Goal: Task Accomplishment & Management: Use online tool/utility

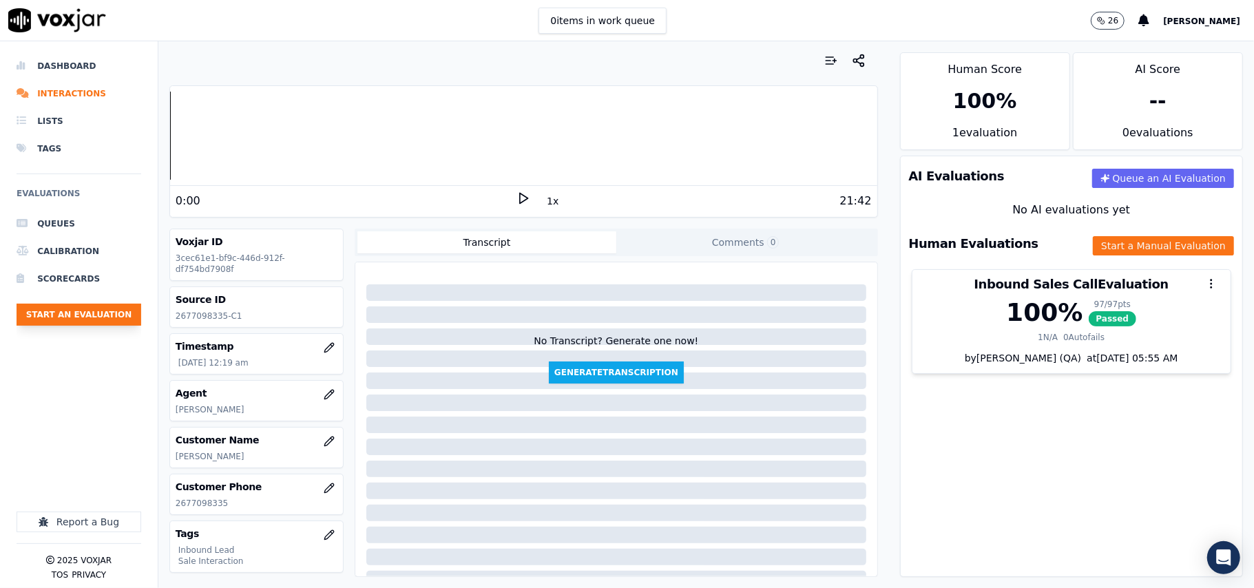
click at [88, 309] on button "Start an Evaluation" at bounding box center [79, 315] width 125 height 22
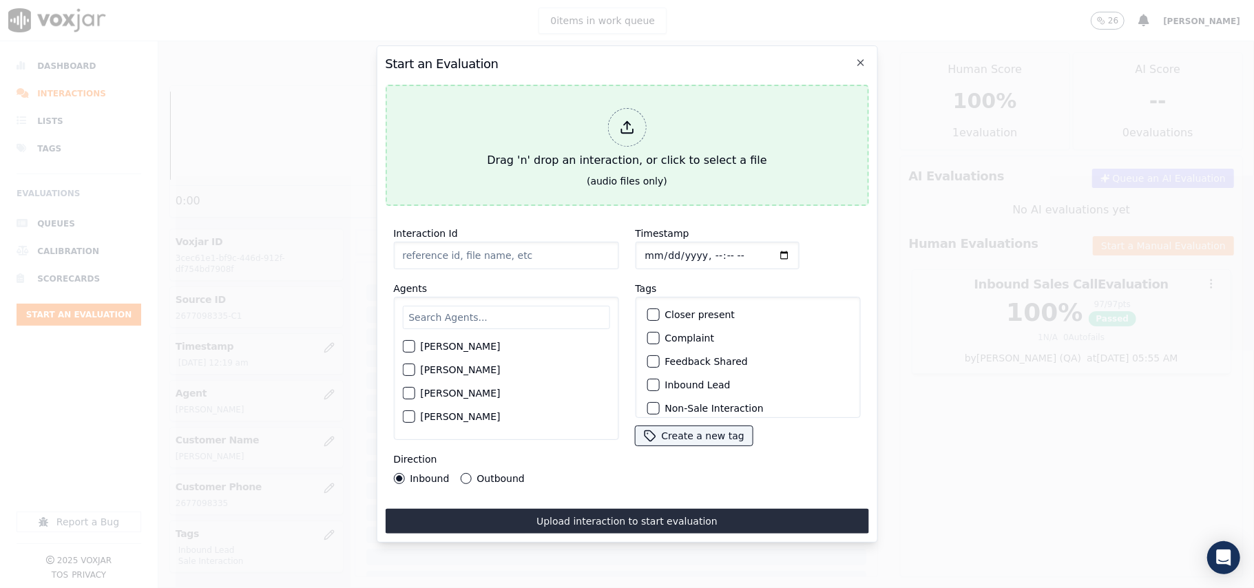
click at [654, 118] on div "Drag 'n' drop an interaction, or click to select a file" at bounding box center [627, 139] width 291 height 72
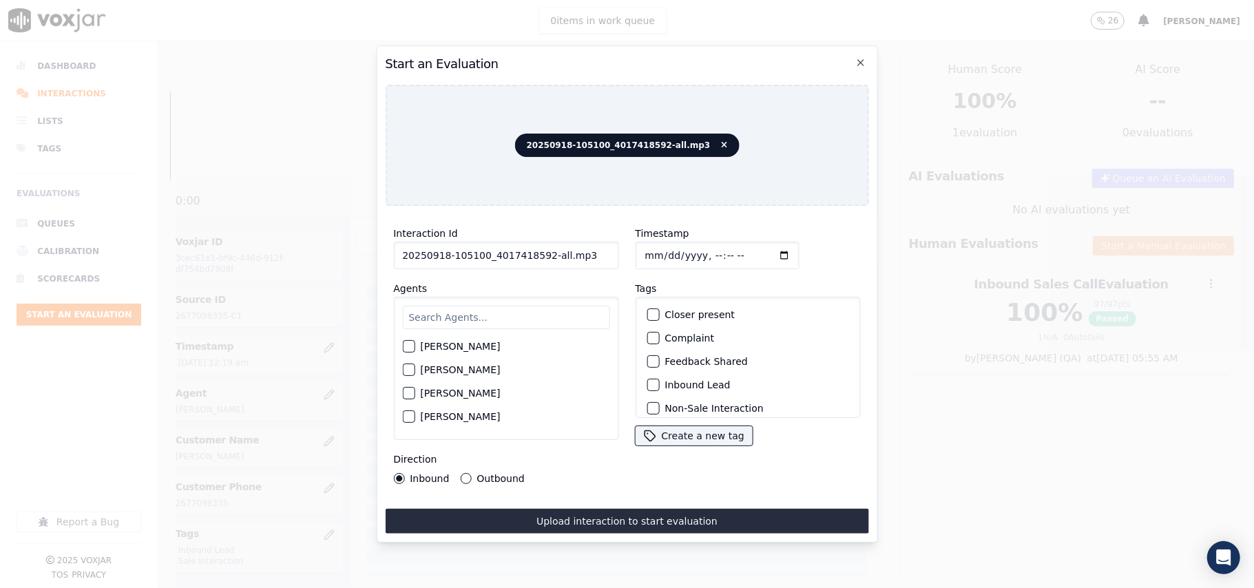
click at [497, 306] on input "text" at bounding box center [505, 317] width 207 height 23
drag, startPoint x: 580, startPoint y: 246, endPoint x: 541, endPoint y: 254, distance: 39.3
click at [541, 254] on input "20250918-105100_4017418592-all.mp3" at bounding box center [505, 256] width 225 height 28
type input "20250918-105100_4017418592-C1"
click at [664, 243] on input "Timestamp" at bounding box center [717, 256] width 164 height 28
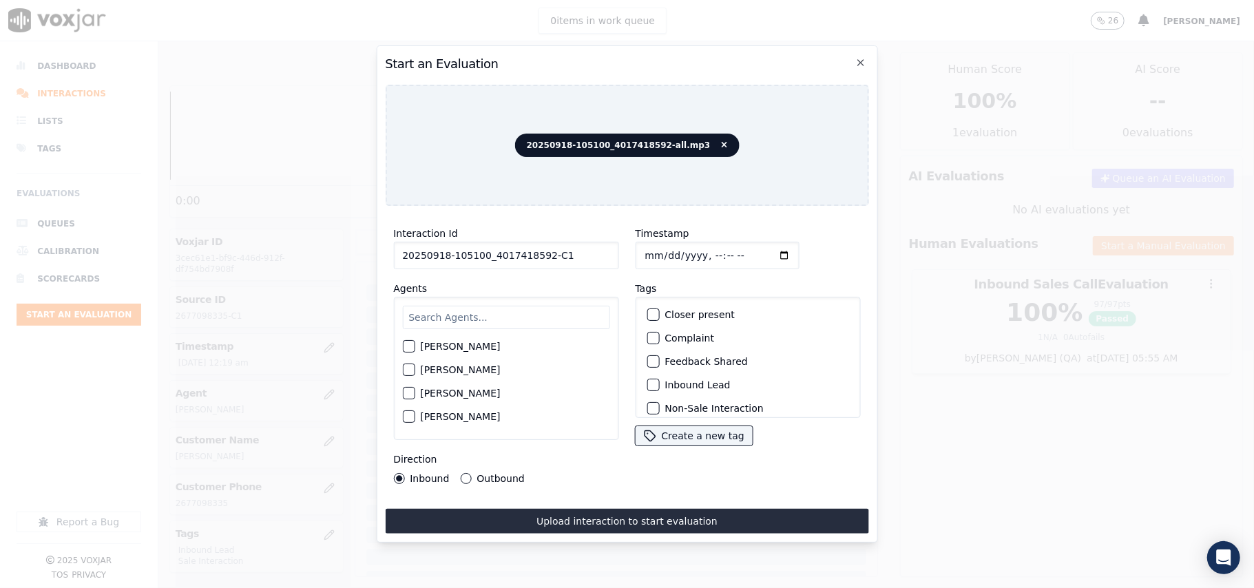
type input "2025-09-18T15:18"
click at [535, 306] on input "text" at bounding box center [505, 317] width 207 height 23
type input "Ches"
click at [422, 351] on div "Chester Chatterjee" at bounding box center [505, 350] width 207 height 23
click at [417, 340] on div "Chester Chatterjee" at bounding box center [505, 350] width 207 height 23
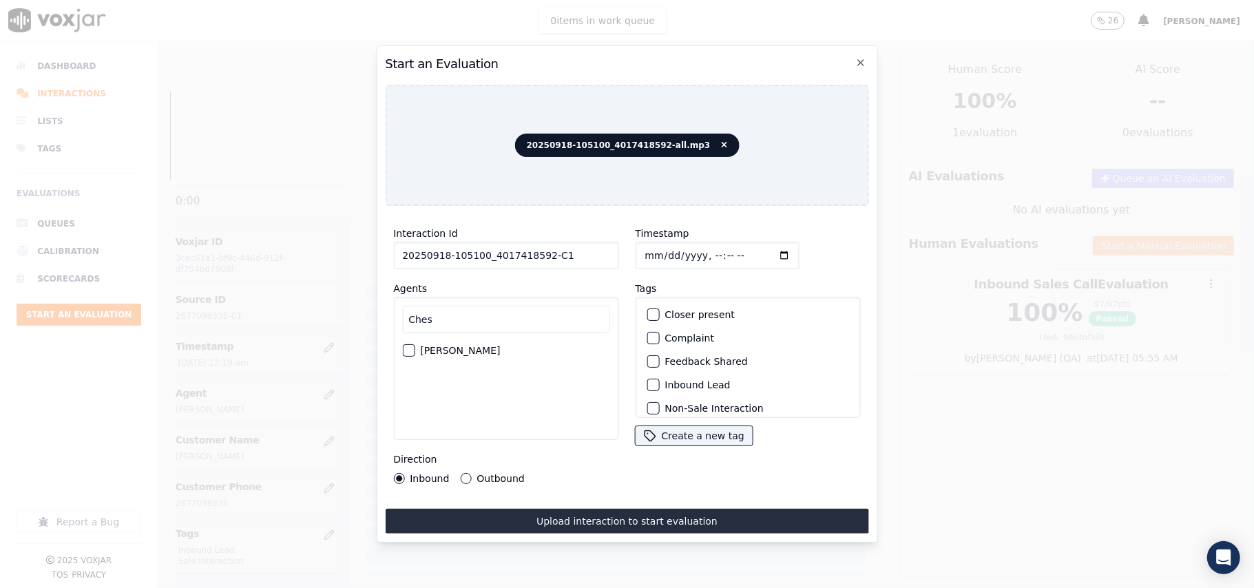
click at [406, 348] on div "button" at bounding box center [408, 351] width 10 height 10
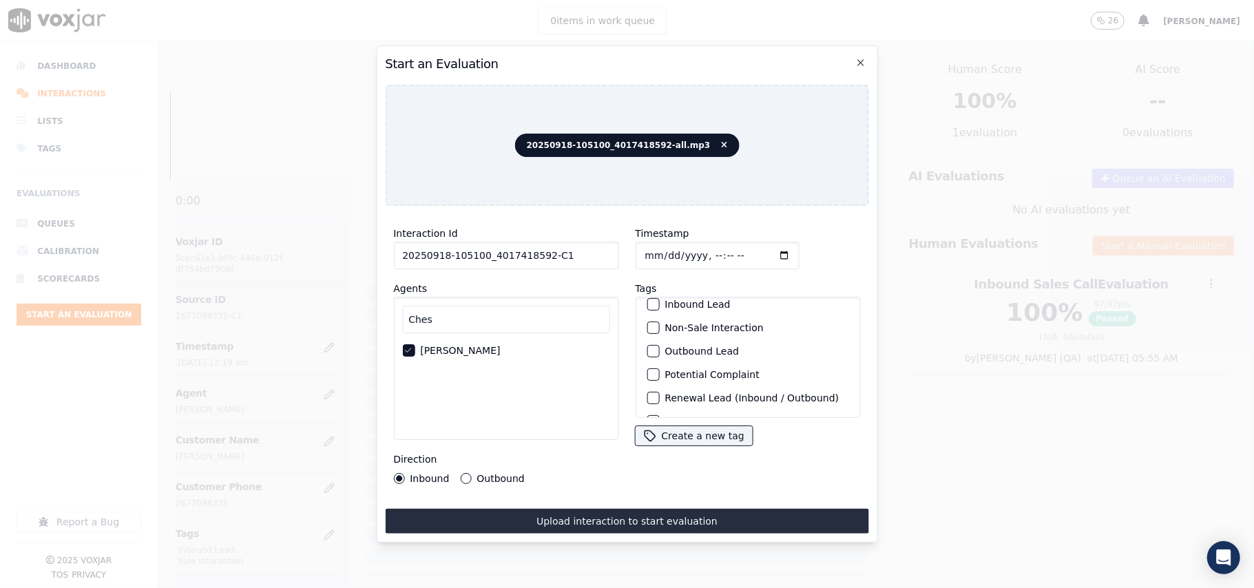
scroll to position [120, 0]
click at [648, 395] on div "button" at bounding box center [653, 400] width 10 height 10
click at [648, 325] on div "button" at bounding box center [653, 330] width 10 height 10
click at [460, 473] on button "Outbound" at bounding box center [465, 478] width 11 height 11
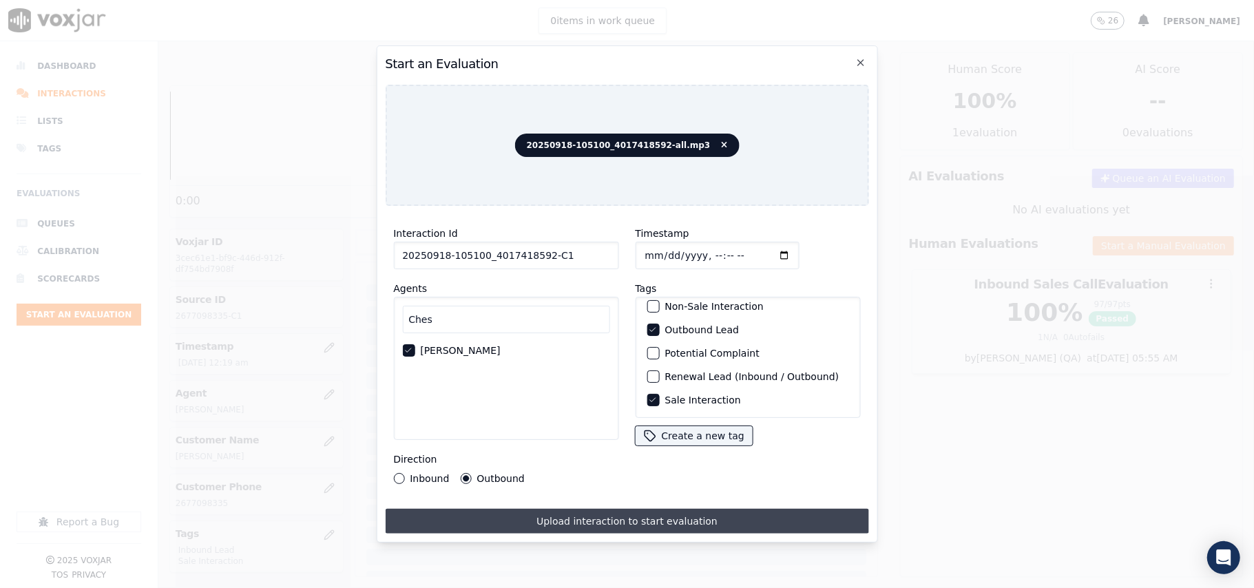
click at [541, 519] on button "Upload interaction to start evaluation" at bounding box center [627, 521] width 484 height 25
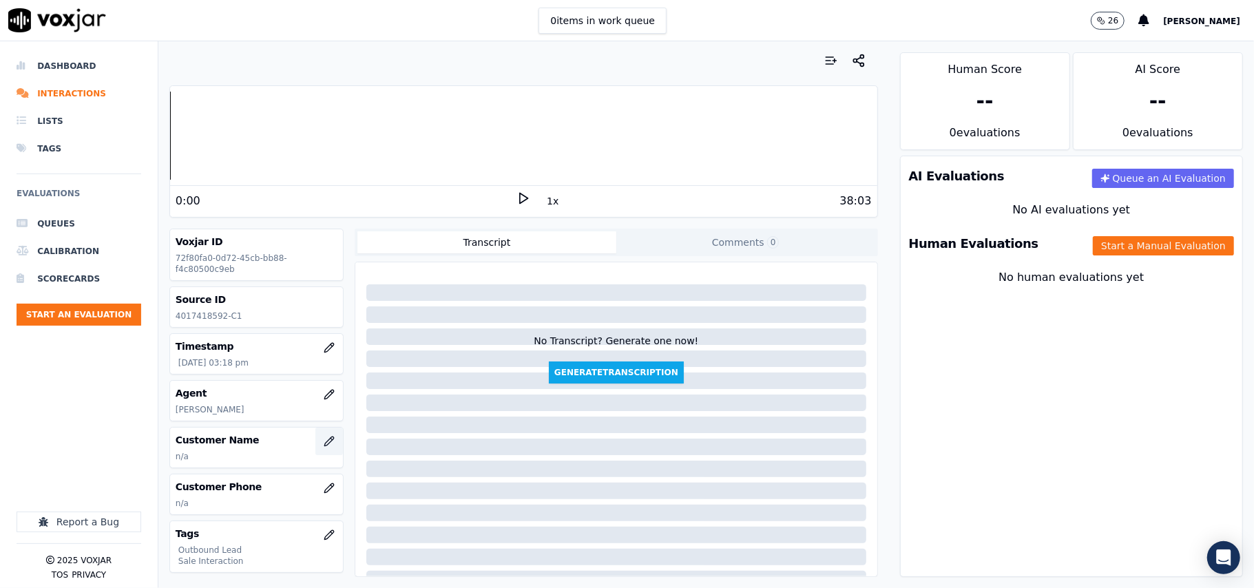
click at [324, 446] on icon "button" at bounding box center [328, 441] width 9 height 9
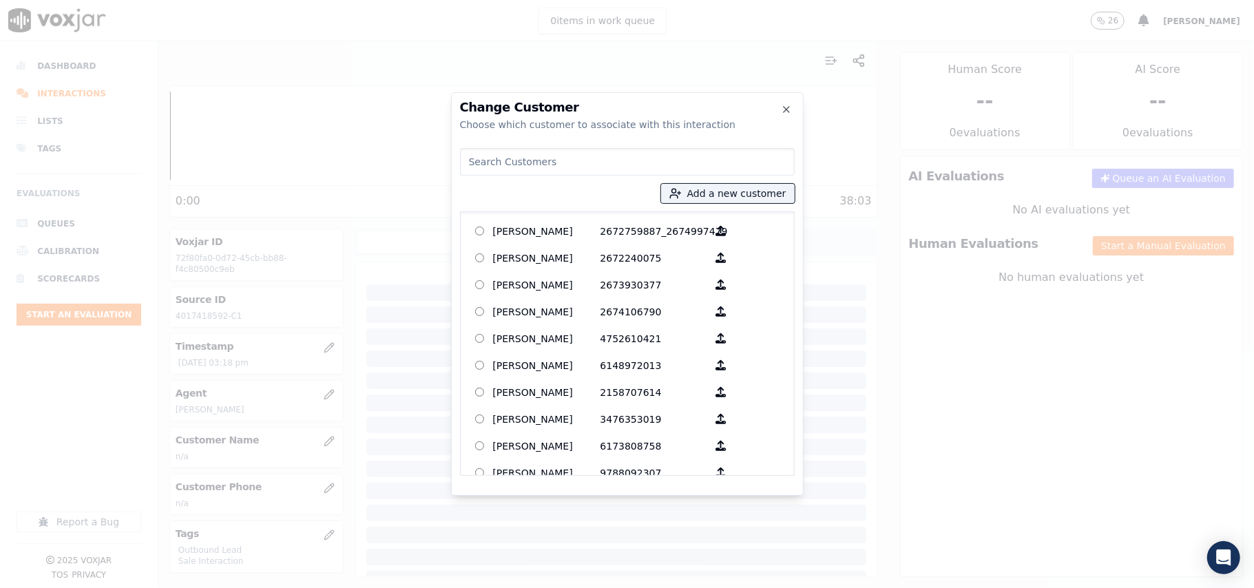
paste input "DONNA M WROBLEWSKI"
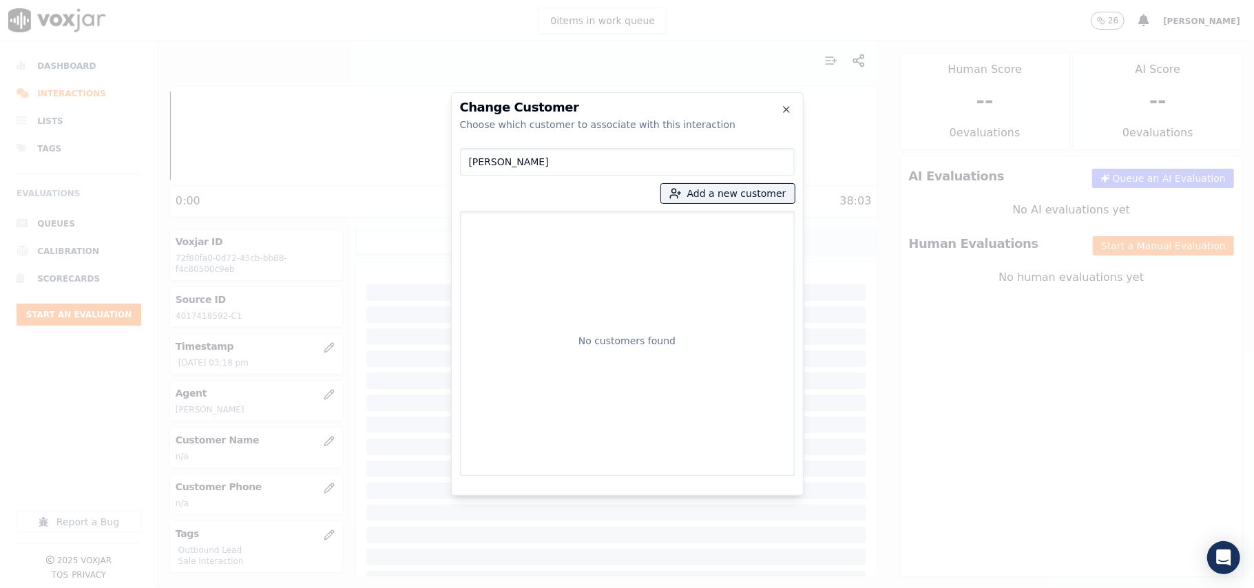
click at [468, 165] on input "DONNA M WROBLEWSKI" at bounding box center [627, 162] width 335 height 28
type input "DONNA M WROBLEWSKI"
click at [737, 186] on button "Add a new customer" at bounding box center [728, 193] width 134 height 19
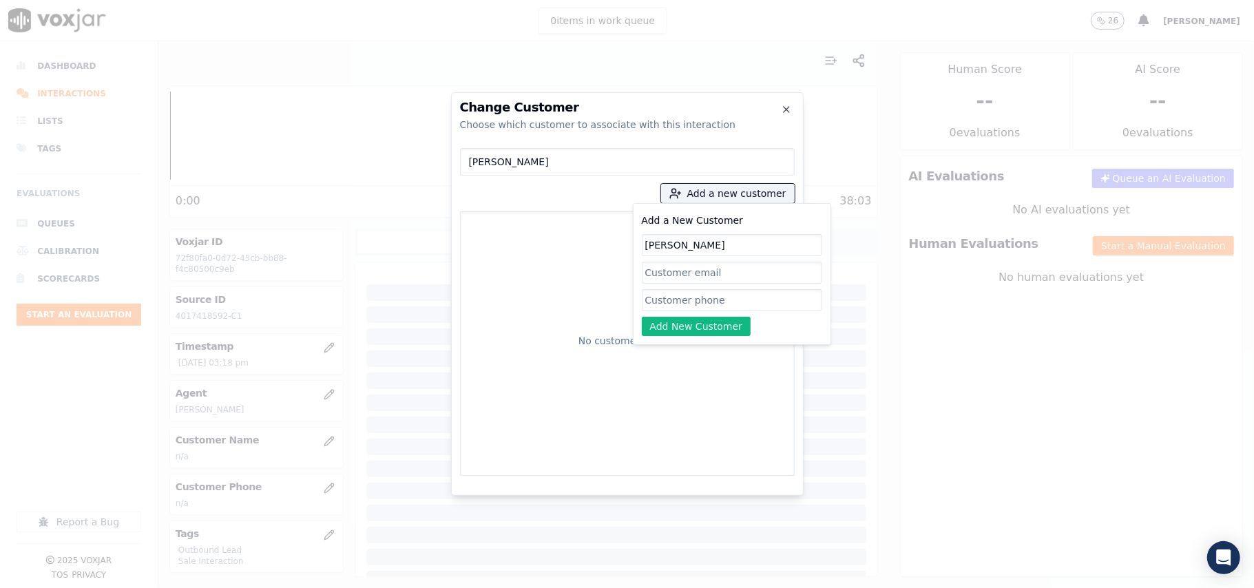
type input "DONNA M WROBLEWSKI"
click at [657, 293] on input "Add a New Customer" at bounding box center [732, 300] width 180 height 22
paste input "4017418592"
type input "4017418592"
click at [673, 321] on button "Add New Customer" at bounding box center [697, 326] width 110 height 19
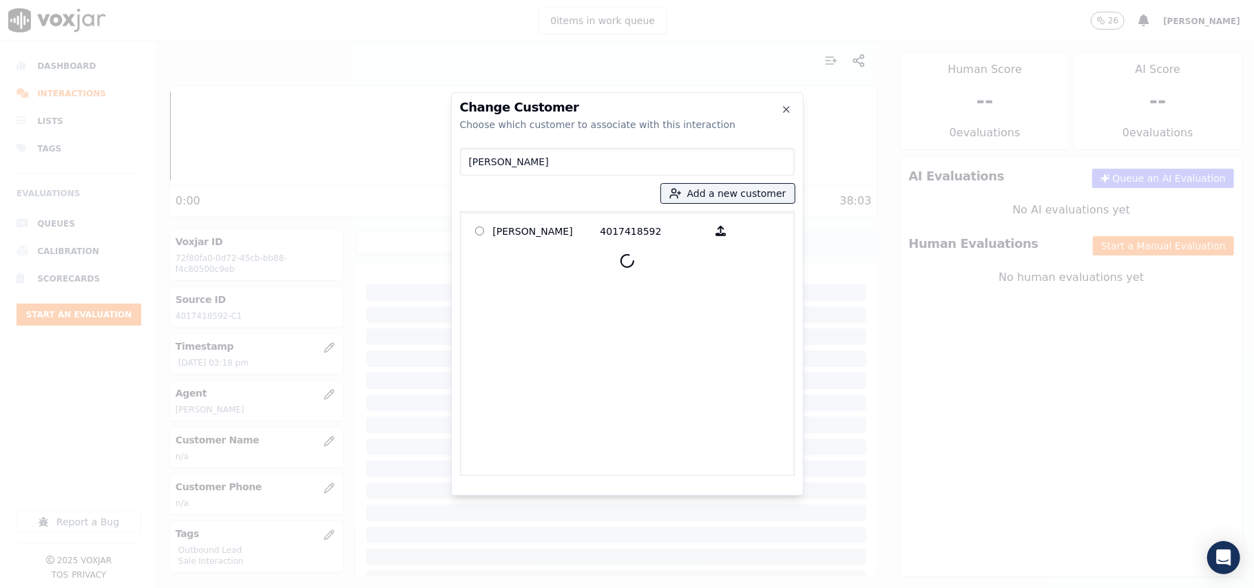
click at [504, 227] on p "DONNA M WROBLEWSKI" at bounding box center [546, 230] width 107 height 21
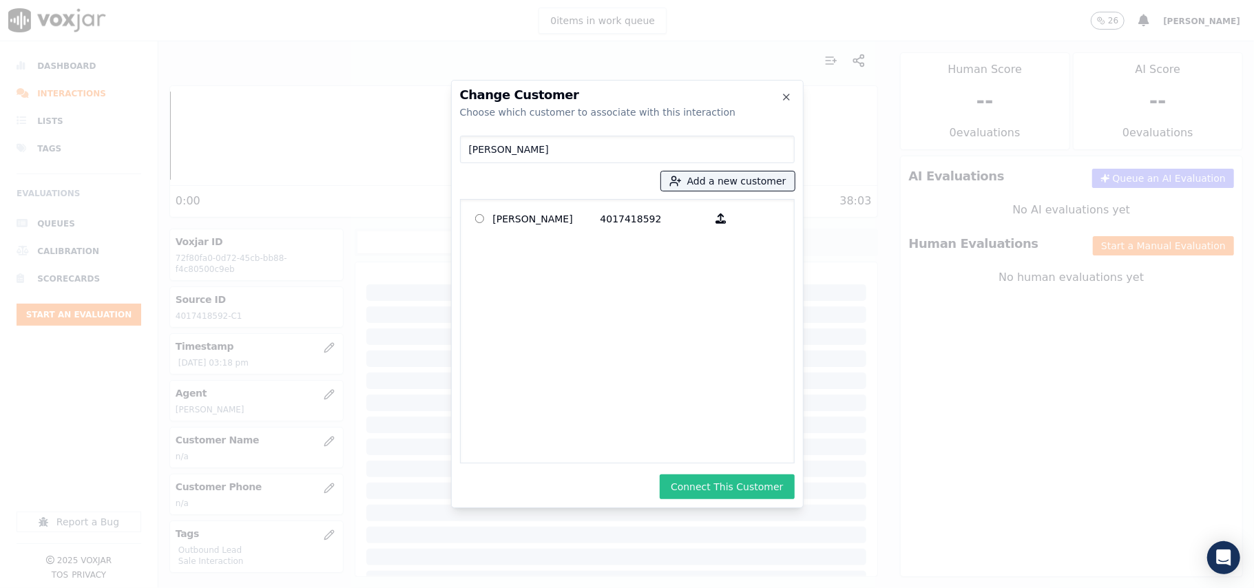
click at [723, 482] on button "Connect This Customer" at bounding box center [727, 487] width 134 height 25
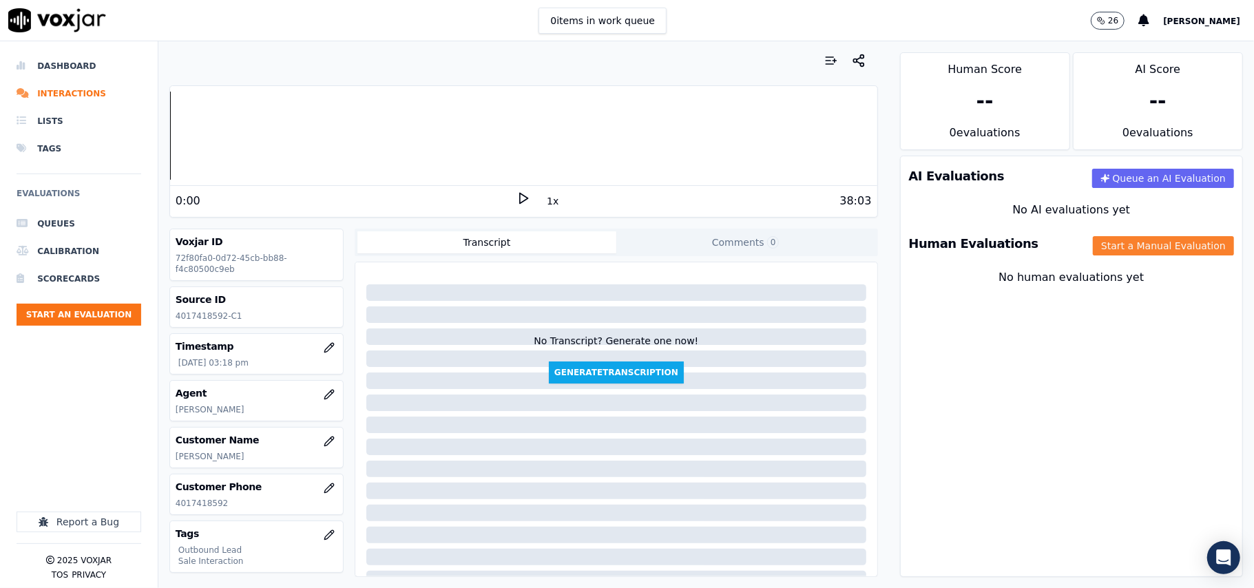
click at [1133, 251] on button "Start a Manual Evaluation" at bounding box center [1163, 245] width 141 height 19
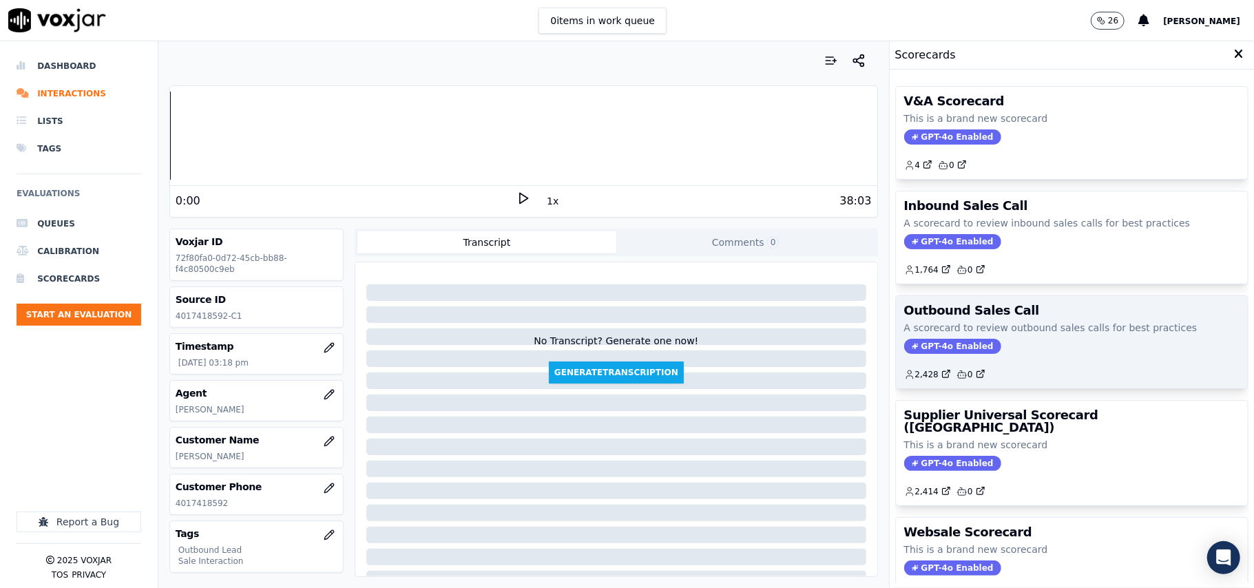
click at [918, 351] on span "GPT-4o Enabled" at bounding box center [953, 346] width 97 height 15
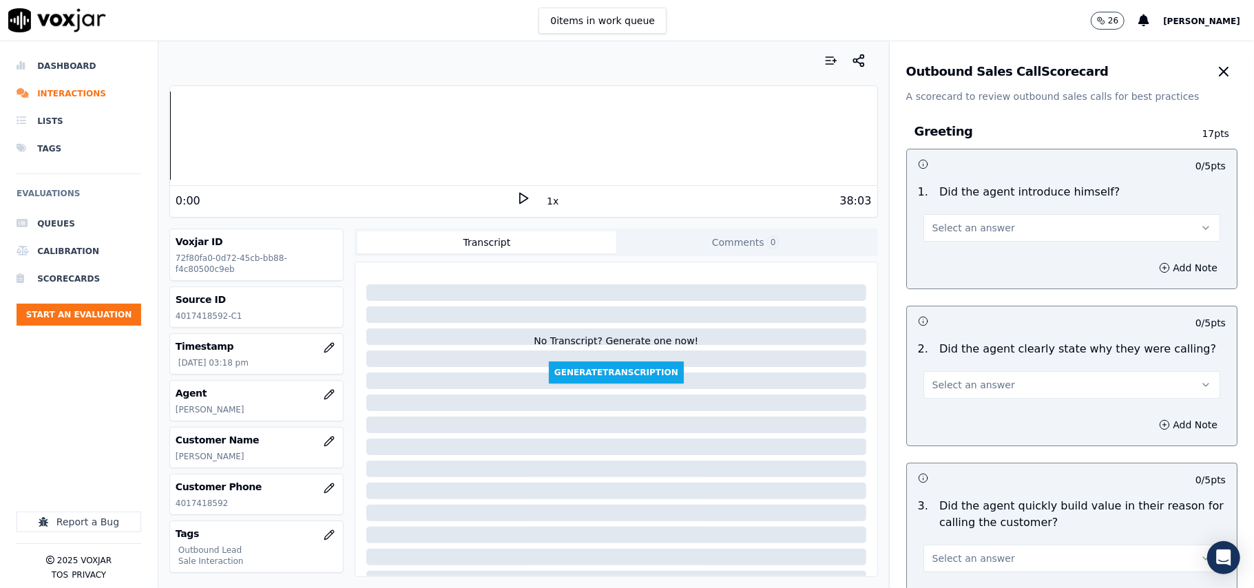
click at [1001, 227] on button "Select an answer" at bounding box center [1072, 228] width 297 height 28
click at [984, 255] on div "Yes" at bounding box center [1042, 260] width 267 height 22
click at [940, 376] on button "Select an answer" at bounding box center [1072, 385] width 297 height 28
click at [931, 419] on div "Yes" at bounding box center [1042, 417] width 267 height 22
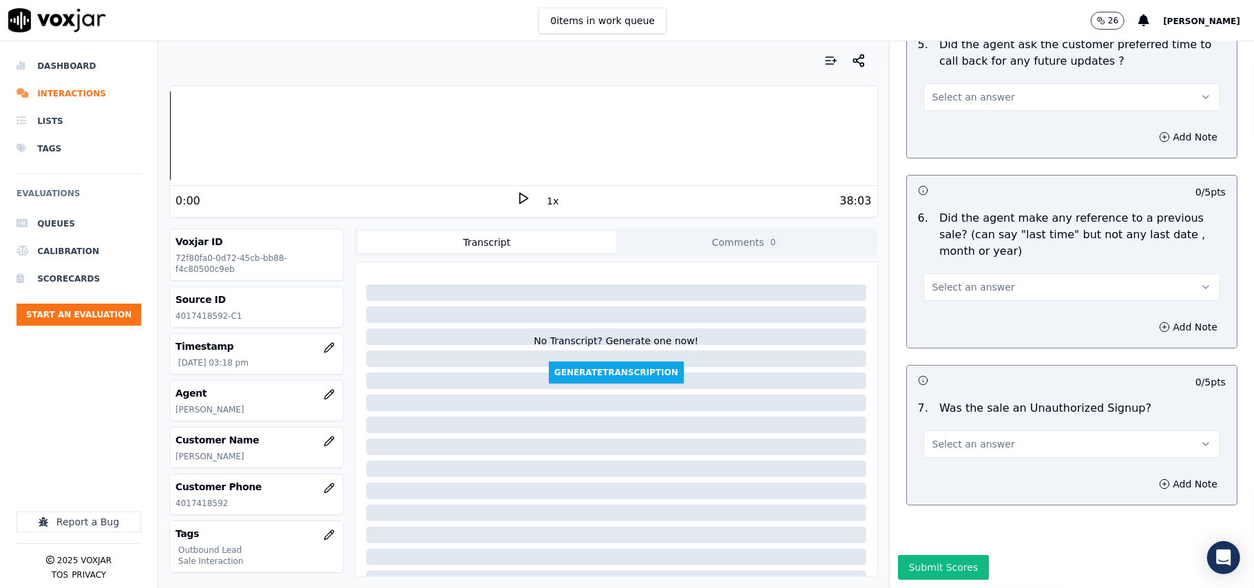
click at [1015, 431] on button "Select an answer" at bounding box center [1072, 445] width 297 height 28
click at [980, 456] on div "No" at bounding box center [1042, 456] width 267 height 22
click at [999, 273] on button "Select an answer" at bounding box center [1072, 287] width 297 height 28
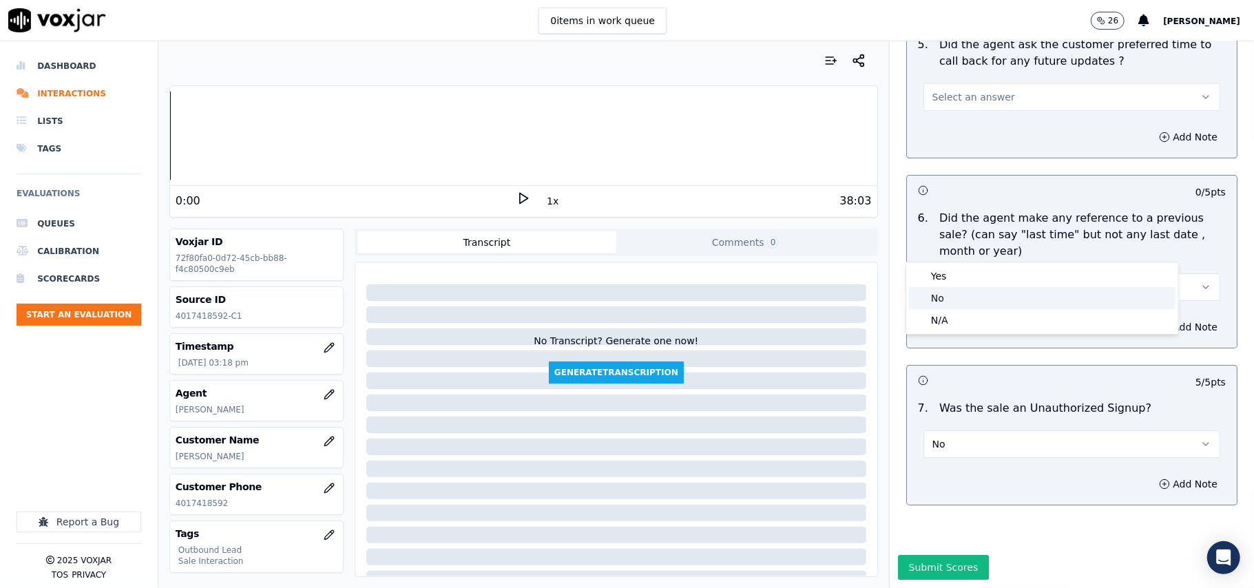
click at [982, 295] on div "No" at bounding box center [1042, 298] width 267 height 22
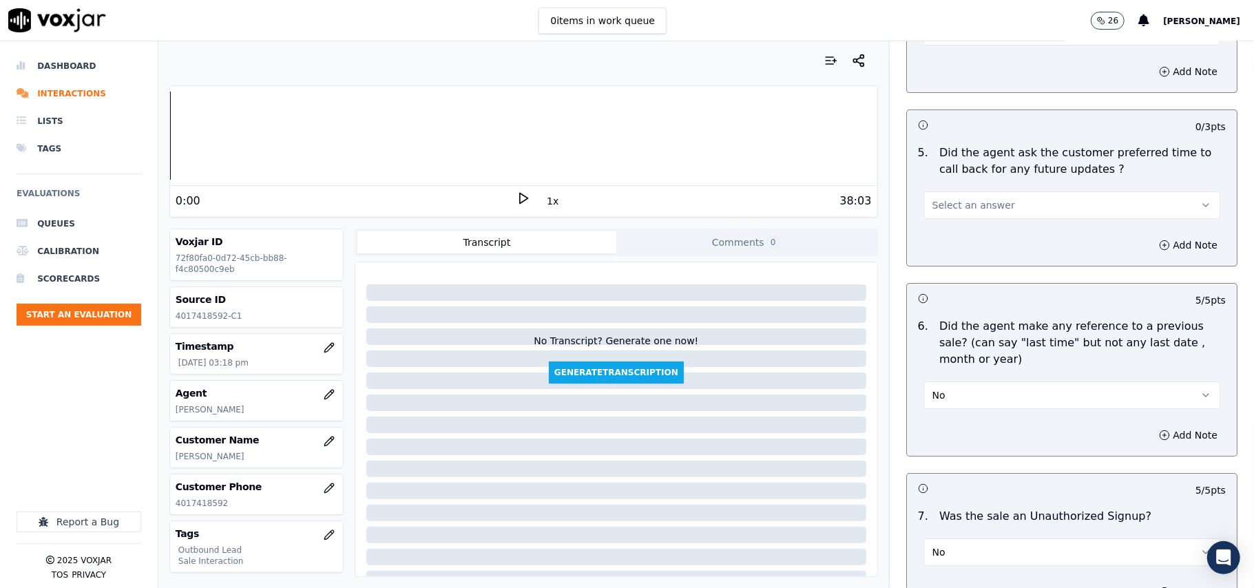
scroll to position [3161, 0]
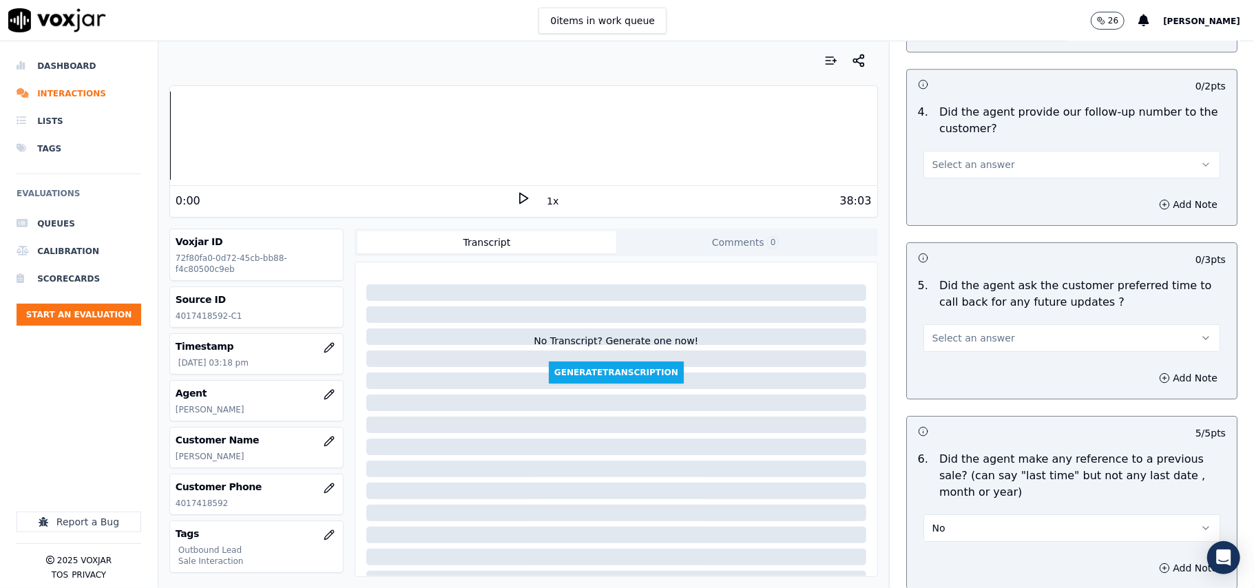
drag, startPoint x: 1006, startPoint y: 327, endPoint x: 1004, endPoint y: 342, distance: 15.2
click at [1006, 328] on button "Select an answer" at bounding box center [1072, 338] width 297 height 28
click at [984, 409] on div "N/A" at bounding box center [1042, 406] width 267 height 22
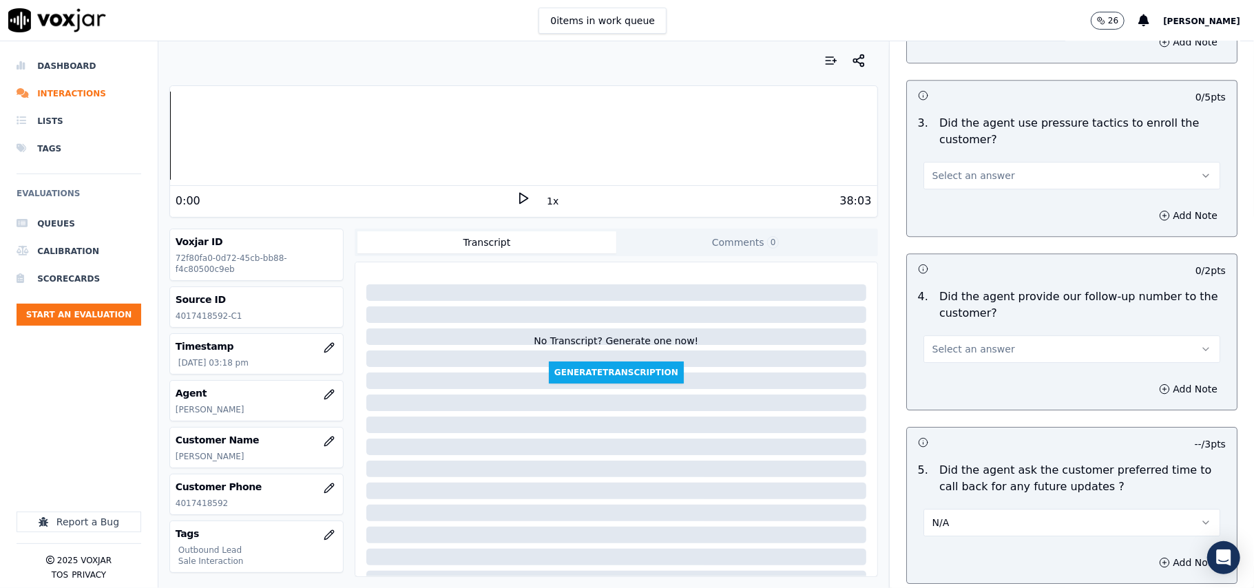
scroll to position [2885, 0]
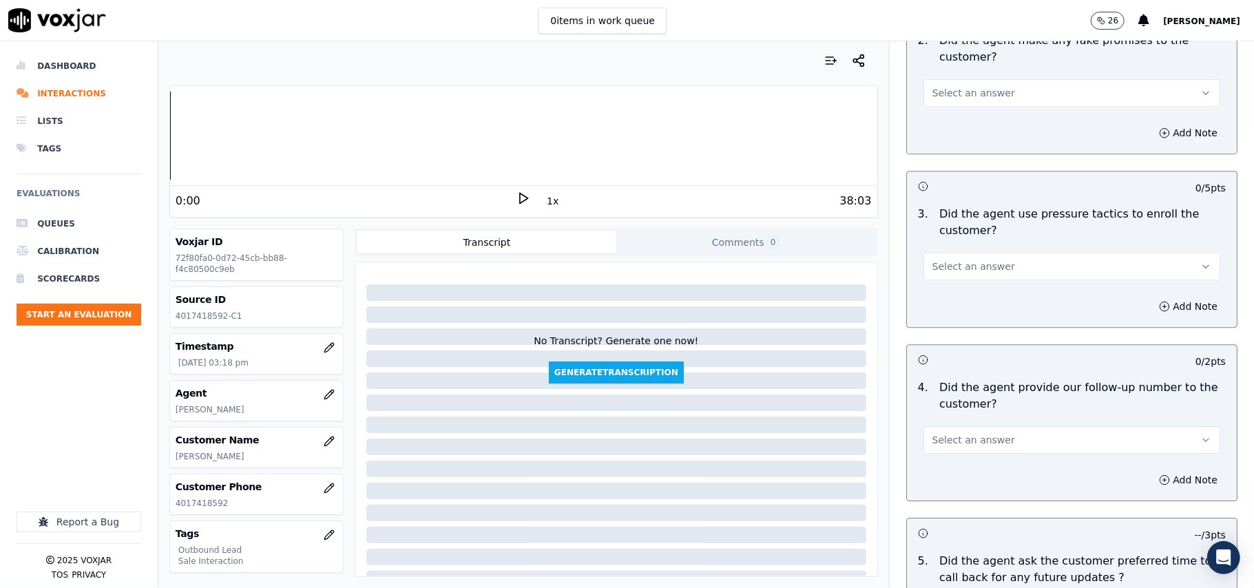
click at [1018, 431] on button "Select an answer" at bounding box center [1072, 440] width 297 height 28
click at [978, 478] on div "No" at bounding box center [1042, 485] width 267 height 22
click at [958, 426] on button "No" at bounding box center [1072, 440] width 297 height 28
click at [951, 453] on div "Yes" at bounding box center [1042, 463] width 267 height 22
click at [957, 260] on span "Select an answer" at bounding box center [974, 267] width 83 height 14
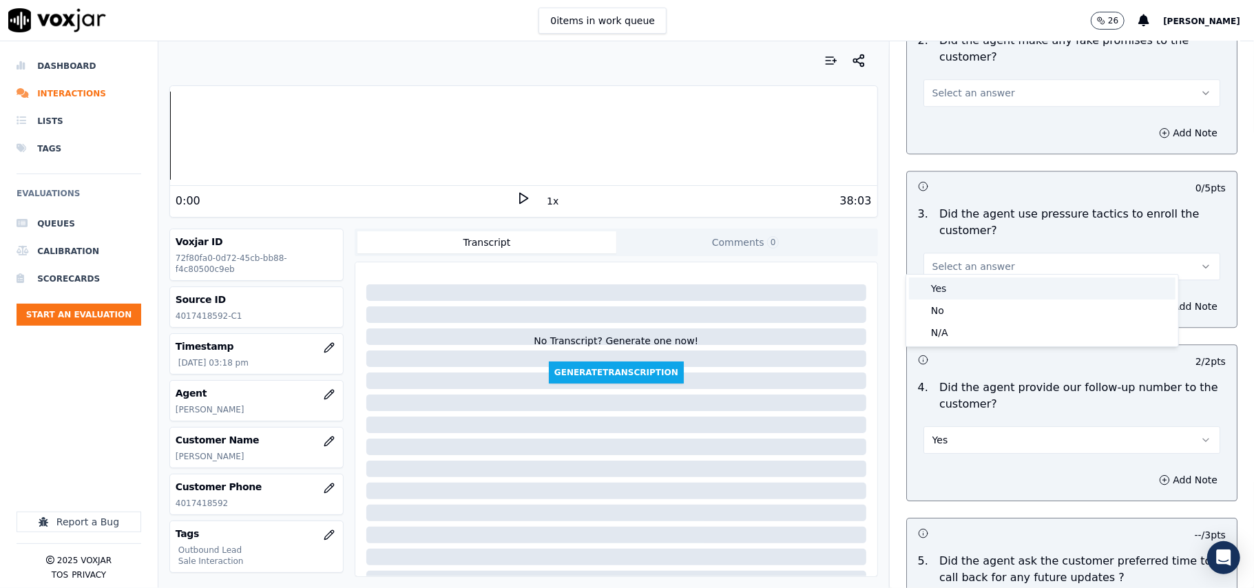
click at [954, 287] on div "Yes" at bounding box center [1042, 289] width 267 height 22
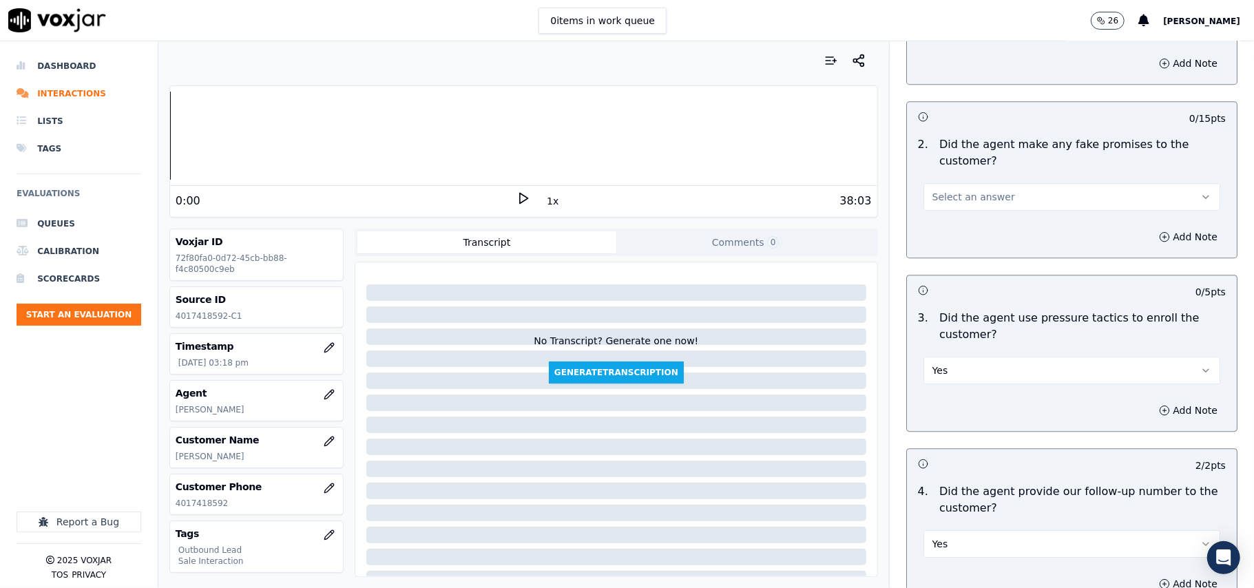
scroll to position [2701, 0]
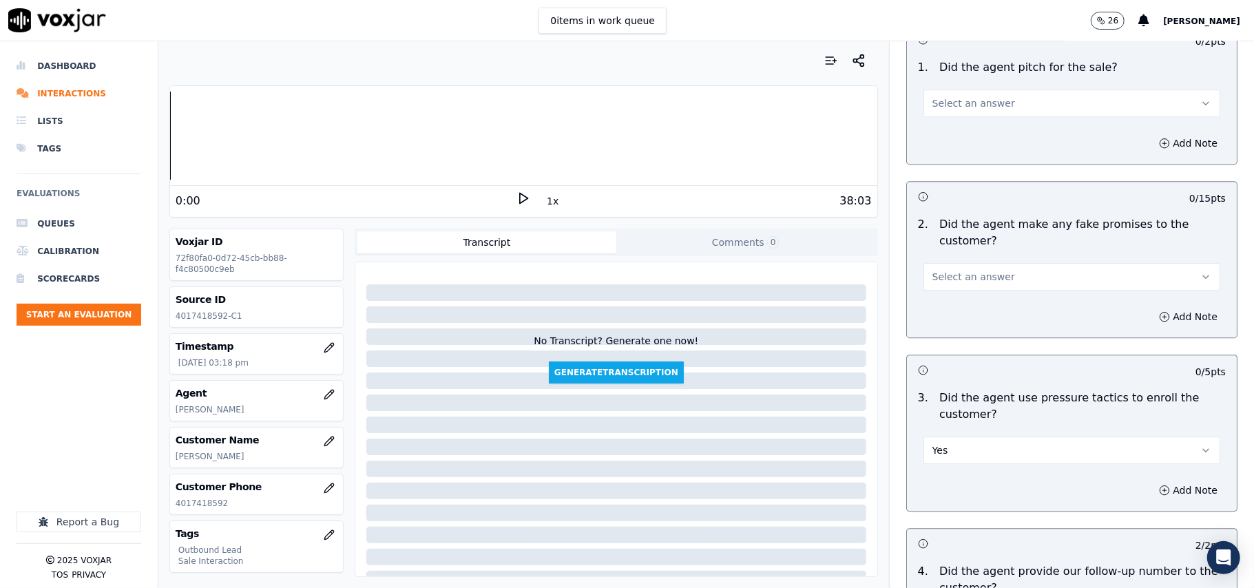
click at [973, 271] on span "Select an answer" at bounding box center [974, 277] width 83 height 14
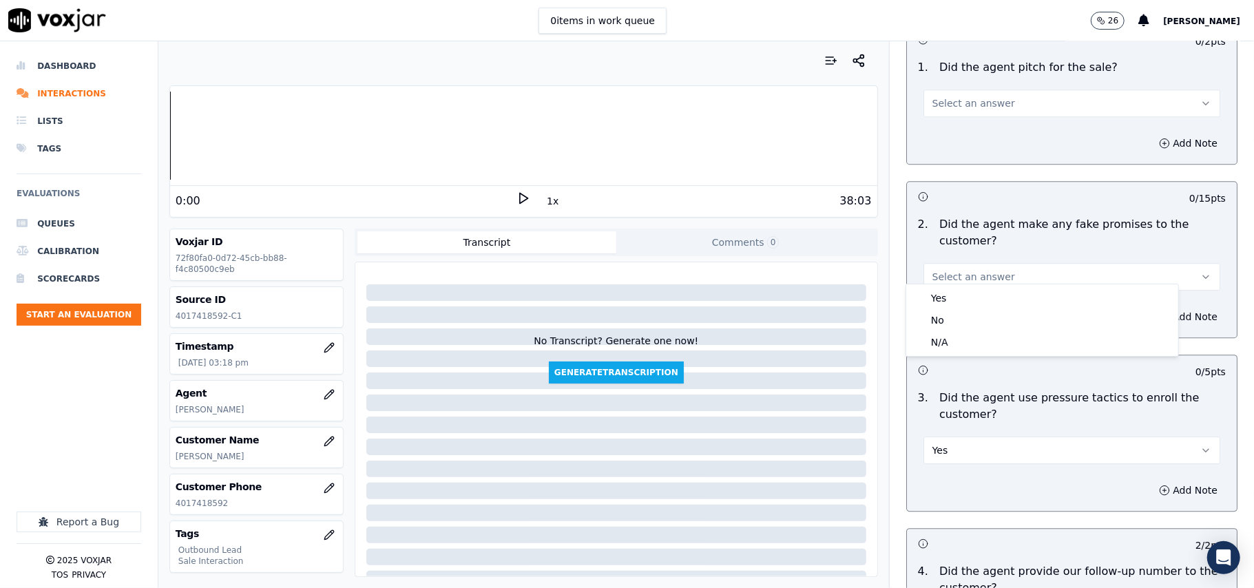
click at [965, 298] on div "Yes" at bounding box center [1042, 298] width 267 height 22
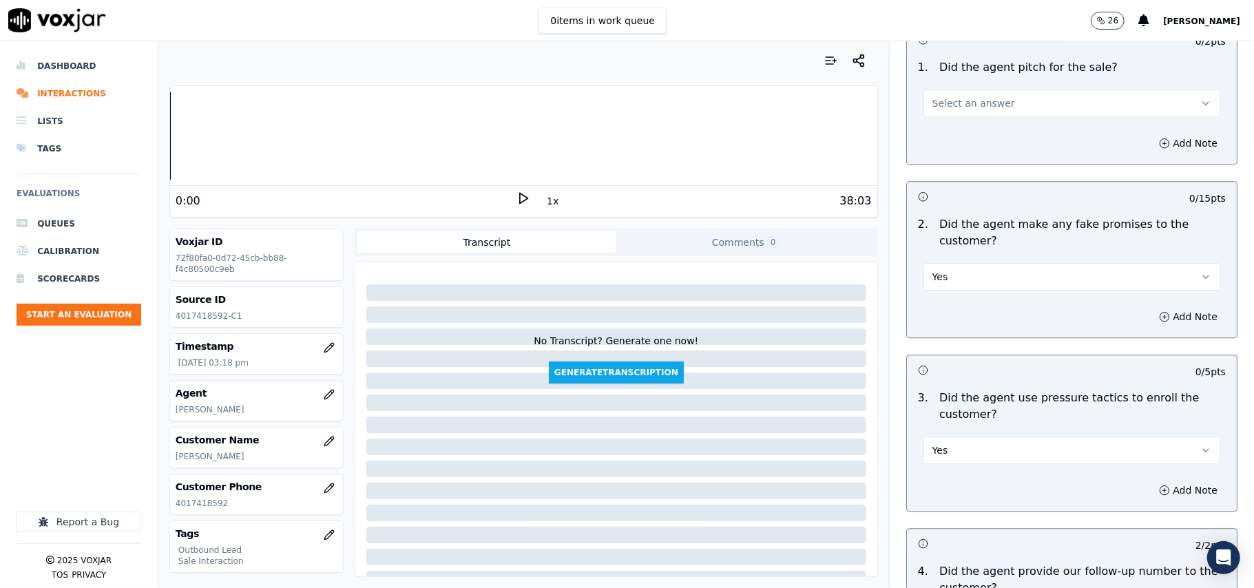
click at [984, 263] on button "Yes" at bounding box center [1072, 277] width 297 height 28
click at [984, 312] on div "No" at bounding box center [1042, 320] width 267 height 22
click at [960, 437] on button "Yes" at bounding box center [1072, 451] width 297 height 28
click at [934, 488] on div "No" at bounding box center [1042, 495] width 267 height 22
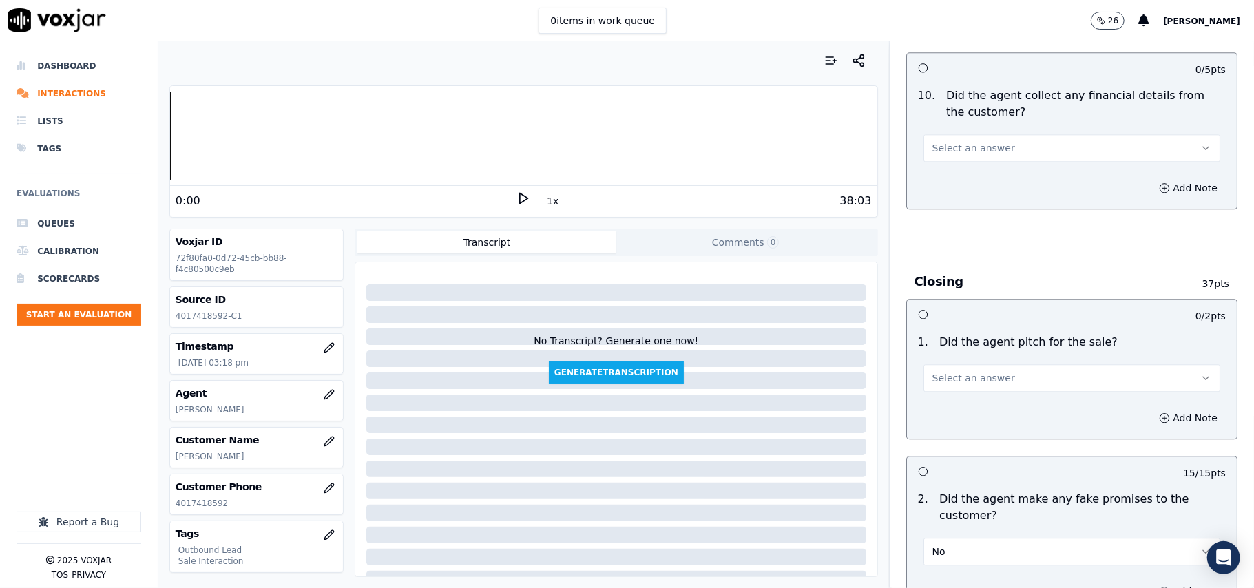
scroll to position [2426, 0]
click at [984, 372] on span "Select an answer" at bounding box center [974, 379] width 83 height 14
click at [969, 411] on div "Yes" at bounding box center [1042, 400] width 267 height 22
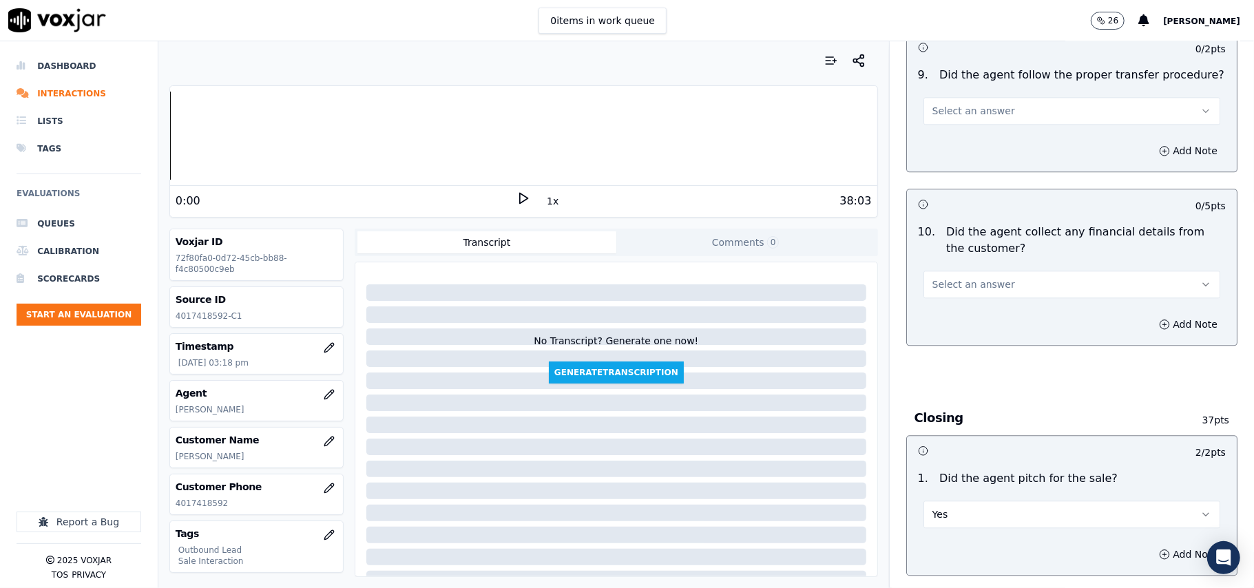
scroll to position [2150, 0]
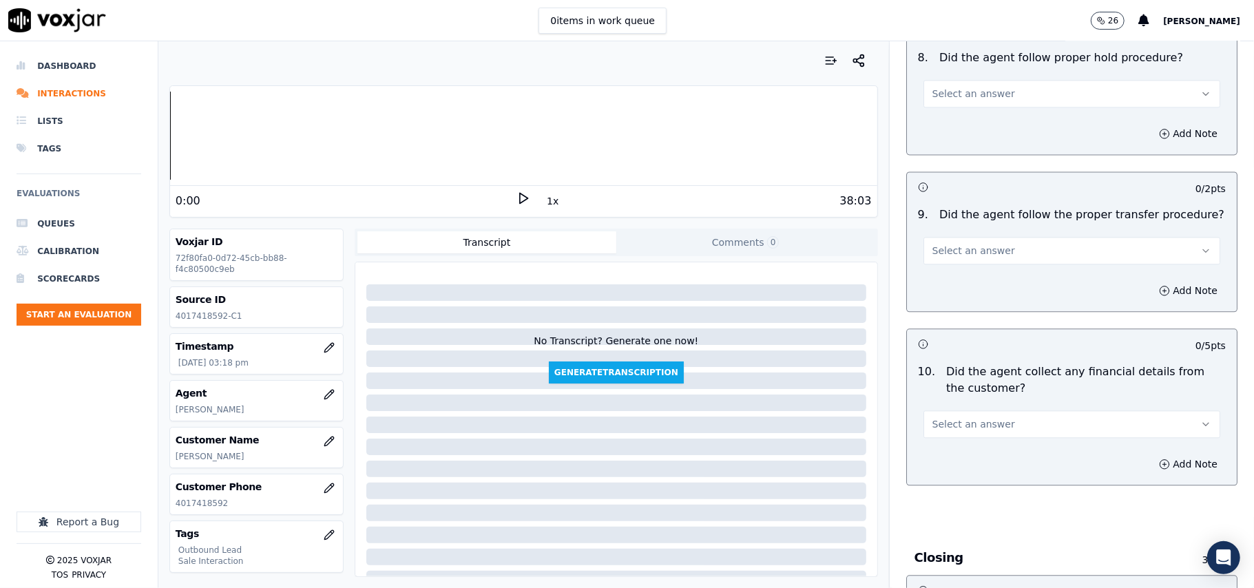
click at [1012, 397] on div "Select an answer" at bounding box center [1072, 417] width 319 height 41
click at [1009, 411] on button "Select an answer" at bounding box center [1072, 425] width 297 height 28
click at [982, 456] on div "No" at bounding box center [1042, 467] width 267 height 22
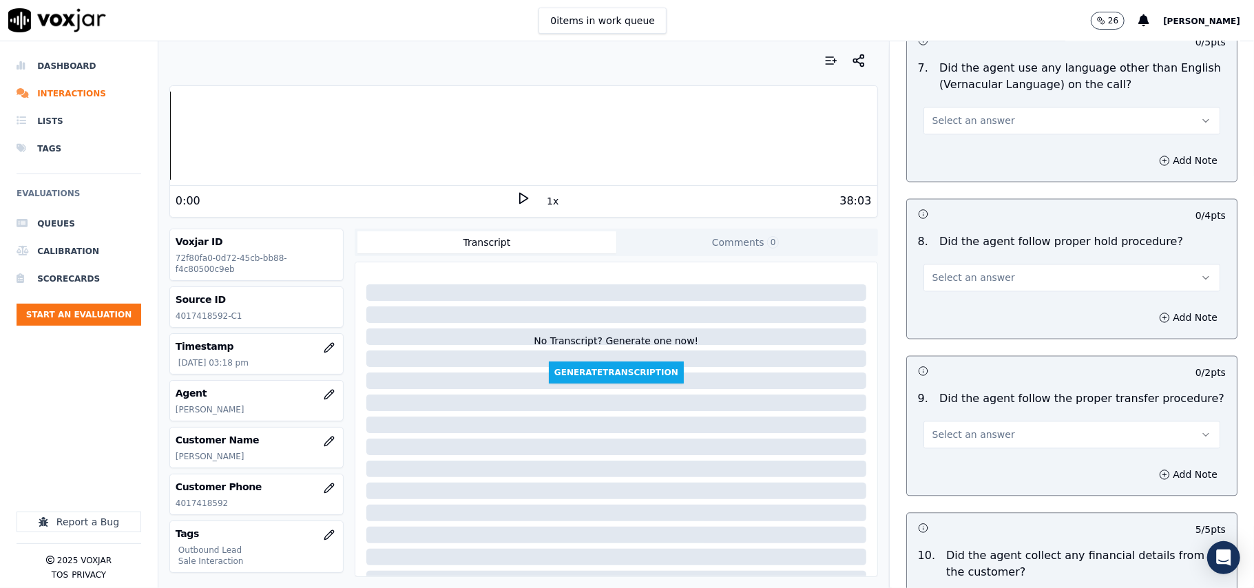
click at [980, 428] on span "Select an answer" at bounding box center [974, 435] width 83 height 14
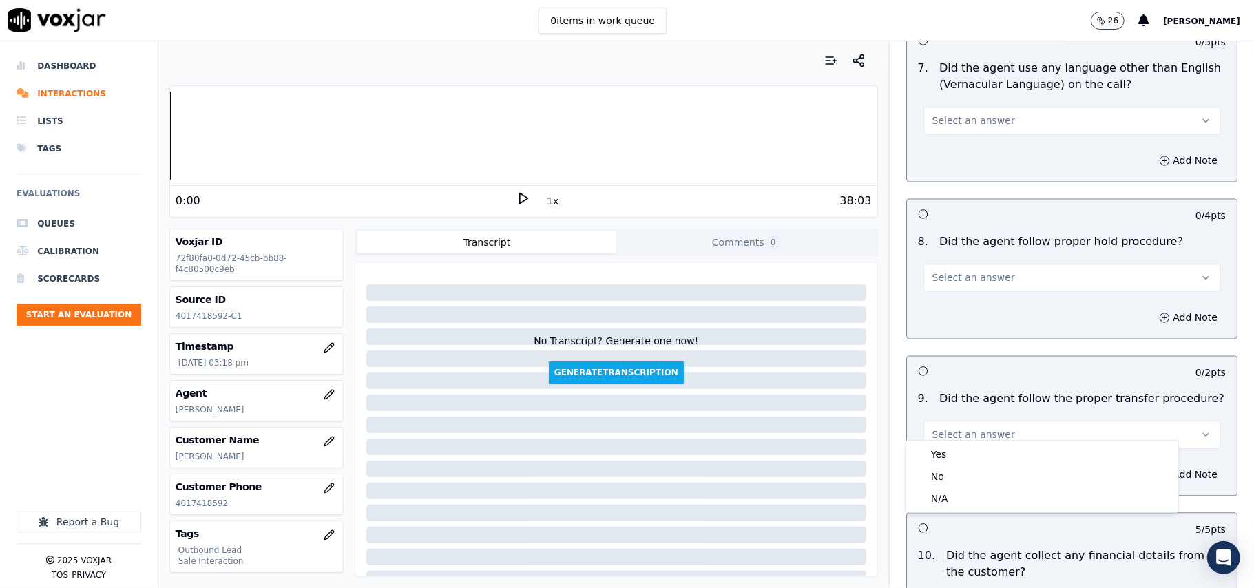
click at [980, 442] on div "Yes No N/A" at bounding box center [1043, 477] width 272 height 72
click at [980, 453] on div "Yes" at bounding box center [1042, 455] width 267 height 22
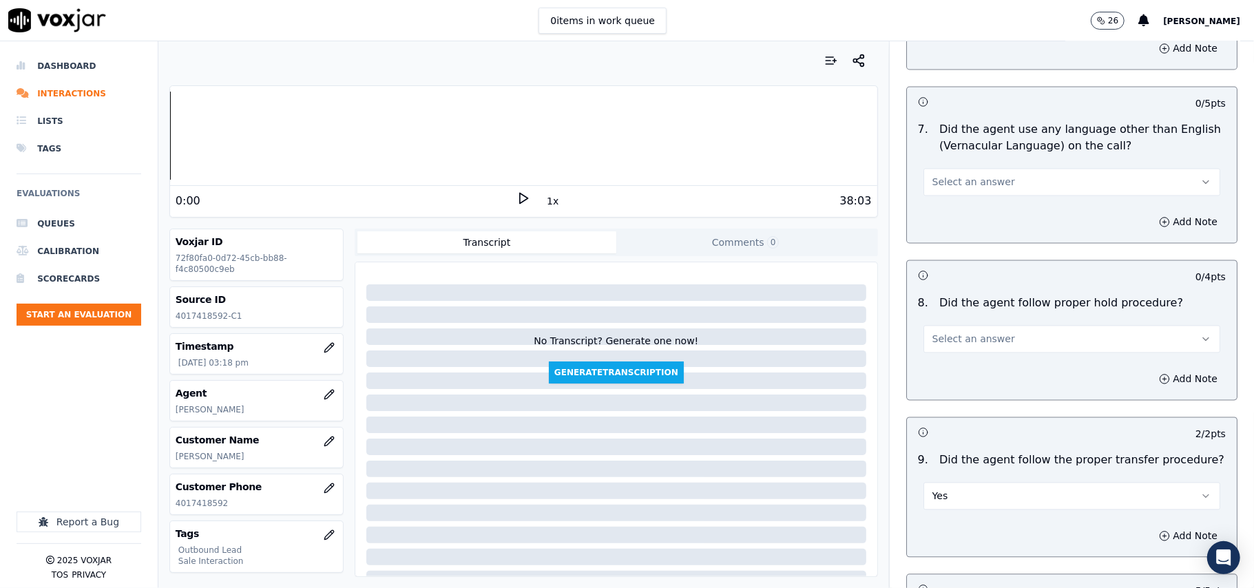
scroll to position [1874, 0]
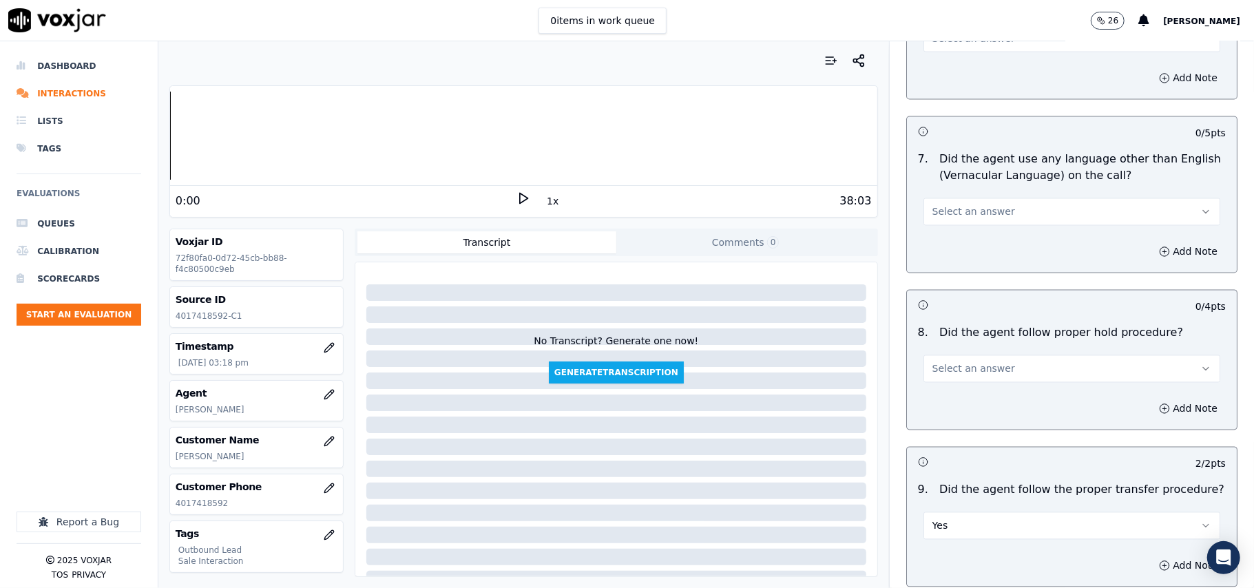
click at [998, 359] on button "Select an answer" at bounding box center [1072, 369] width 297 height 28
click at [999, 394] on div "Yes" at bounding box center [1042, 389] width 267 height 22
click at [1029, 208] on button "Select an answer" at bounding box center [1072, 212] width 297 height 28
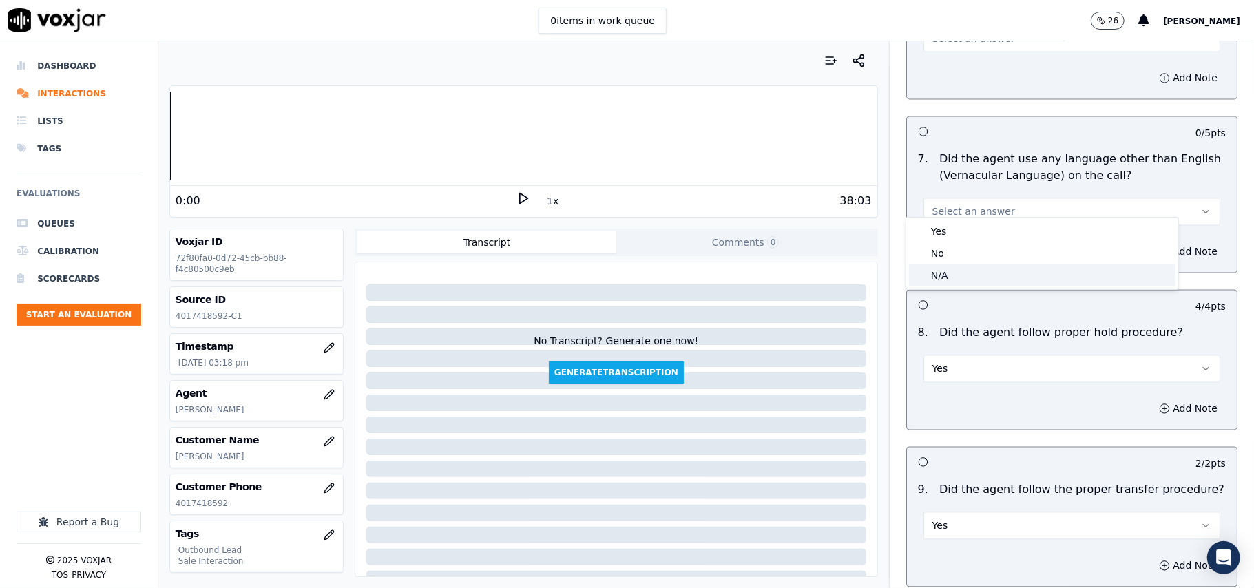
click at [1009, 266] on div "N/A" at bounding box center [1042, 276] width 267 height 22
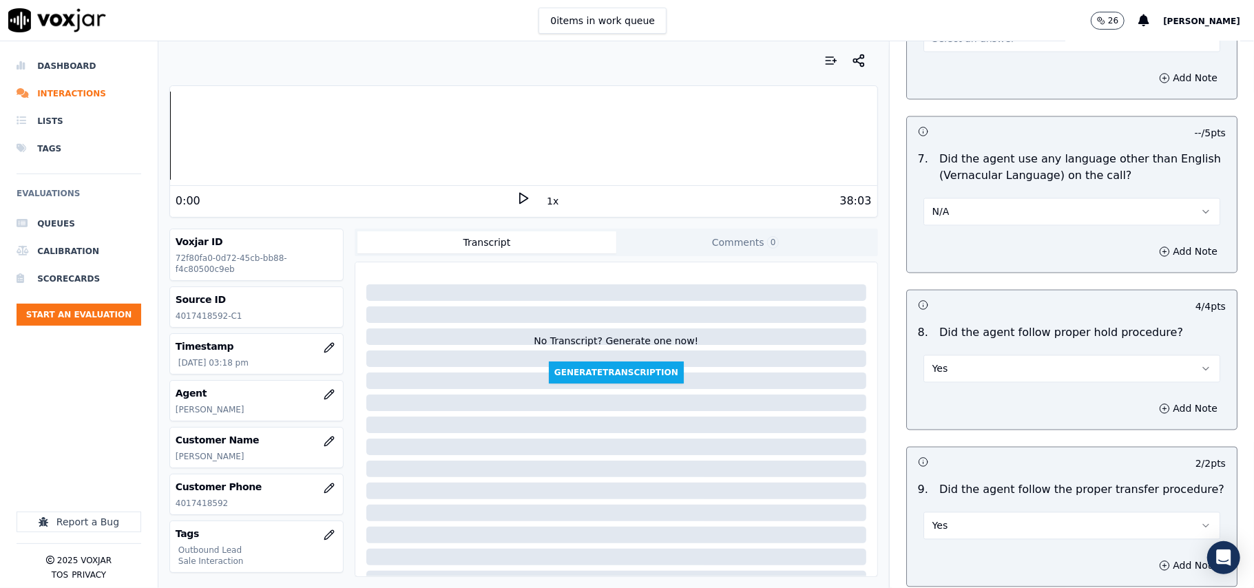
click at [1009, 215] on div "7 . Did the agent use any language other than English (Vernacular Language) on …" at bounding box center [1072, 188] width 330 height 85
click at [1006, 205] on button "N/A" at bounding box center [1072, 212] width 297 height 28
click at [998, 249] on div "No" at bounding box center [1042, 253] width 267 height 22
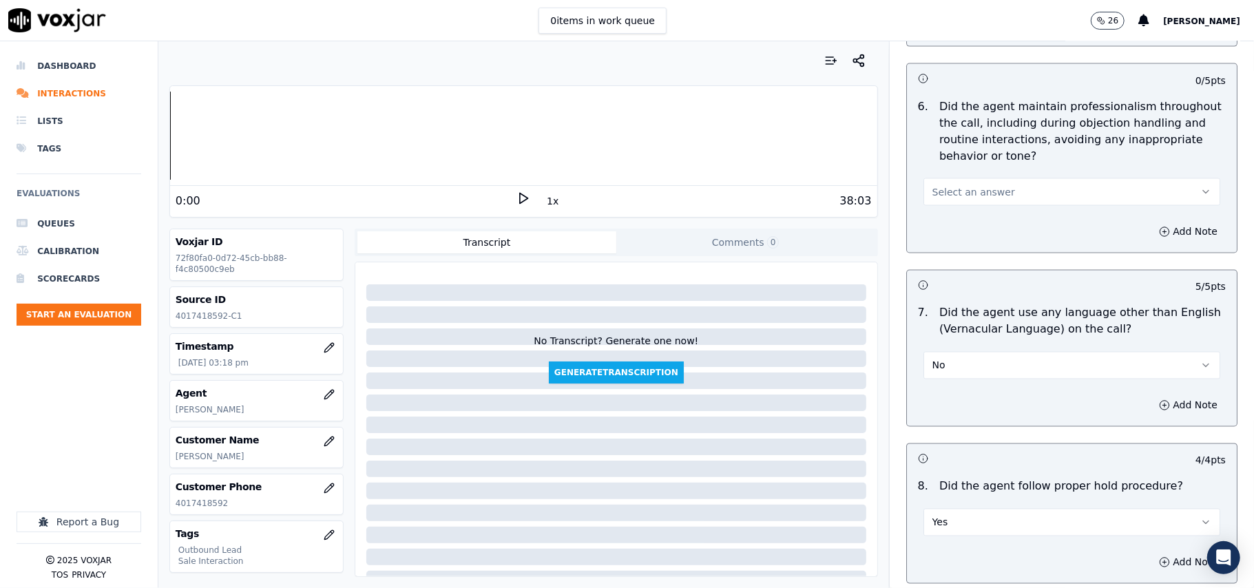
scroll to position [1599, 0]
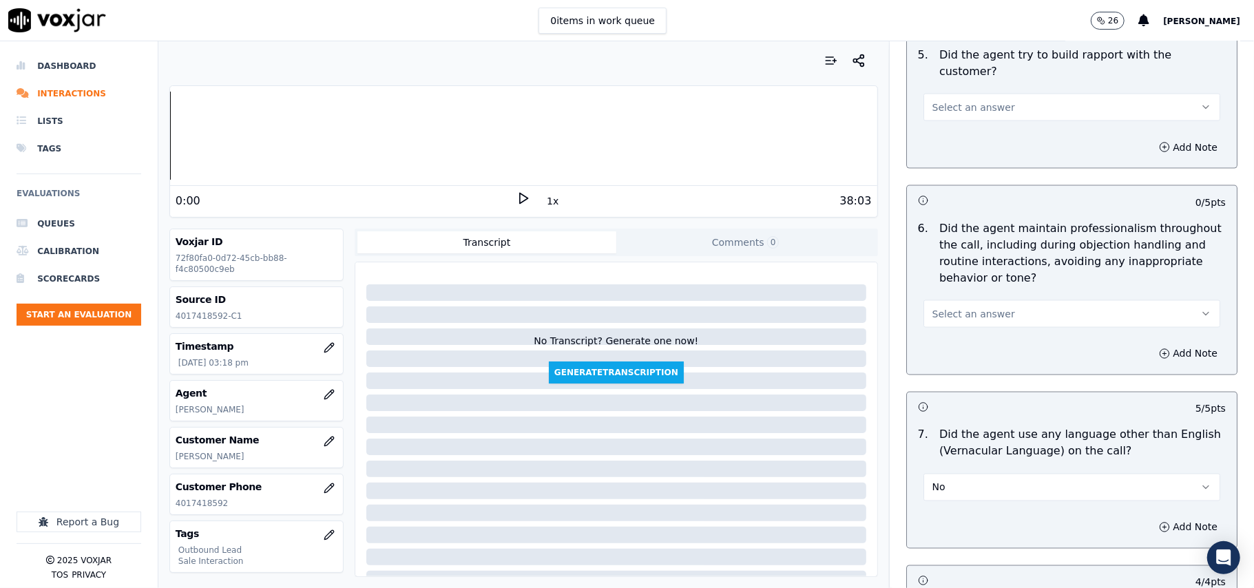
click at [1011, 301] on button "Select an answer" at bounding box center [1072, 314] width 297 height 28
click at [1004, 331] on div "Yes" at bounding box center [1042, 333] width 267 height 22
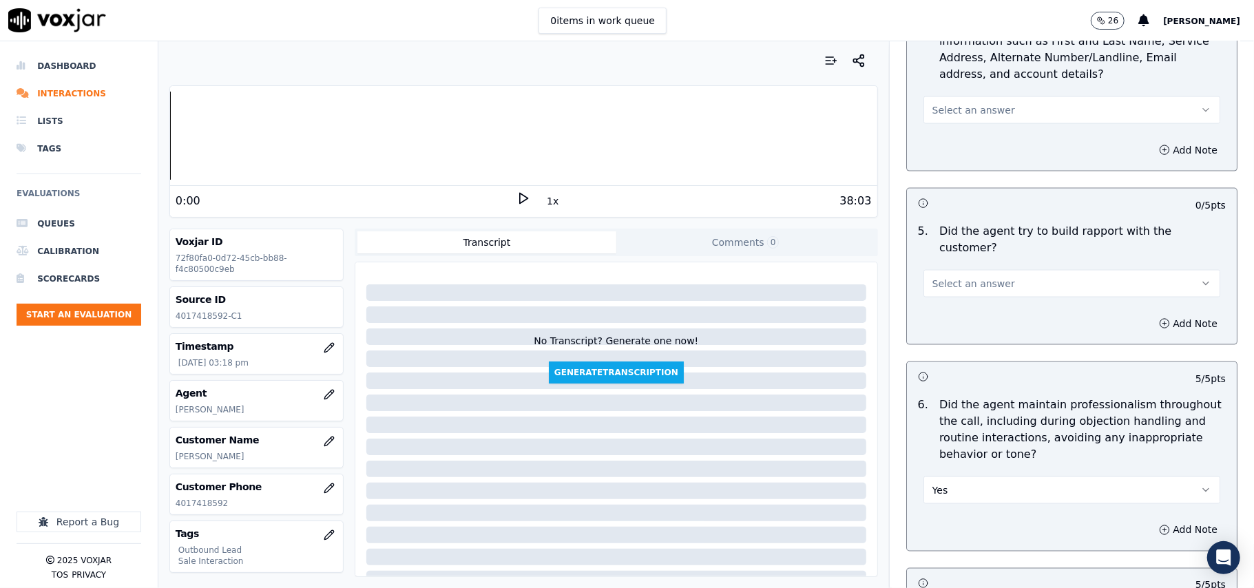
scroll to position [1415, 0]
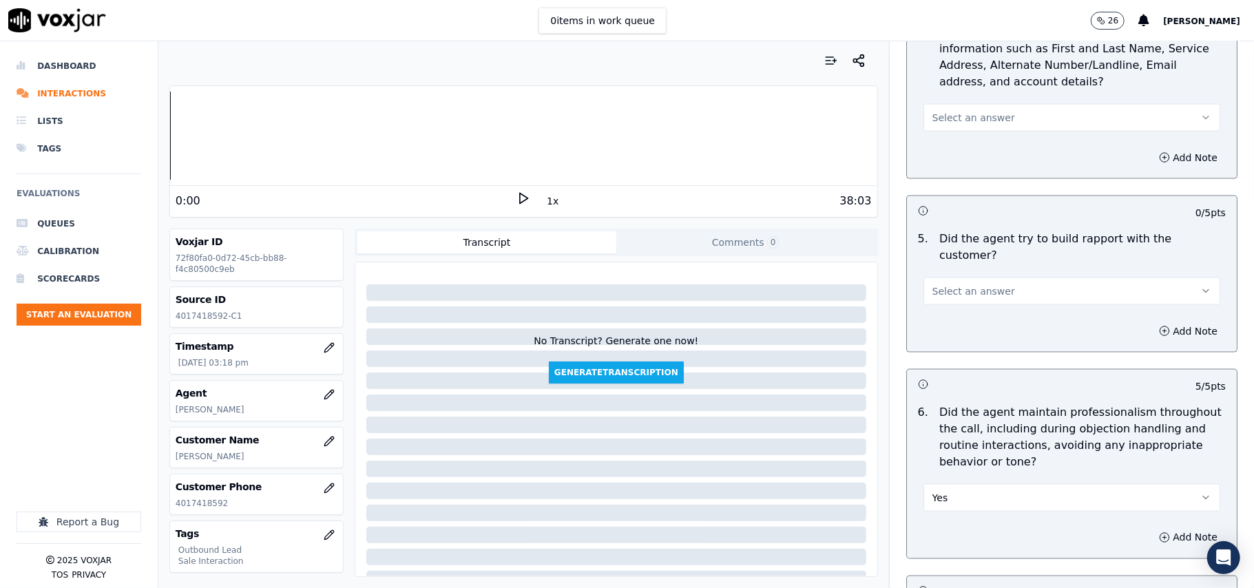
click at [1010, 311] on div "Add Note" at bounding box center [1072, 331] width 330 height 41
click at [1002, 278] on button "Select an answer" at bounding box center [1072, 292] width 297 height 28
click at [988, 314] on div "Yes" at bounding box center [1042, 309] width 267 height 22
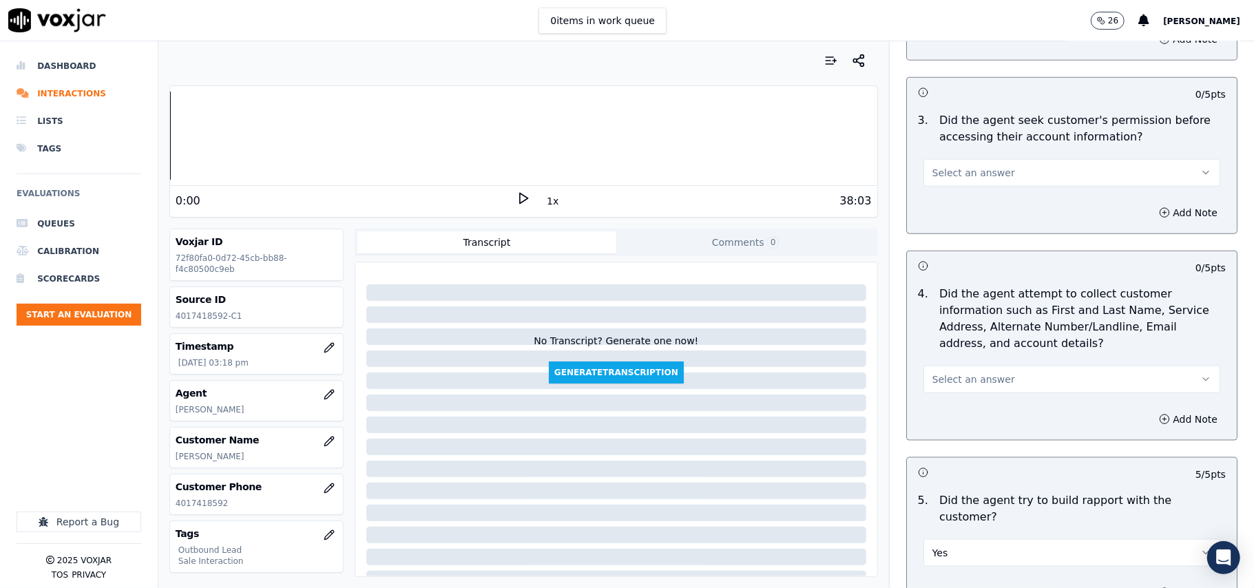
scroll to position [1139, 0]
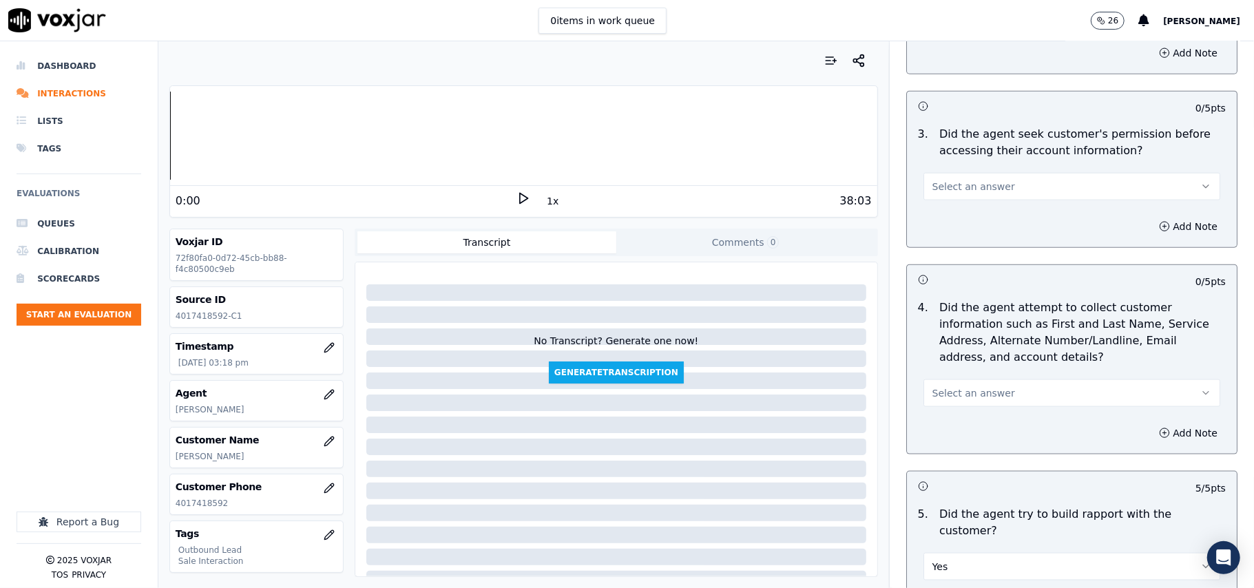
click at [973, 400] on span "Select an answer" at bounding box center [974, 393] width 83 height 14
click at [967, 426] on div "Yes" at bounding box center [1042, 428] width 267 height 22
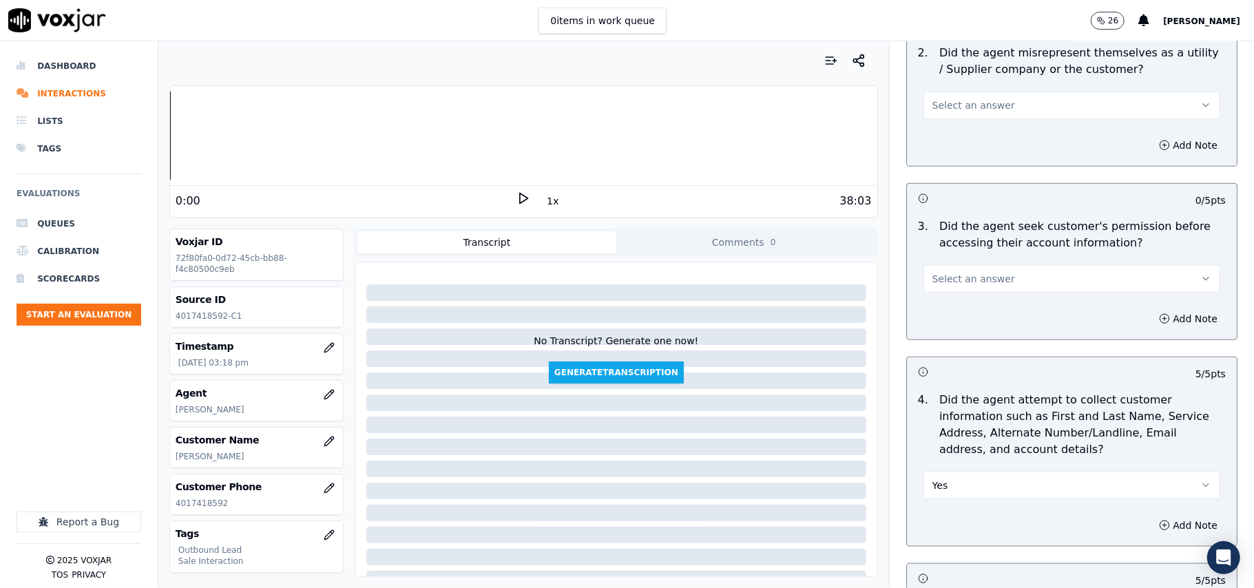
scroll to position [1048, 0]
click at [962, 278] on span "Select an answer" at bounding box center [974, 278] width 83 height 14
click at [959, 306] on div "Yes" at bounding box center [1042, 312] width 267 height 22
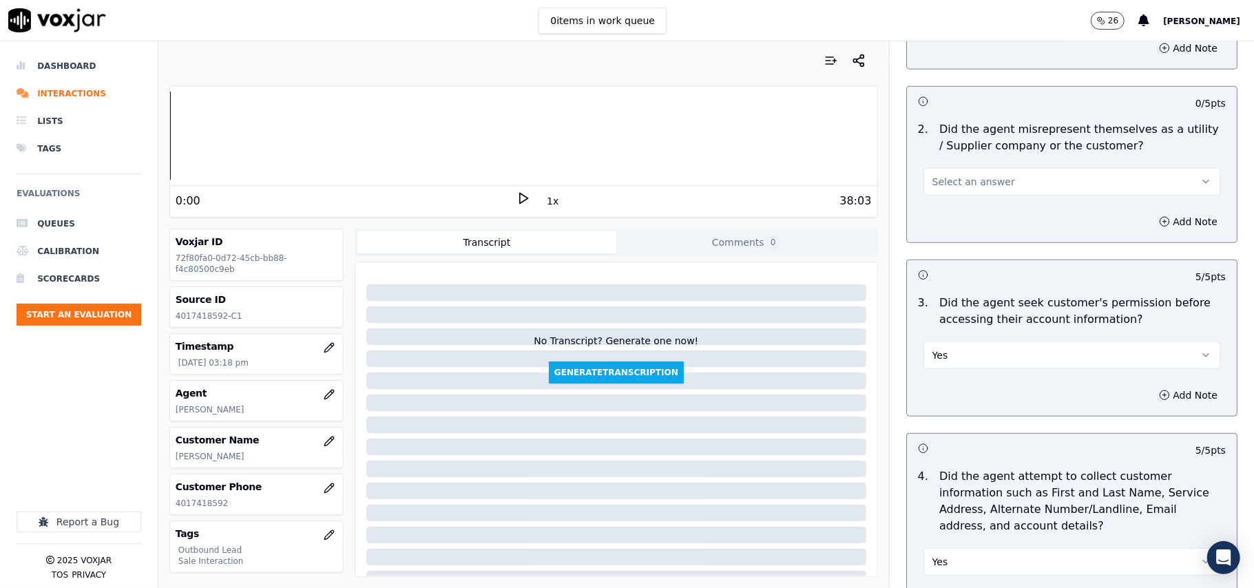
scroll to position [864, 0]
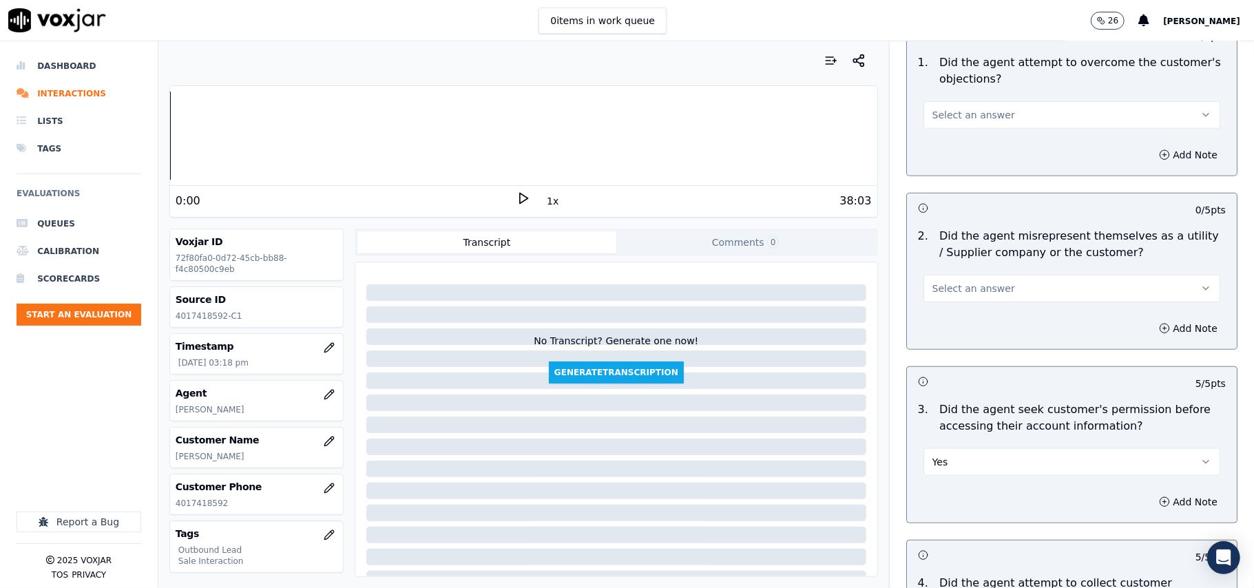
click at [995, 464] on button "Yes" at bounding box center [1072, 462] width 297 height 28
click at [996, 468] on button "Yes" at bounding box center [1072, 462] width 297 height 28
click at [998, 307] on div "2 . Did the agent misrepresent themselves as a utility / Supplier company or th…" at bounding box center [1072, 265] width 330 height 85
click at [993, 298] on button "Select an answer" at bounding box center [1072, 289] width 297 height 28
click at [943, 338] on div "No" at bounding box center [1042, 344] width 267 height 22
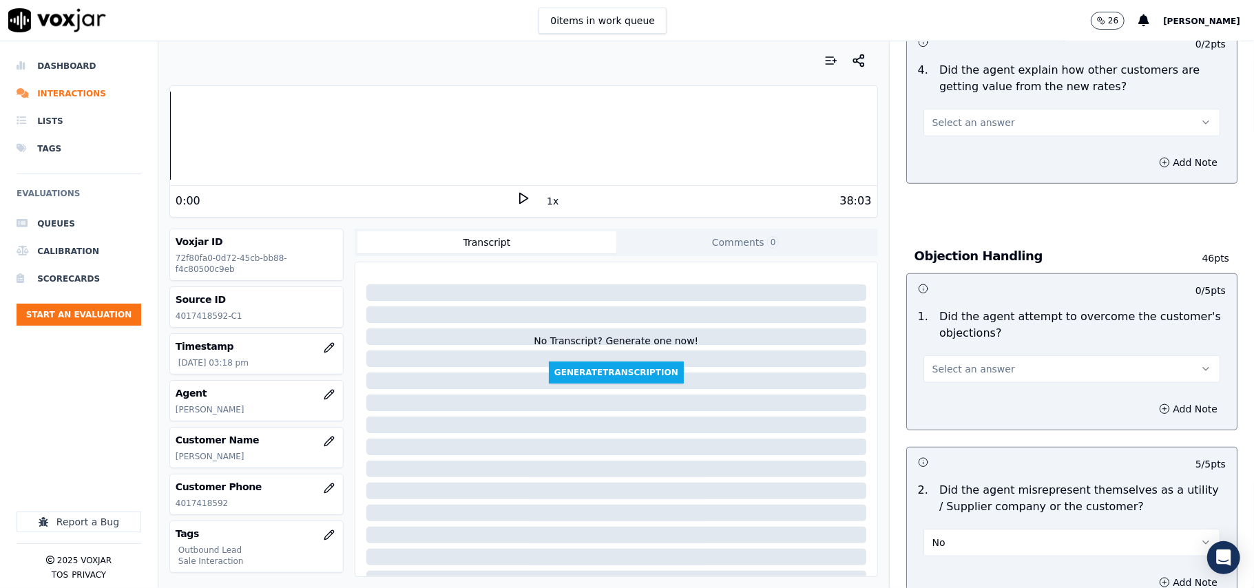
scroll to position [588, 0]
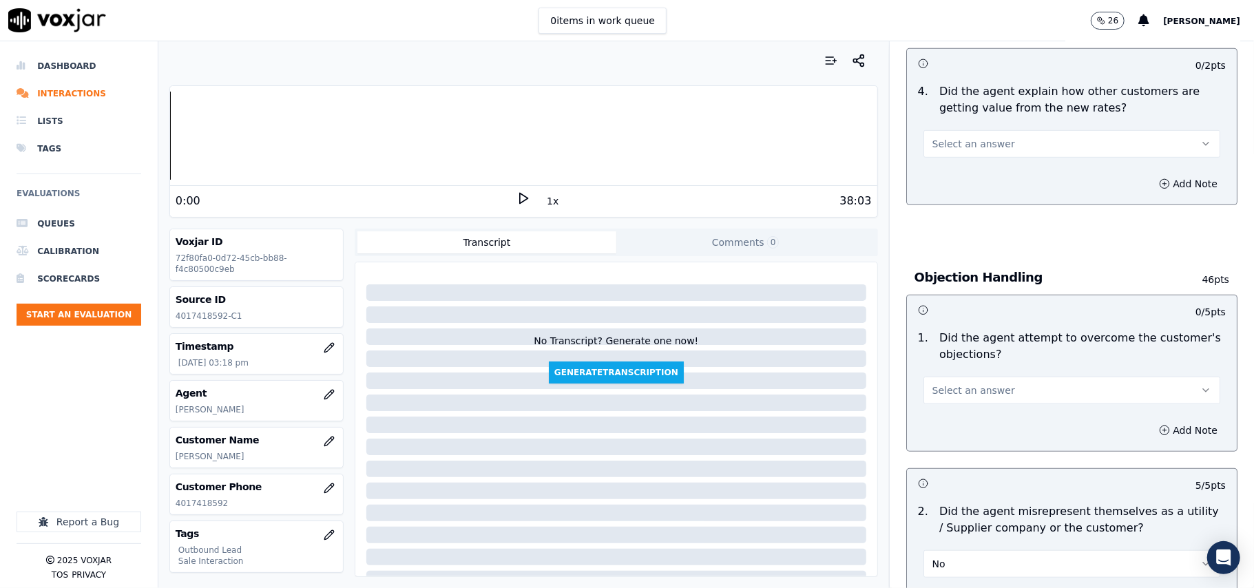
click at [995, 395] on button "Select an answer" at bounding box center [1072, 391] width 297 height 28
click at [995, 420] on div "Yes" at bounding box center [1042, 424] width 267 height 22
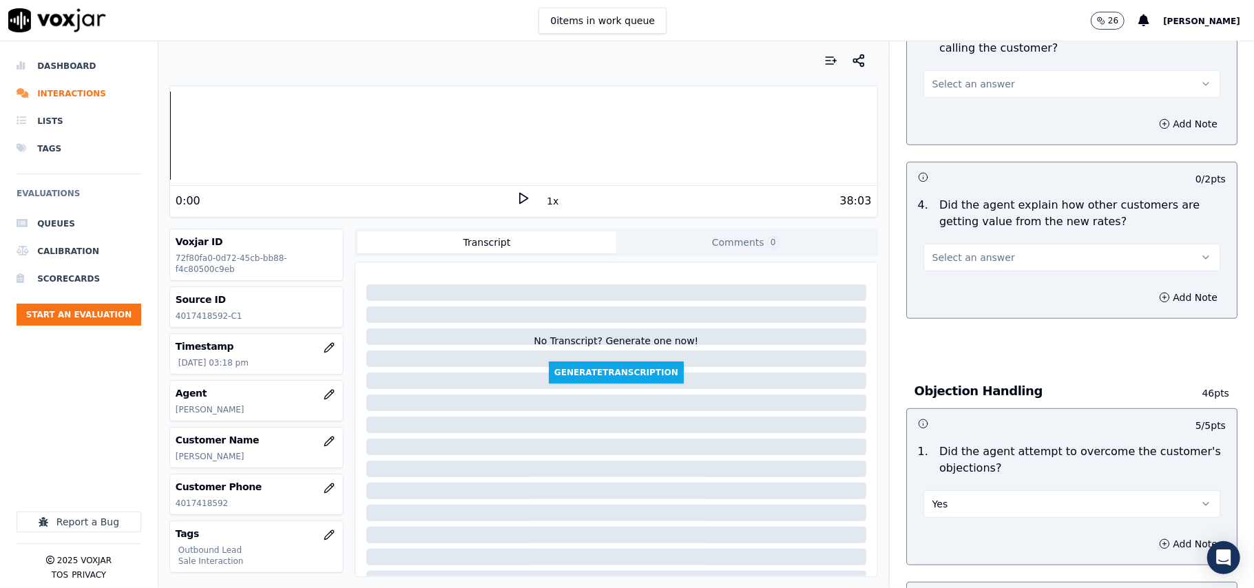
scroll to position [313, 0]
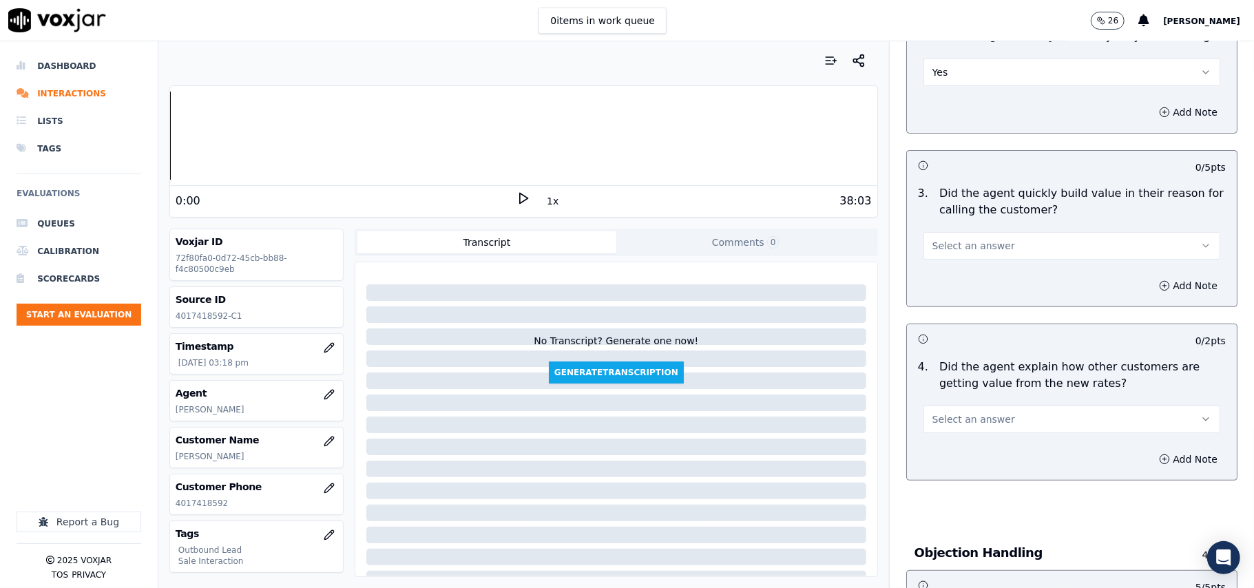
click at [980, 412] on button "Select an answer" at bounding box center [1072, 420] width 297 height 28
click at [948, 455] on div "Yes" at bounding box center [1042, 452] width 267 height 22
click at [960, 251] on span "Select an answer" at bounding box center [974, 246] width 83 height 14
click at [955, 273] on div "Yes" at bounding box center [1042, 278] width 267 height 22
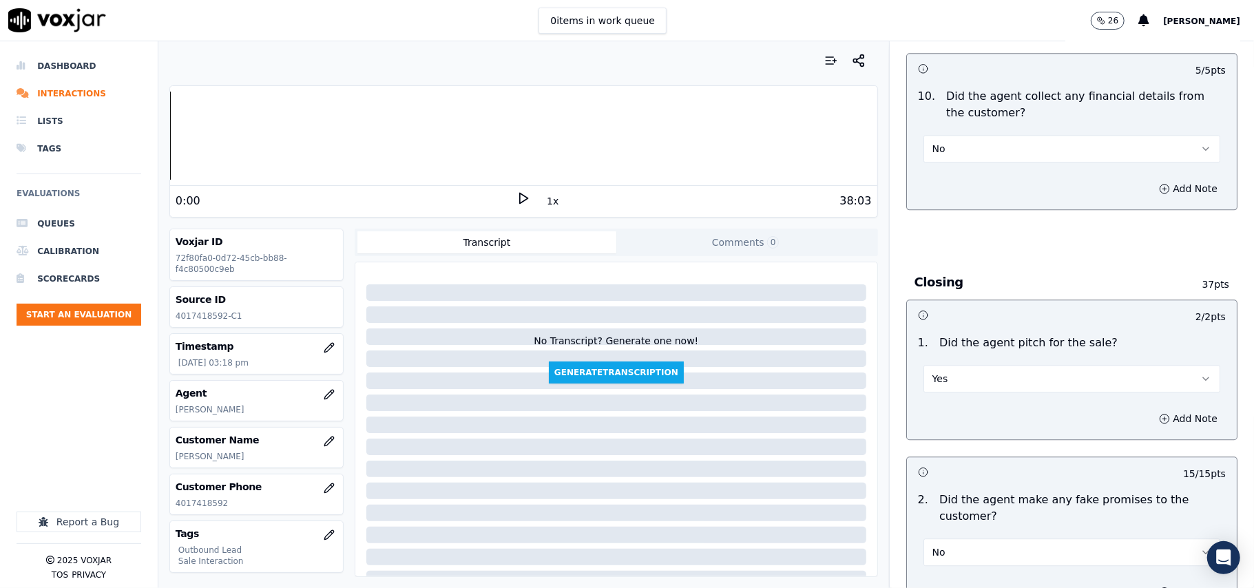
scroll to position [3436, 0]
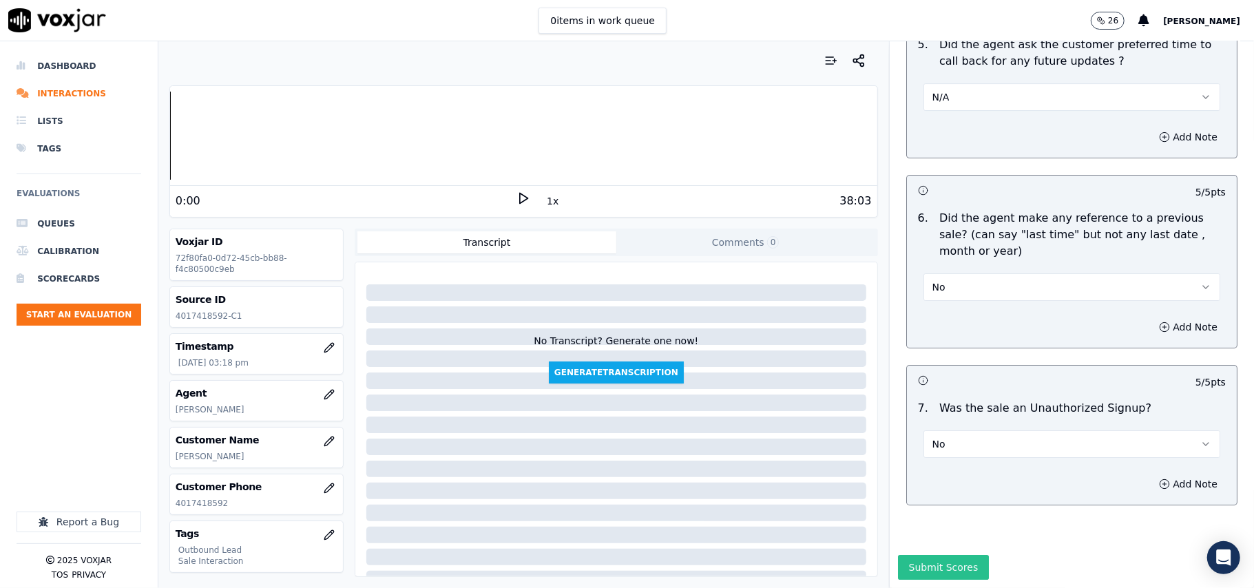
click at [941, 555] on button "Submit Scores" at bounding box center [944, 567] width 92 height 25
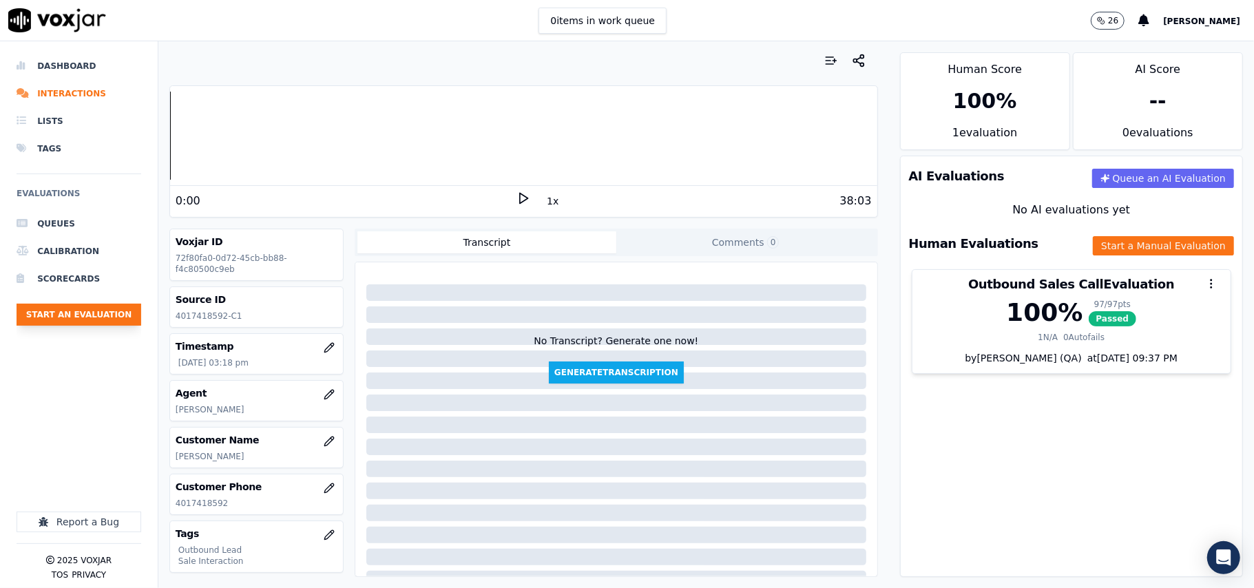
click at [84, 316] on button "Start an Evaluation" at bounding box center [79, 315] width 125 height 22
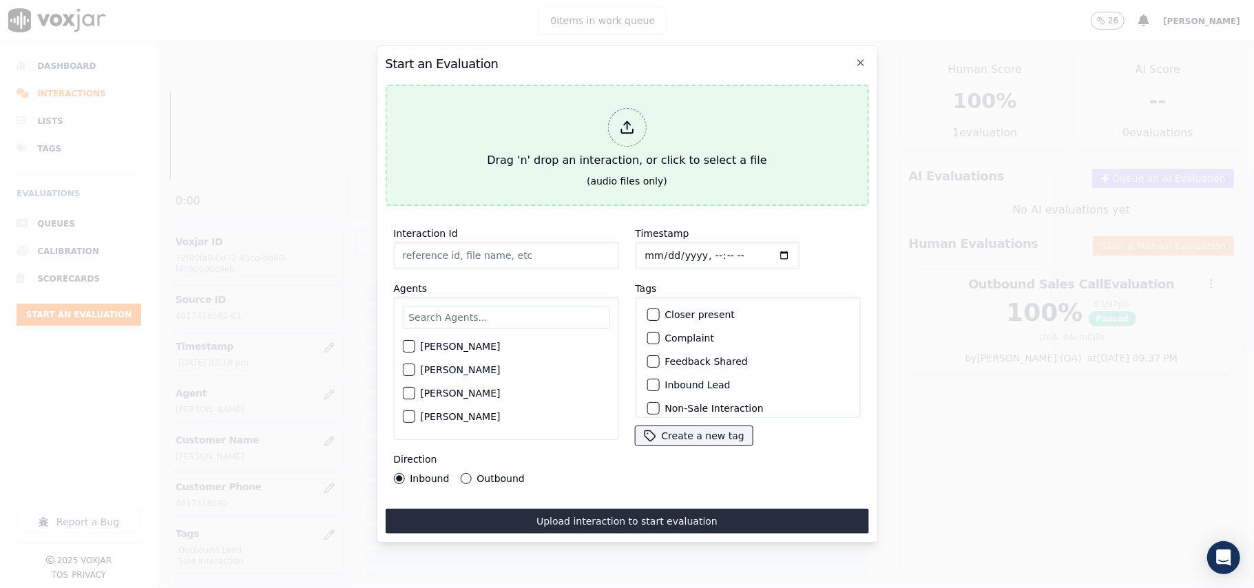
click at [597, 141] on div "Drag 'n' drop an interaction, or click to select a file" at bounding box center [627, 139] width 291 height 72
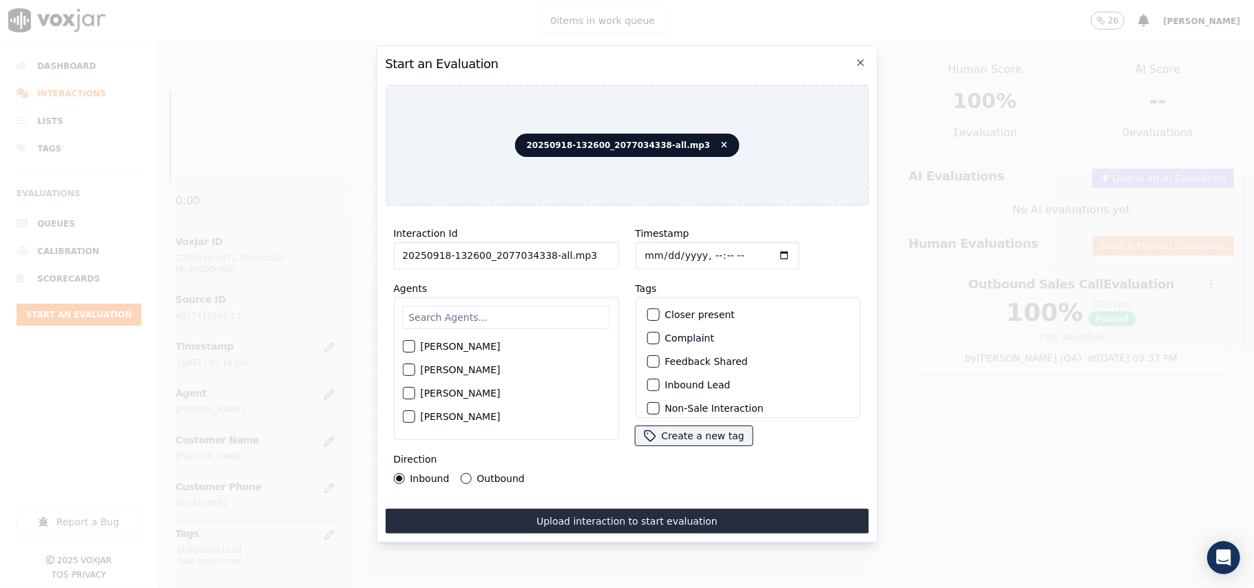
drag, startPoint x: 588, startPoint y: 251, endPoint x: 541, endPoint y: 249, distance: 46.9
click at [541, 249] on input "20250918-132600_2077034338-all.mp3" at bounding box center [505, 256] width 225 height 28
type input "20250918-132600_2077034338-C1"
click at [654, 247] on input "Timestamp" at bounding box center [717, 256] width 164 height 28
type input "2025-09-18T16:08"
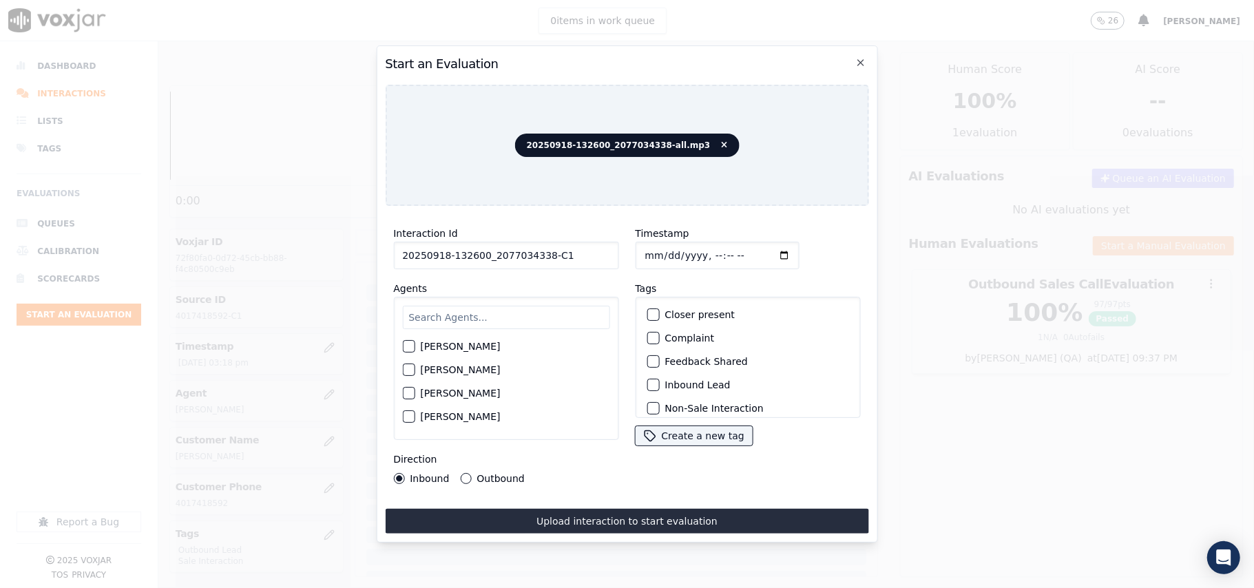
click at [480, 315] on input "text" at bounding box center [505, 317] width 207 height 23
type input "nick"
click at [452, 369] on label "Nick Saraf" at bounding box center [460, 374] width 80 height 10
click at [415, 368] on button "Nick Saraf" at bounding box center [408, 374] width 12 height 12
click at [665, 382] on label "Inbound Lead" at bounding box center [697, 385] width 65 height 10
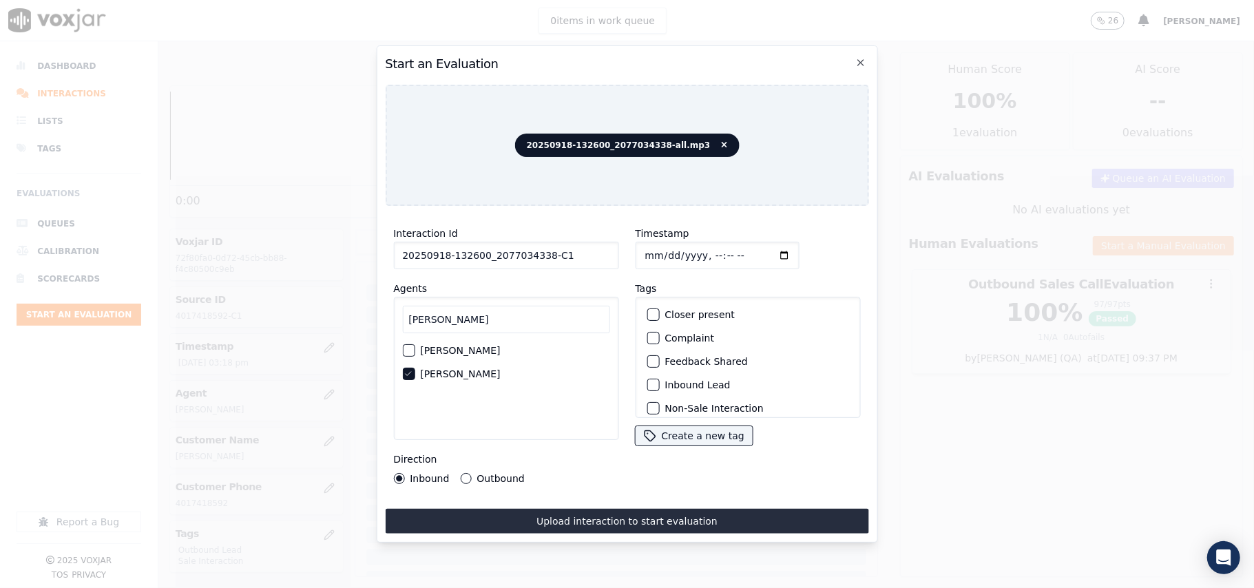
click at [659, 382] on button "Inbound Lead" at bounding box center [653, 385] width 12 height 12
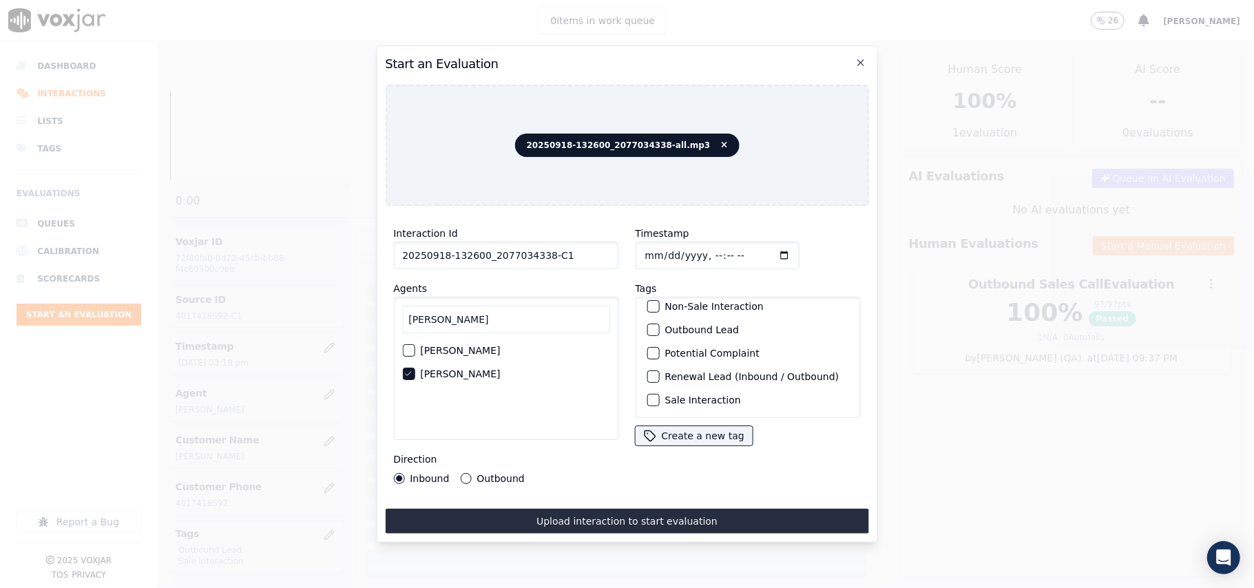
click at [665, 395] on label "Sale Interaction" at bounding box center [703, 400] width 76 height 10
click at [659, 394] on button "Sale Interaction" at bounding box center [653, 400] width 12 height 12
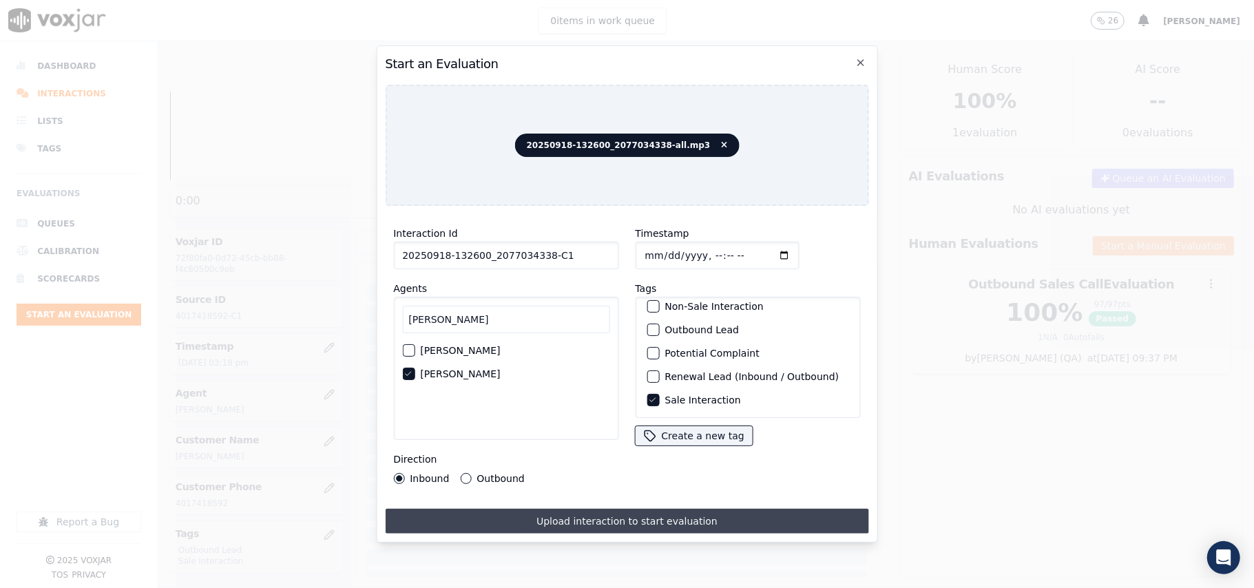
click at [581, 513] on button "Upload interaction to start evaluation" at bounding box center [627, 521] width 484 height 25
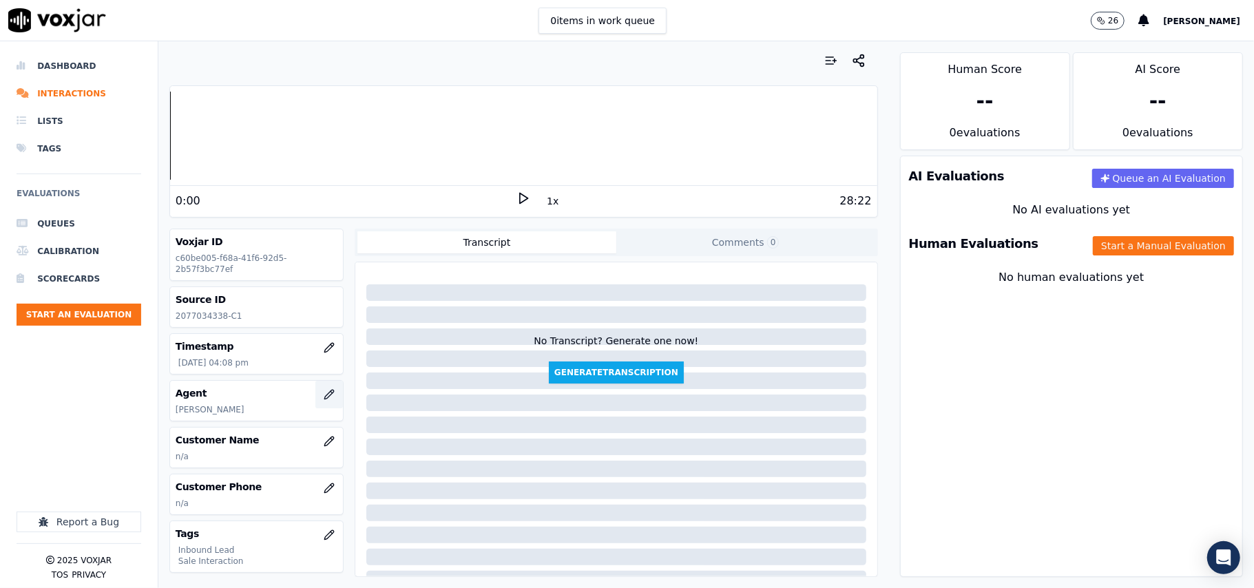
click at [324, 392] on icon "button" at bounding box center [328, 394] width 9 height 9
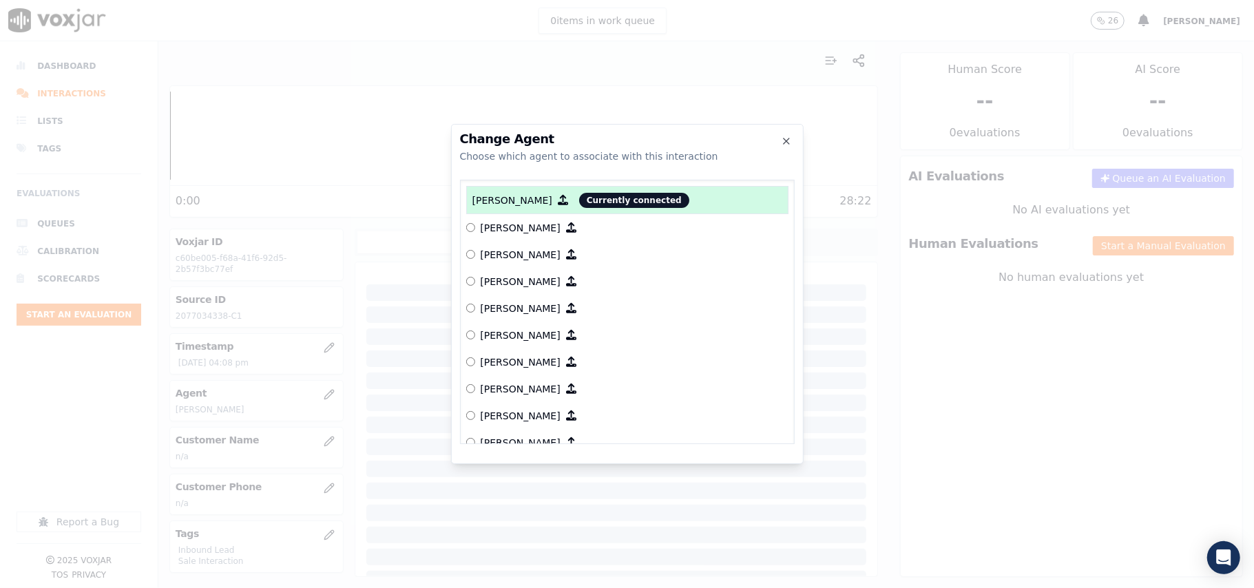
click at [300, 438] on div at bounding box center [627, 294] width 1254 height 588
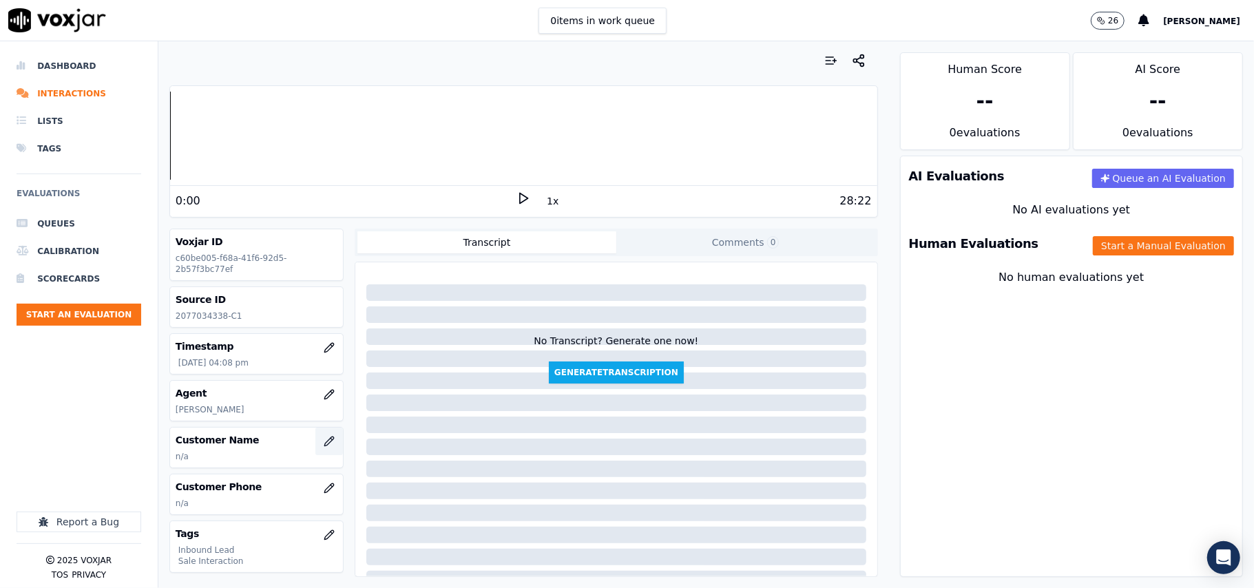
click at [316, 445] on button "button" at bounding box center [330, 442] width 28 height 28
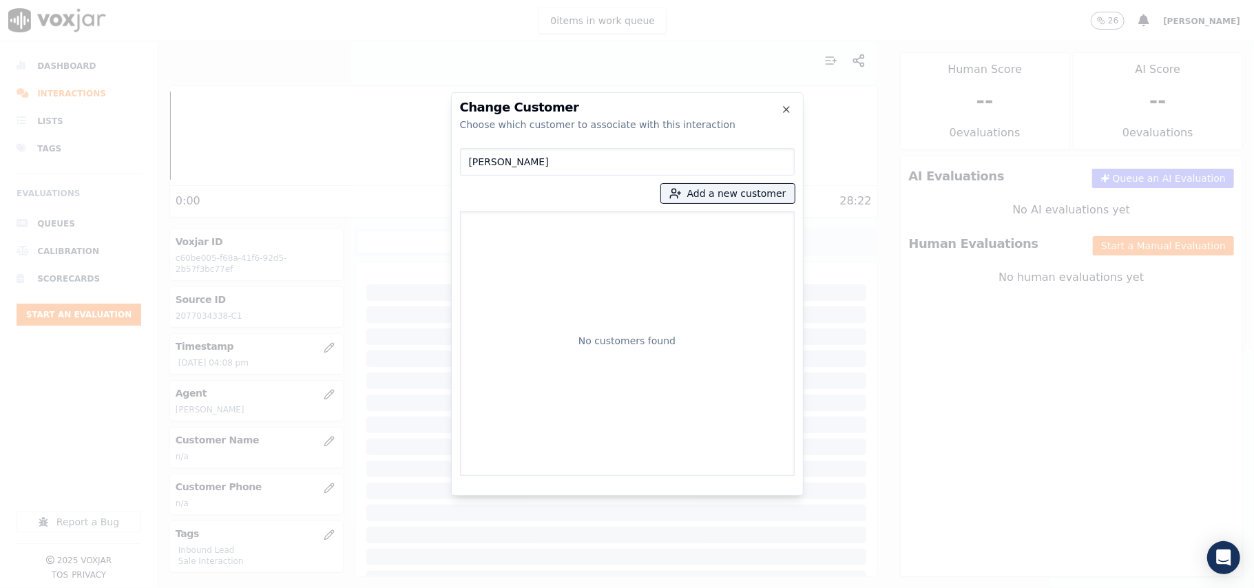
click at [474, 163] on input "Brett Ruhmann" at bounding box center [627, 162] width 335 height 28
click at [467, 161] on input "Brett Ruhmann" at bounding box center [627, 162] width 335 height 28
type input "Brett Ruhmann"
click at [712, 194] on button "Add a new customer" at bounding box center [728, 193] width 134 height 19
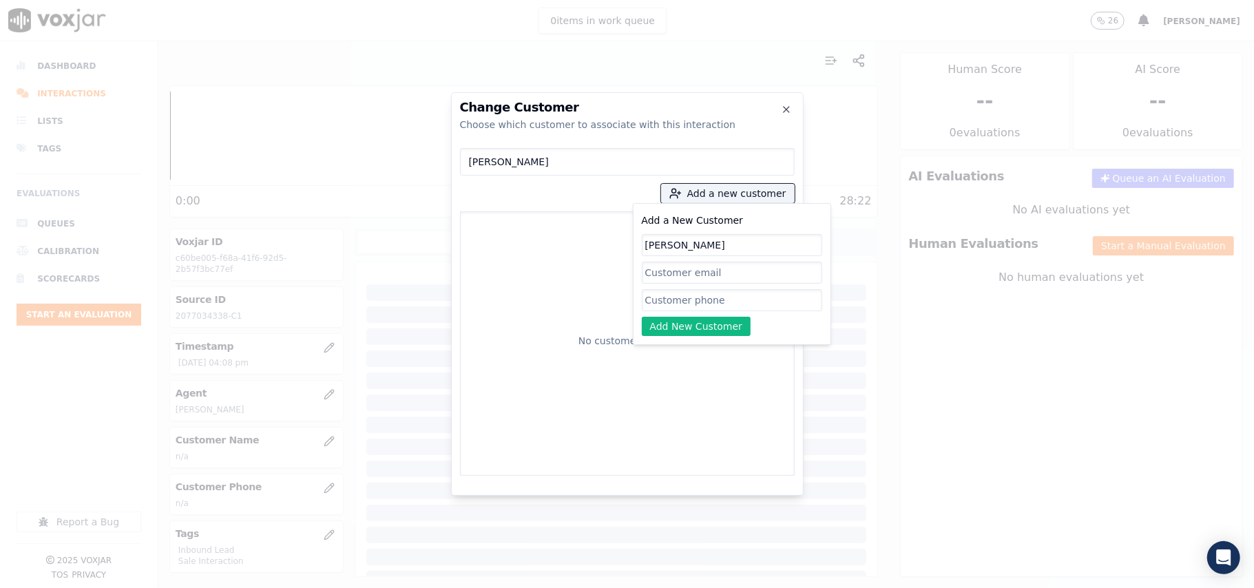
type input "Brett Ruhmann"
click at [705, 295] on input "Add a New Customer" at bounding box center [732, 300] width 180 height 22
paste input "2077034338"
type input "2077034338"
drag, startPoint x: 692, startPoint y: 327, endPoint x: 710, endPoint y: 323, distance: 18.2
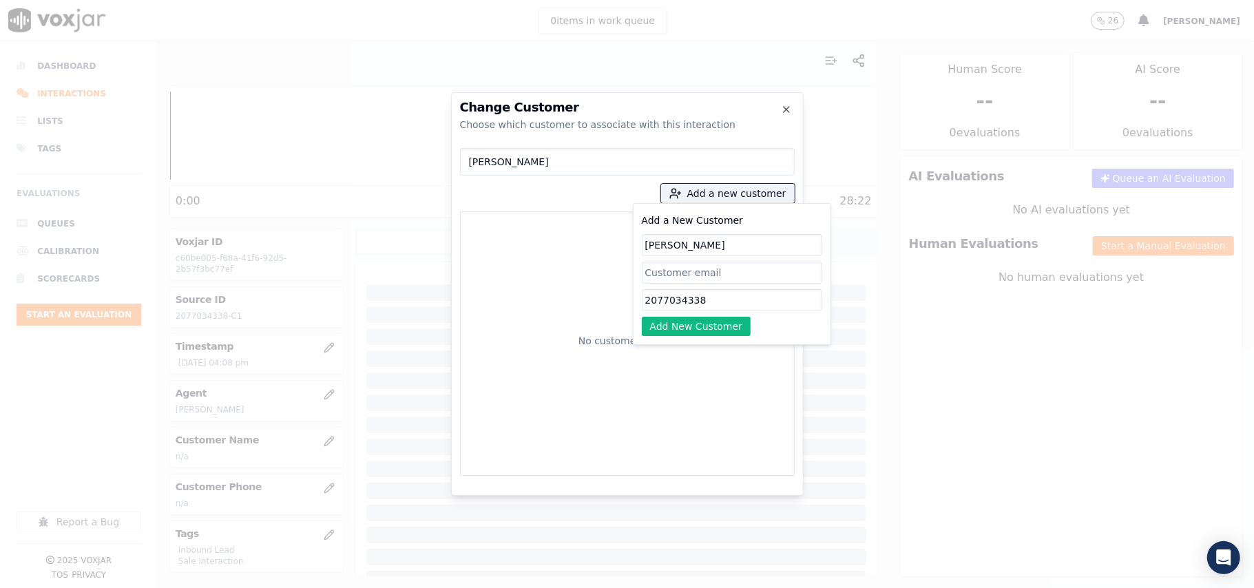
click at [692, 327] on button "Add New Customer" at bounding box center [697, 326] width 110 height 19
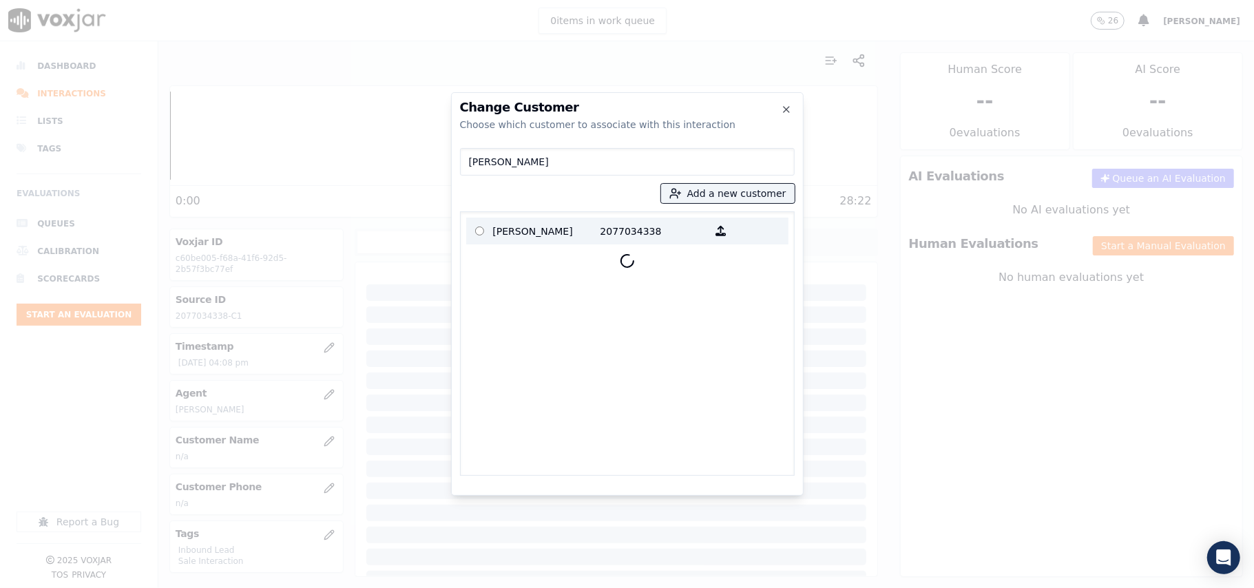
click at [494, 236] on p "Brett Ruhmann" at bounding box center [546, 230] width 107 height 21
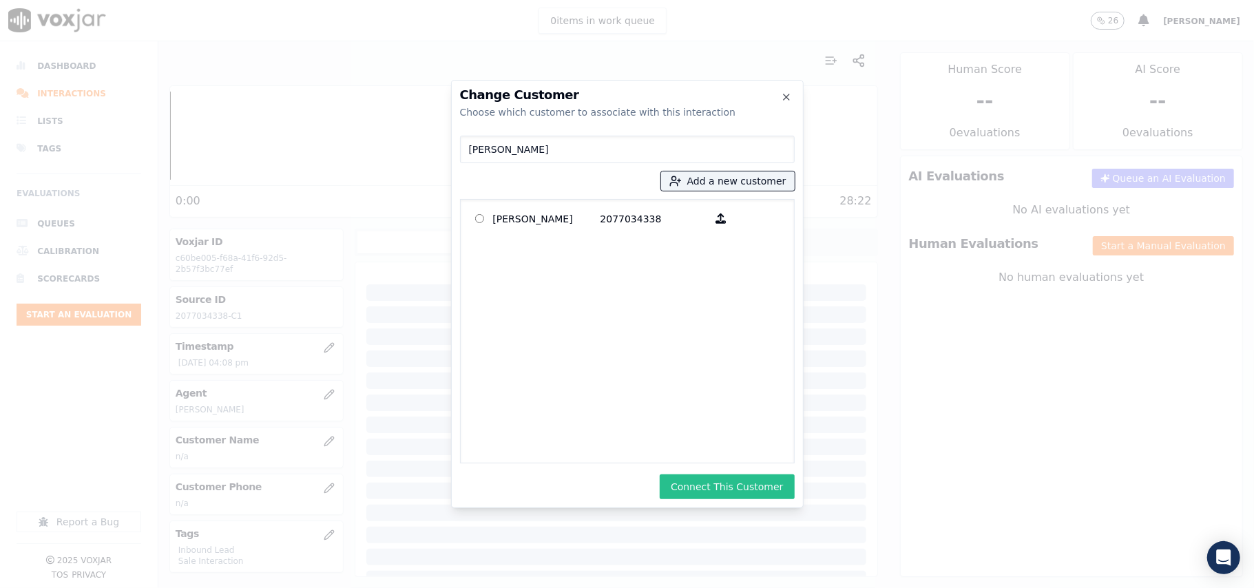
click at [742, 488] on button "Connect This Customer" at bounding box center [727, 487] width 134 height 25
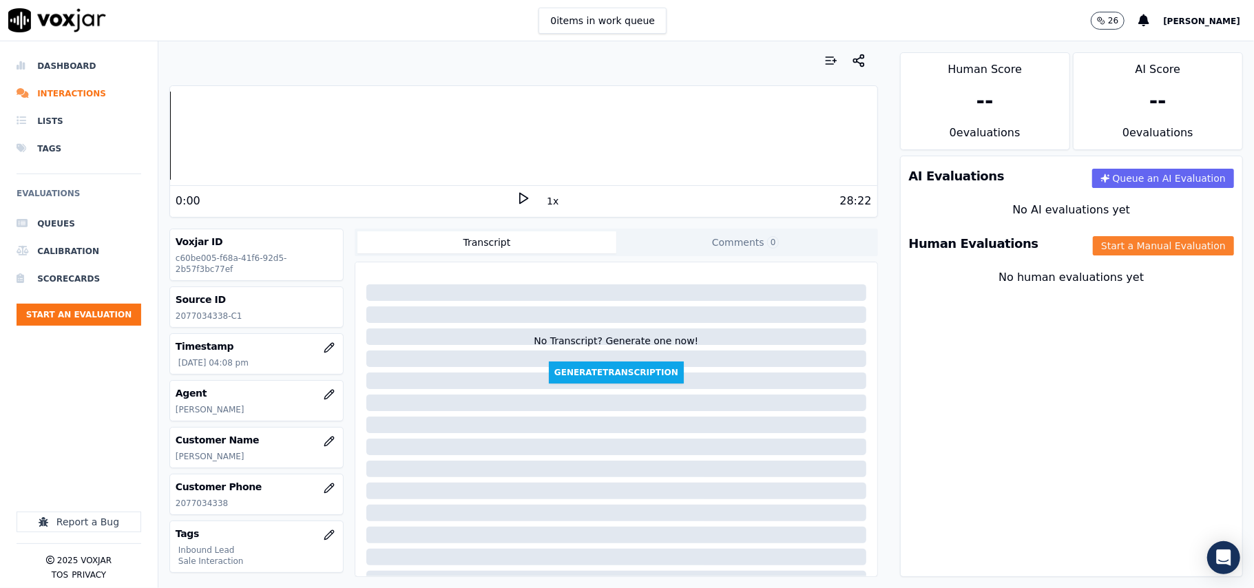
click at [1093, 249] on button "Start a Manual Evaluation" at bounding box center [1163, 245] width 141 height 19
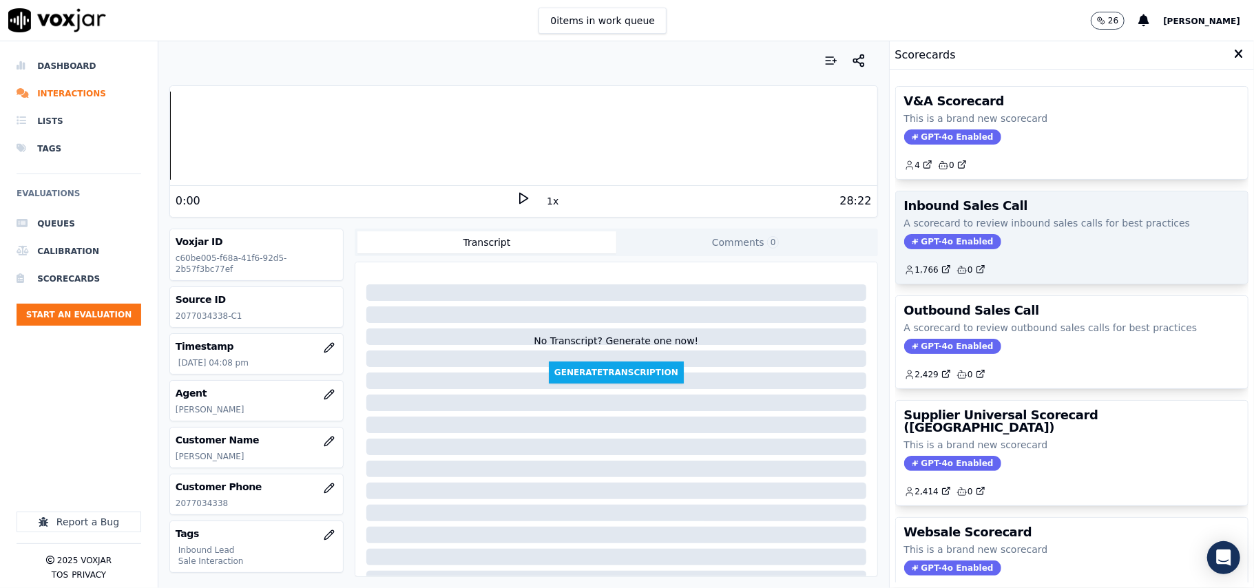
click at [935, 248] on span "GPT-4o Enabled" at bounding box center [953, 241] width 97 height 15
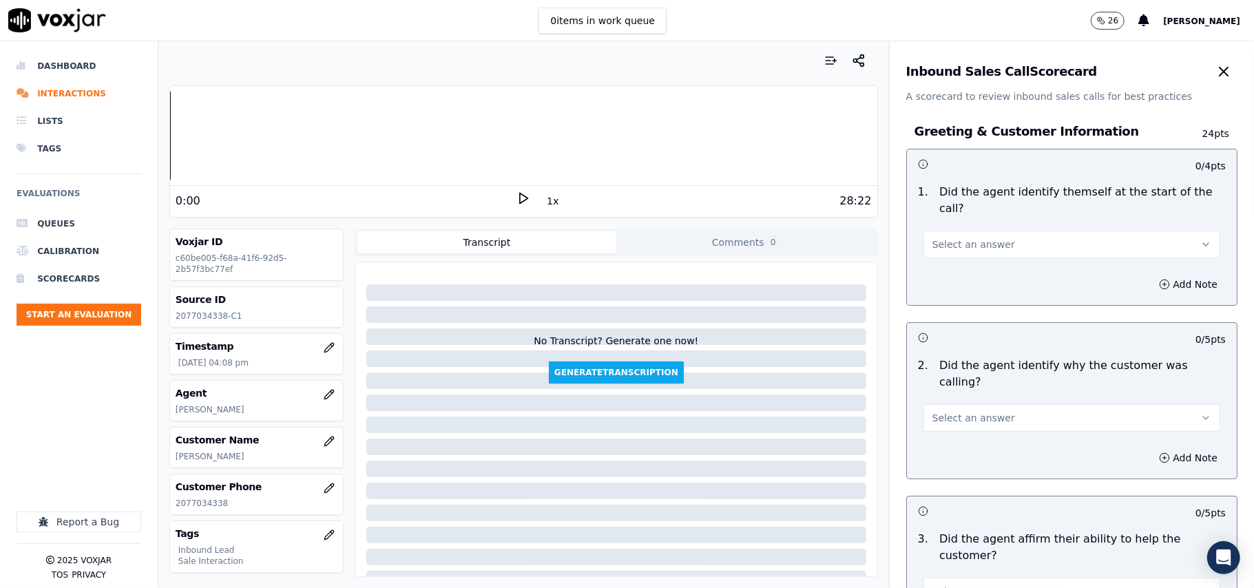
click at [966, 231] on button "Select an answer" at bounding box center [1072, 245] width 297 height 28
click at [956, 267] on div "Yes" at bounding box center [1042, 260] width 267 height 22
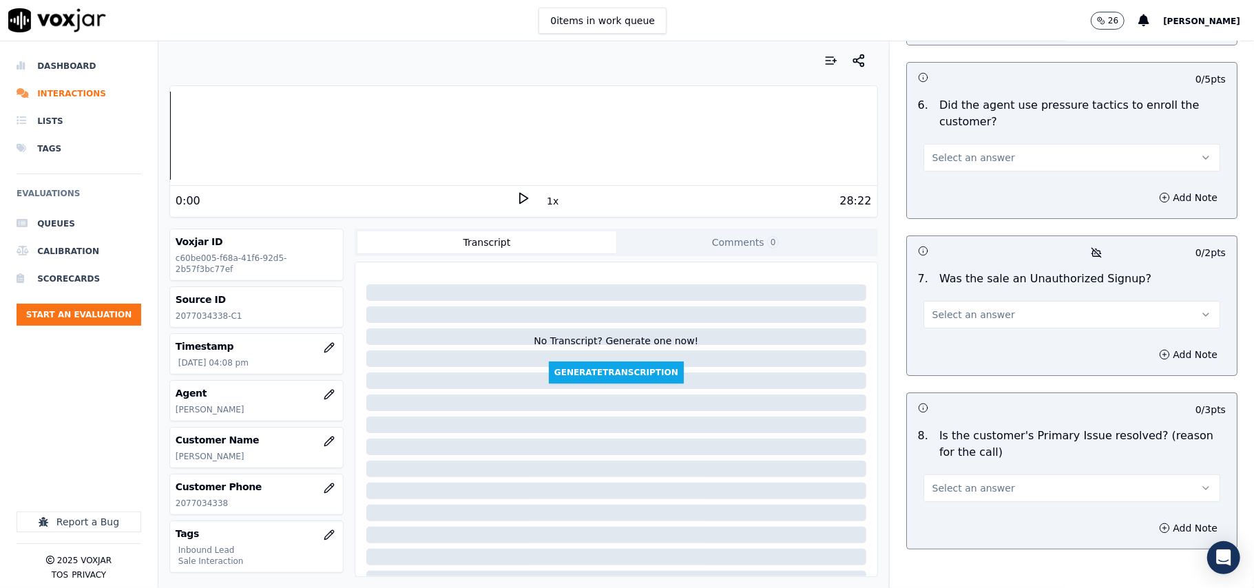
scroll to position [3856, 0]
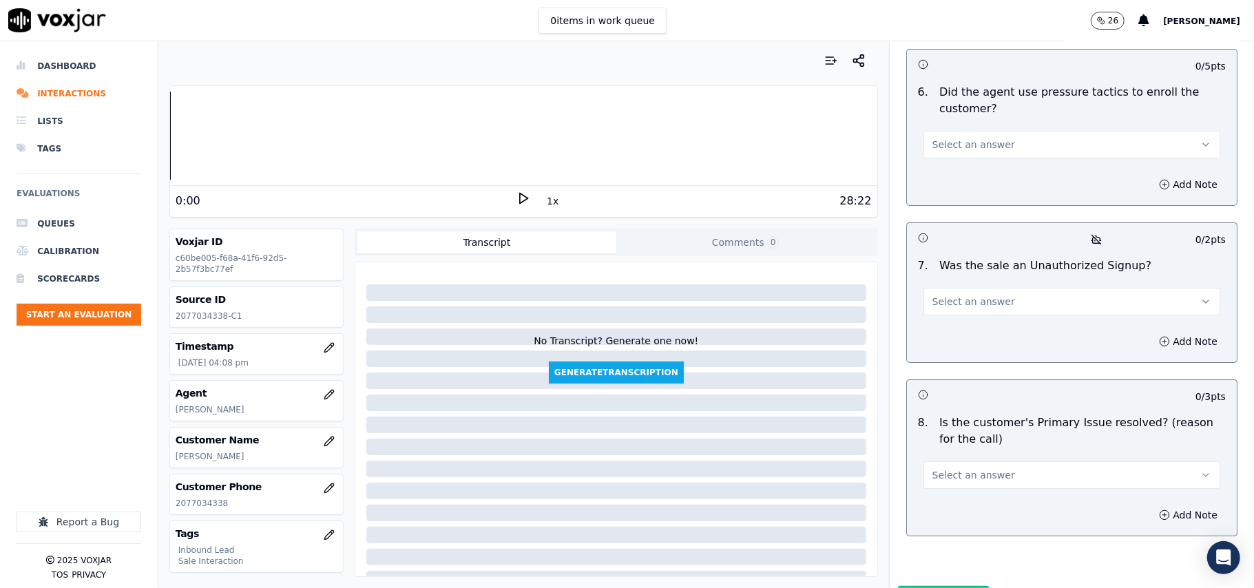
click at [1006, 462] on button "Select an answer" at bounding box center [1072, 476] width 297 height 28
click at [998, 431] on div "Yes" at bounding box center [1042, 434] width 267 height 22
click at [933, 295] on span "Select an answer" at bounding box center [974, 302] width 83 height 14
click at [935, 287] on div "No" at bounding box center [1042, 282] width 267 height 22
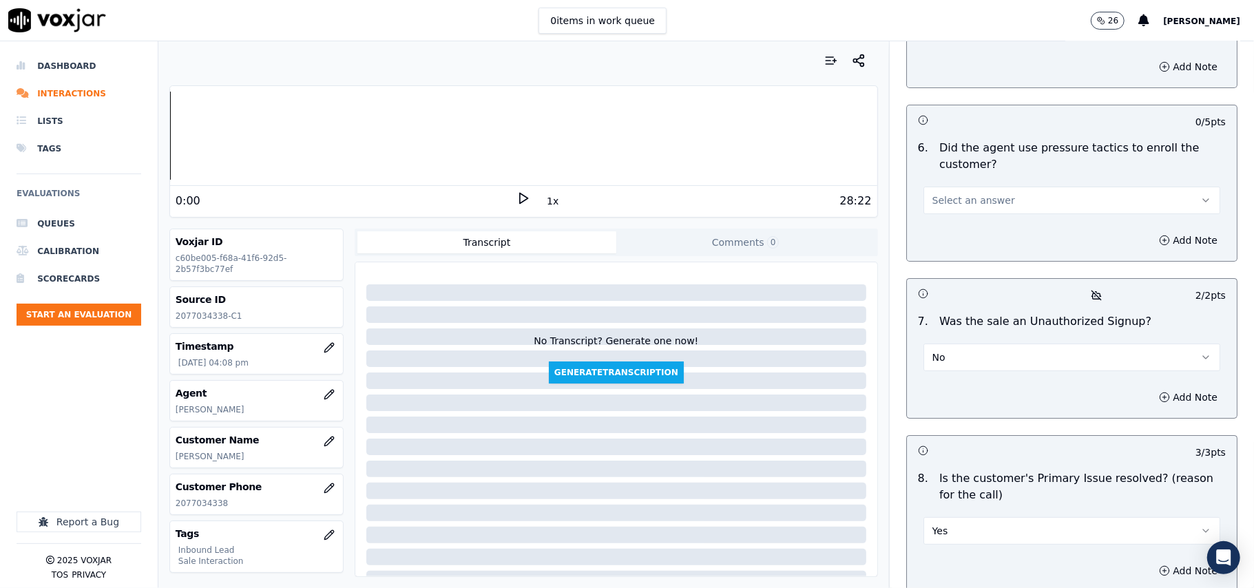
scroll to position [3580, 0]
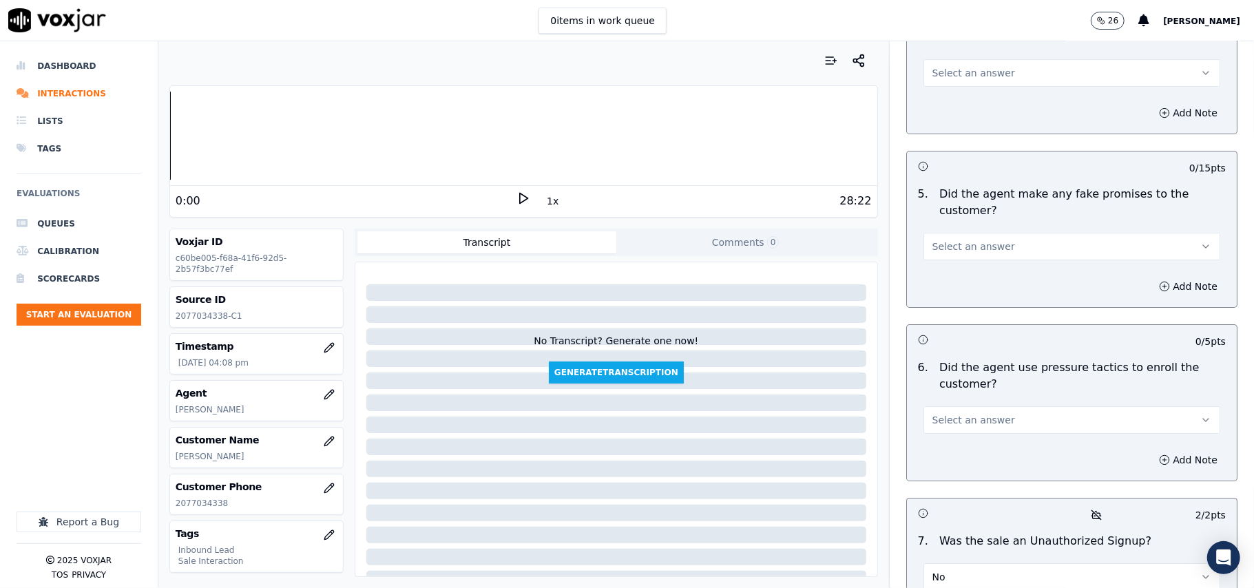
click at [949, 413] on span "Select an answer" at bounding box center [974, 420] width 83 height 14
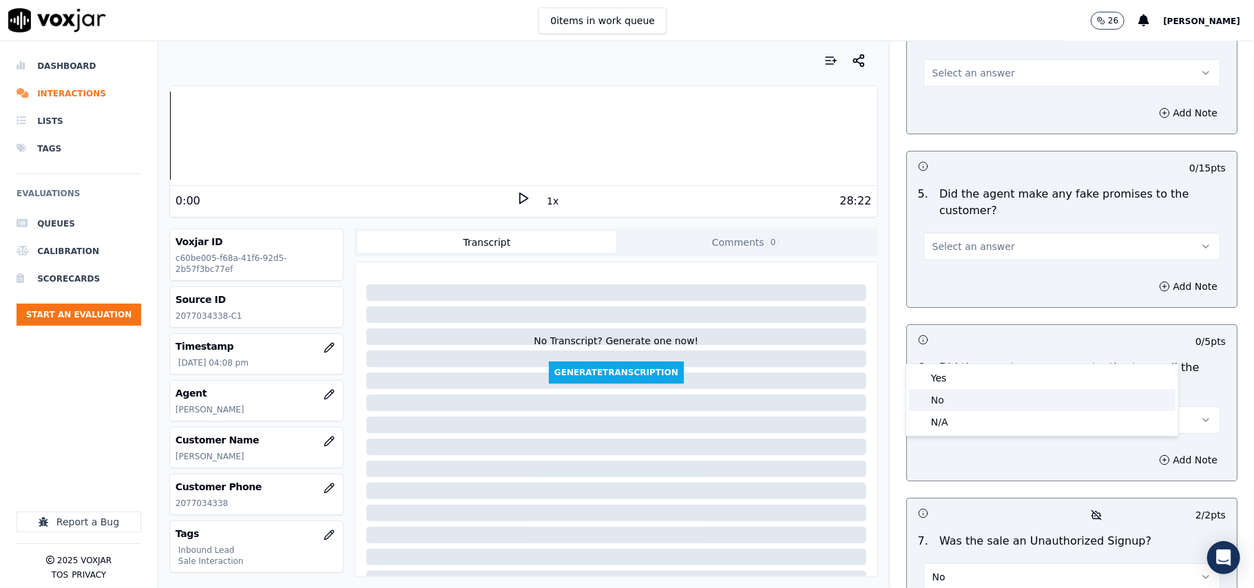
click at [938, 404] on div "No" at bounding box center [1042, 400] width 267 height 22
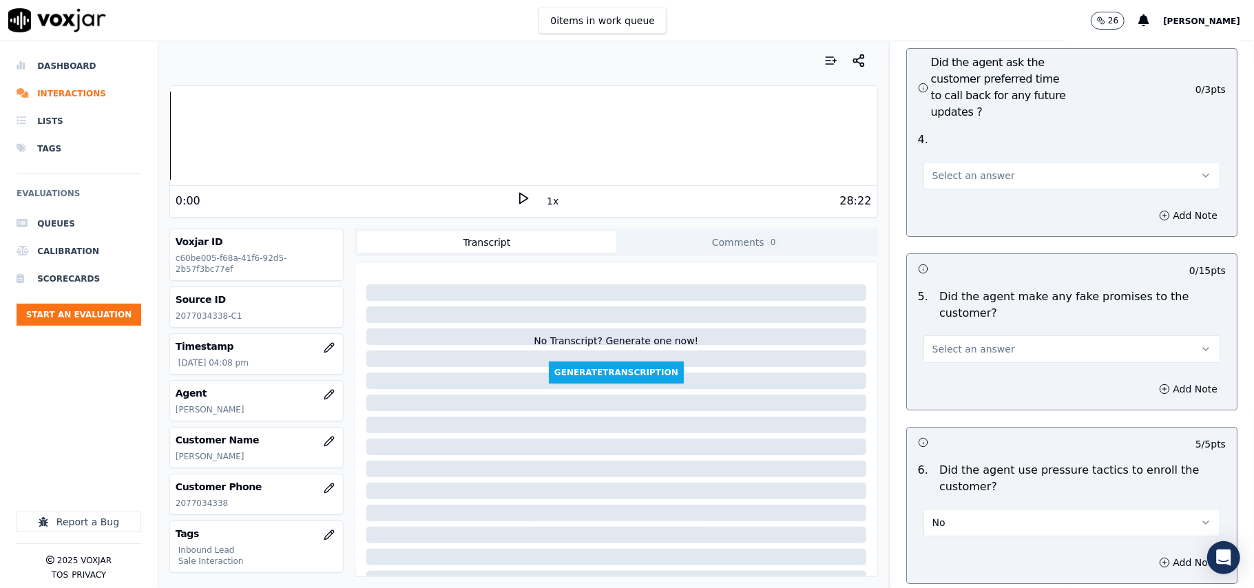
scroll to position [3396, 0]
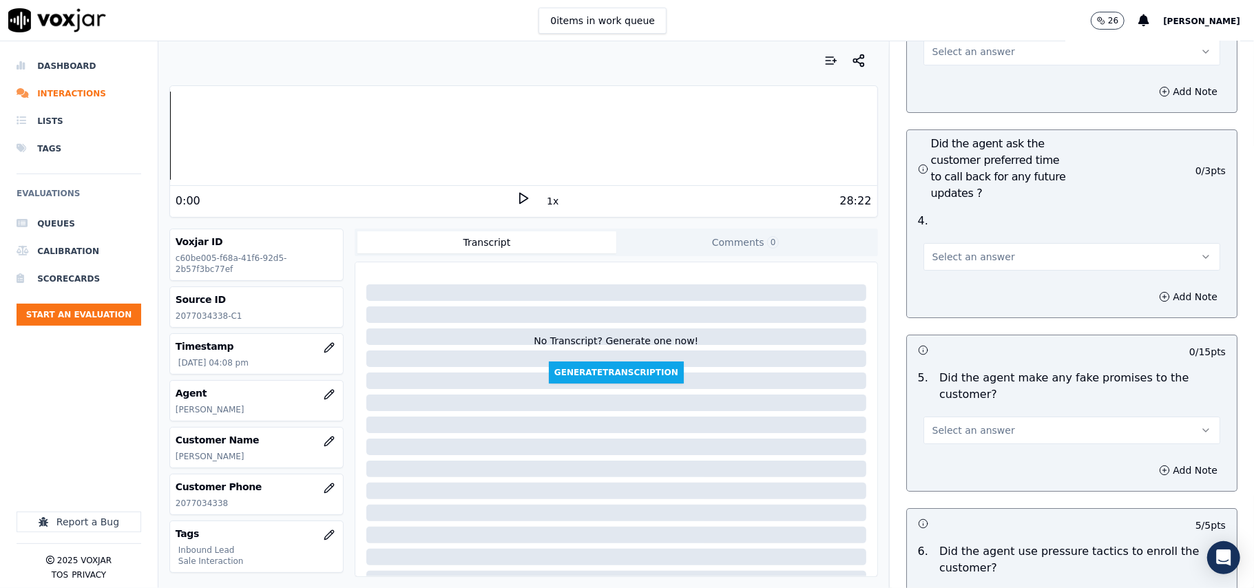
click at [995, 417] on button "Select an answer" at bounding box center [1072, 431] width 297 height 28
click at [982, 412] on div "No" at bounding box center [1042, 410] width 267 height 22
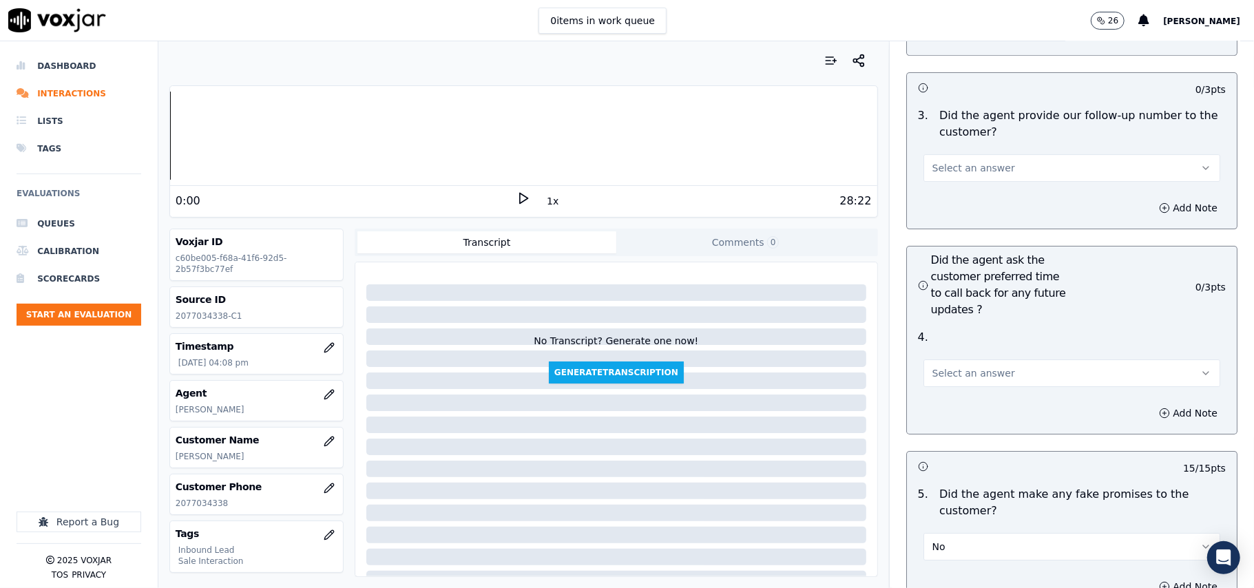
scroll to position [3213, 0]
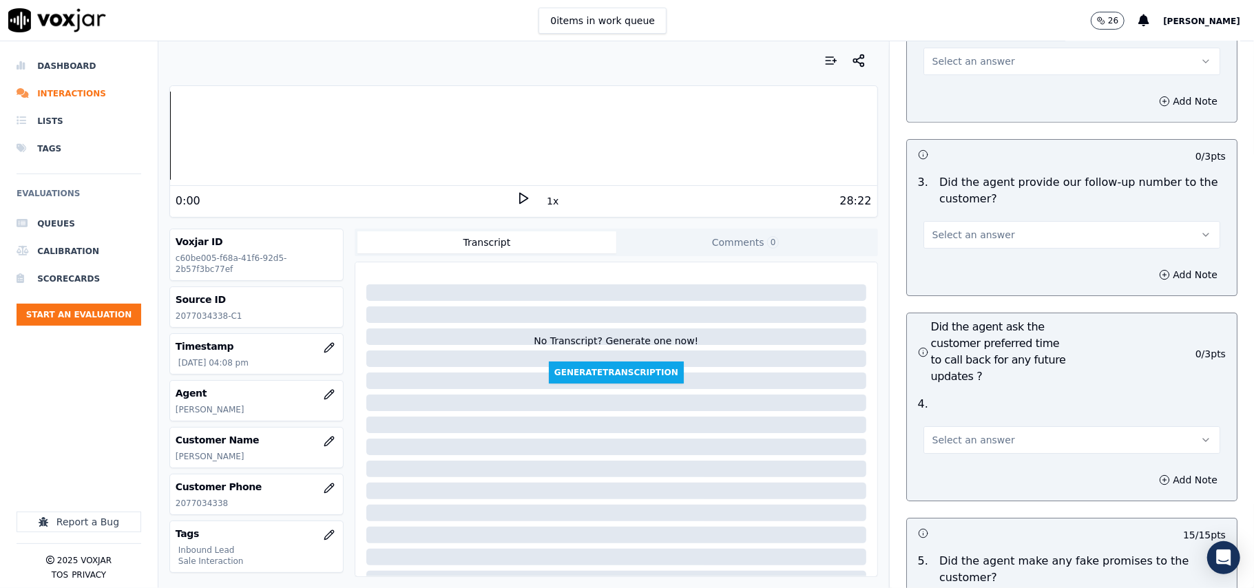
click at [980, 433] on span "Select an answer" at bounding box center [974, 440] width 83 height 14
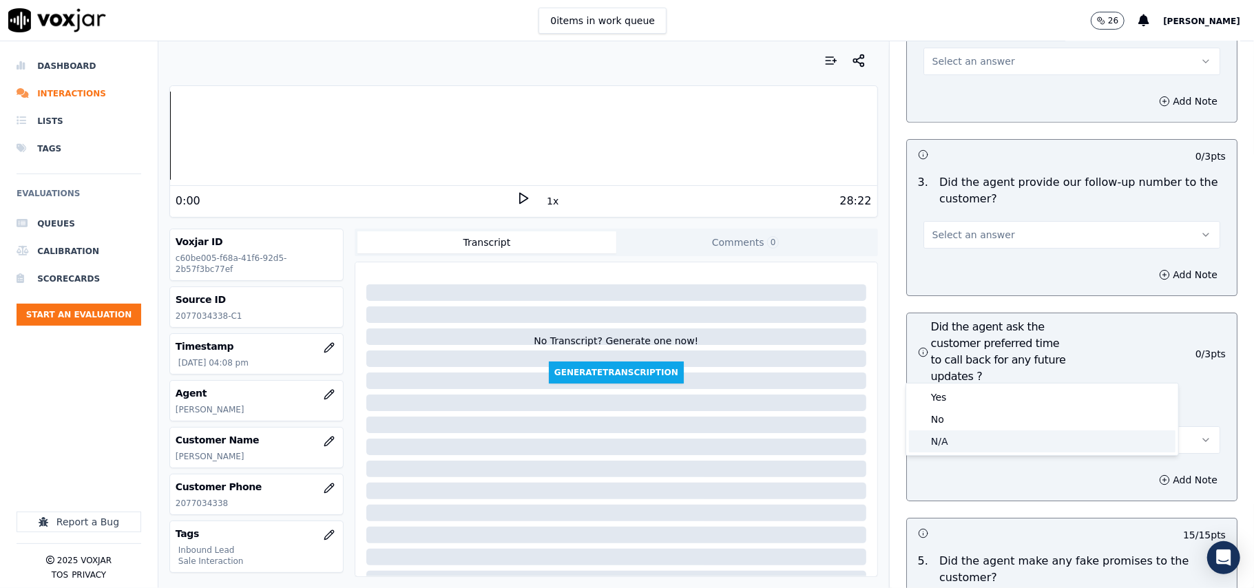
click at [963, 433] on div "N/A" at bounding box center [1042, 442] width 267 height 22
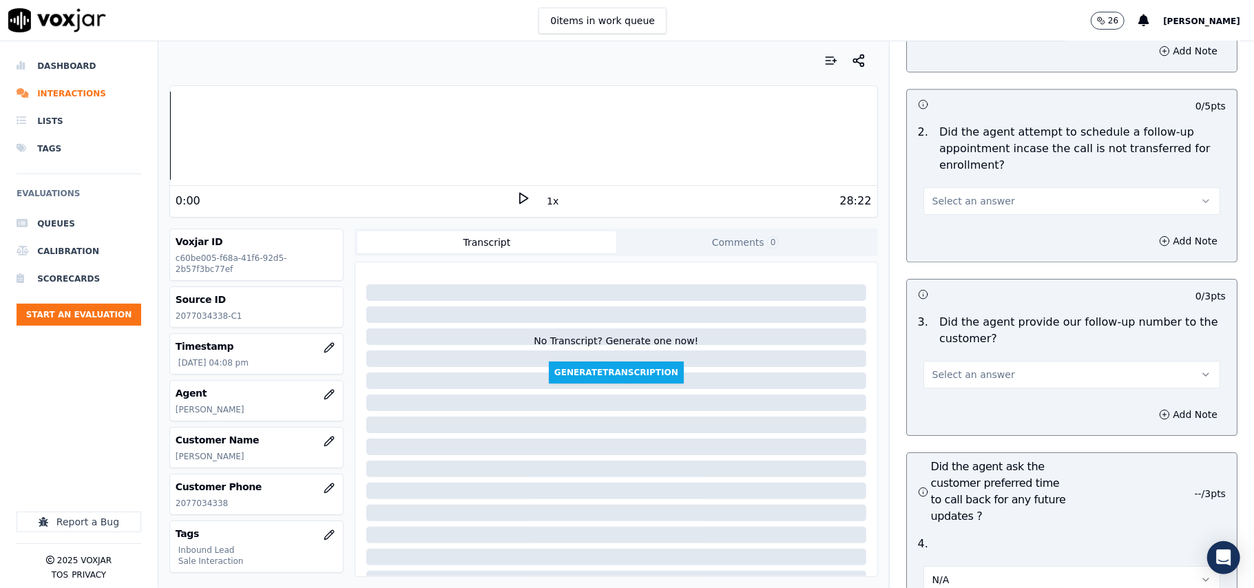
scroll to position [2937, 0]
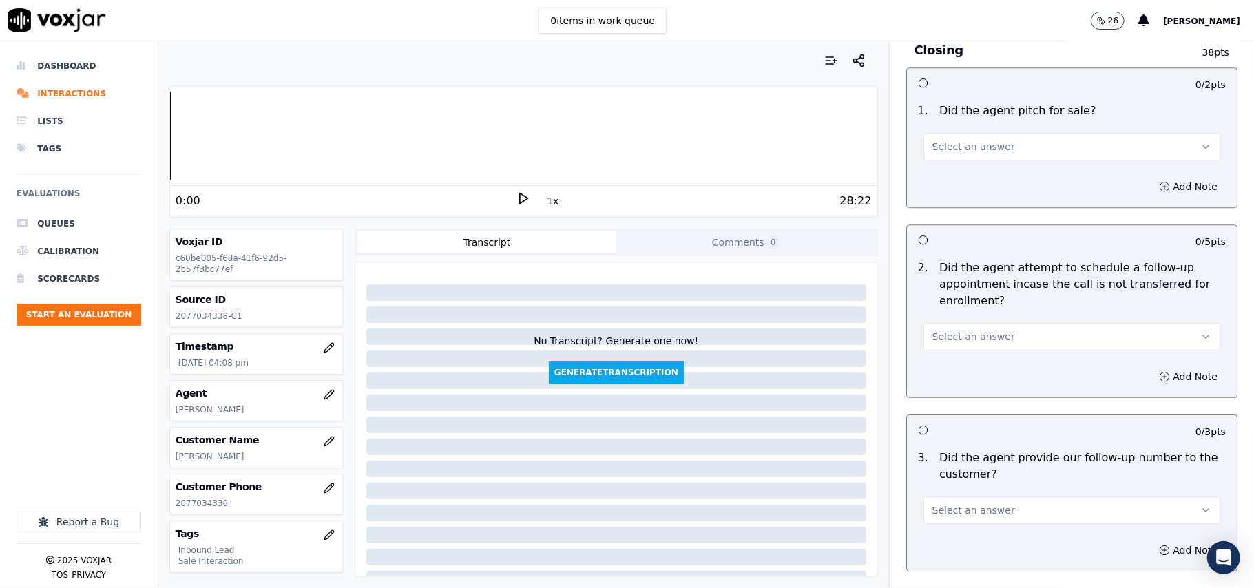
click at [995, 497] on button "Select an answer" at bounding box center [1072, 511] width 297 height 28
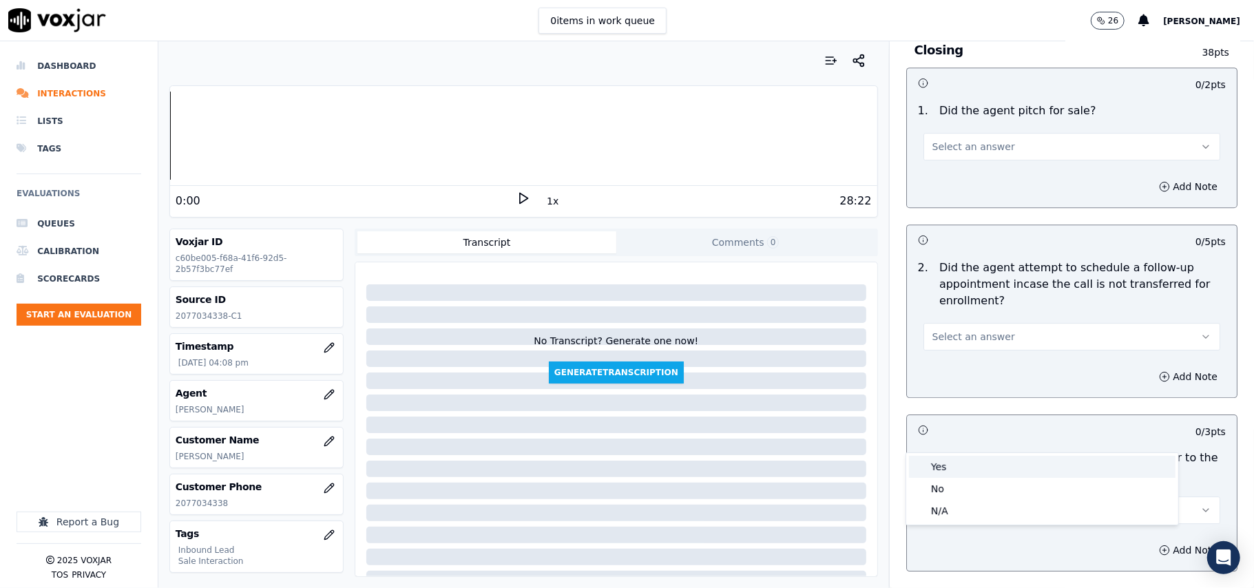
click at [974, 464] on div "Yes" at bounding box center [1042, 467] width 267 height 22
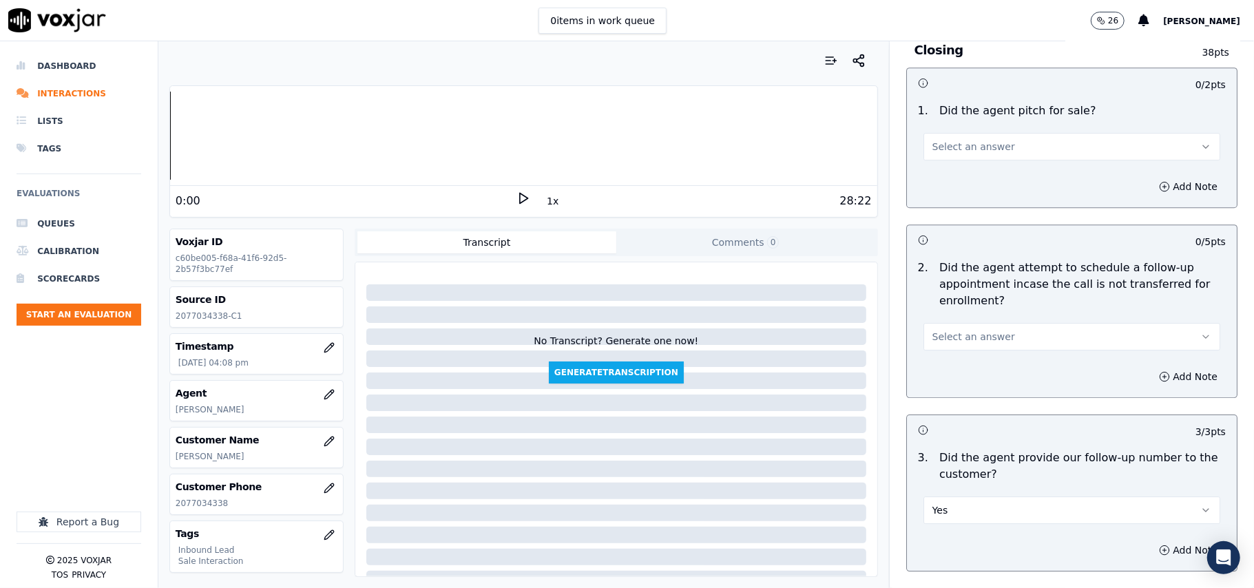
click at [988, 323] on button "Select an answer" at bounding box center [1072, 337] width 297 height 28
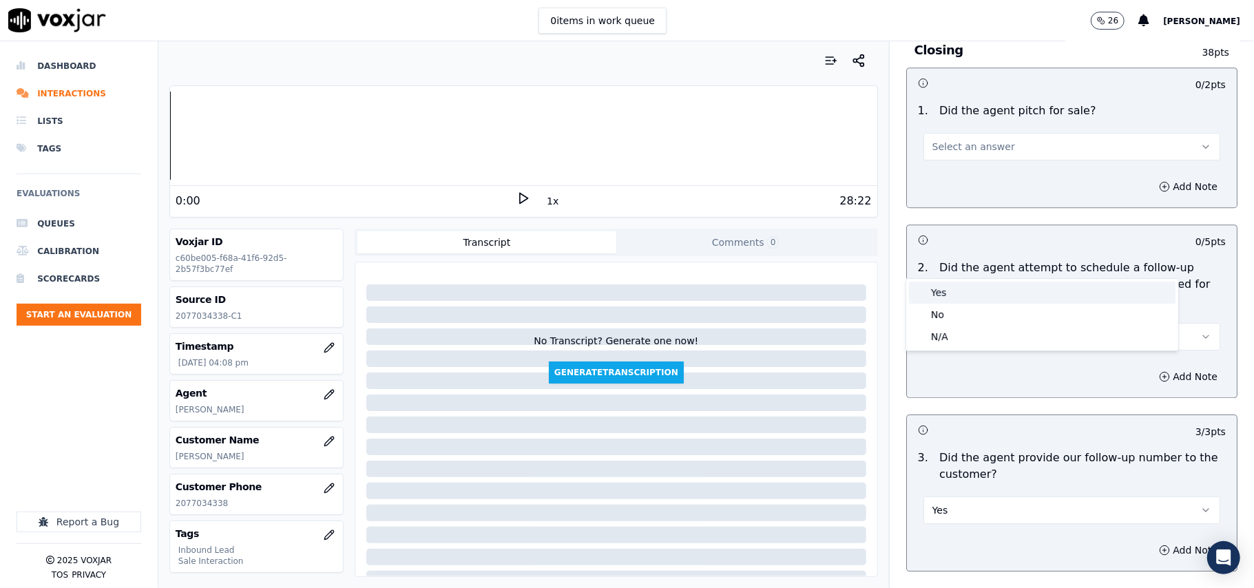
click at [982, 296] on div "Yes" at bounding box center [1042, 293] width 267 height 22
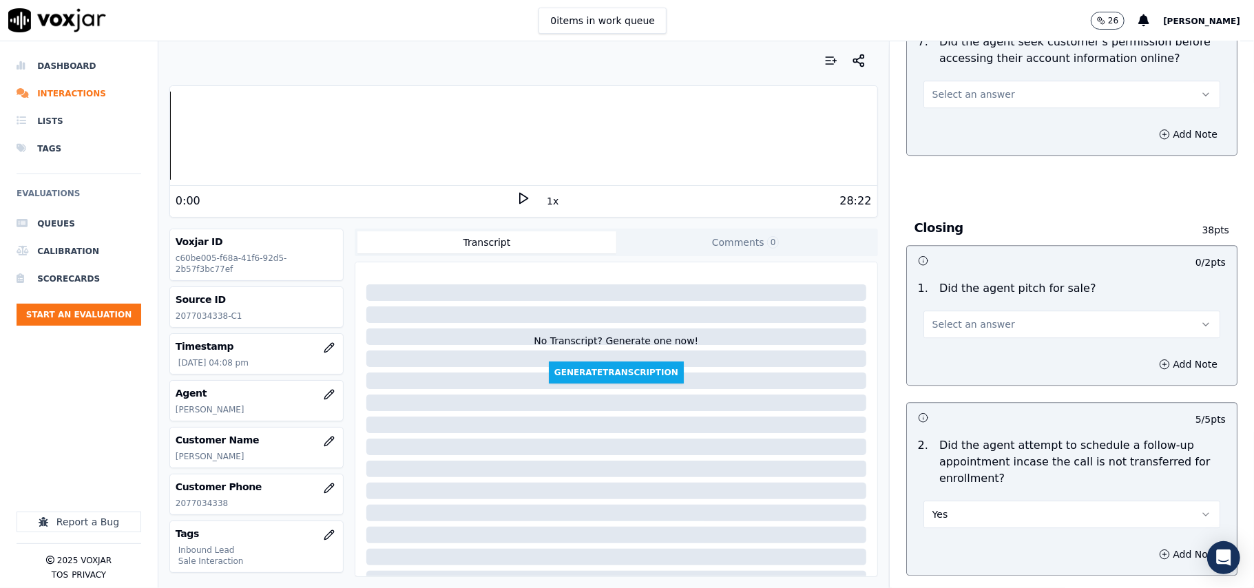
scroll to position [2662, 0]
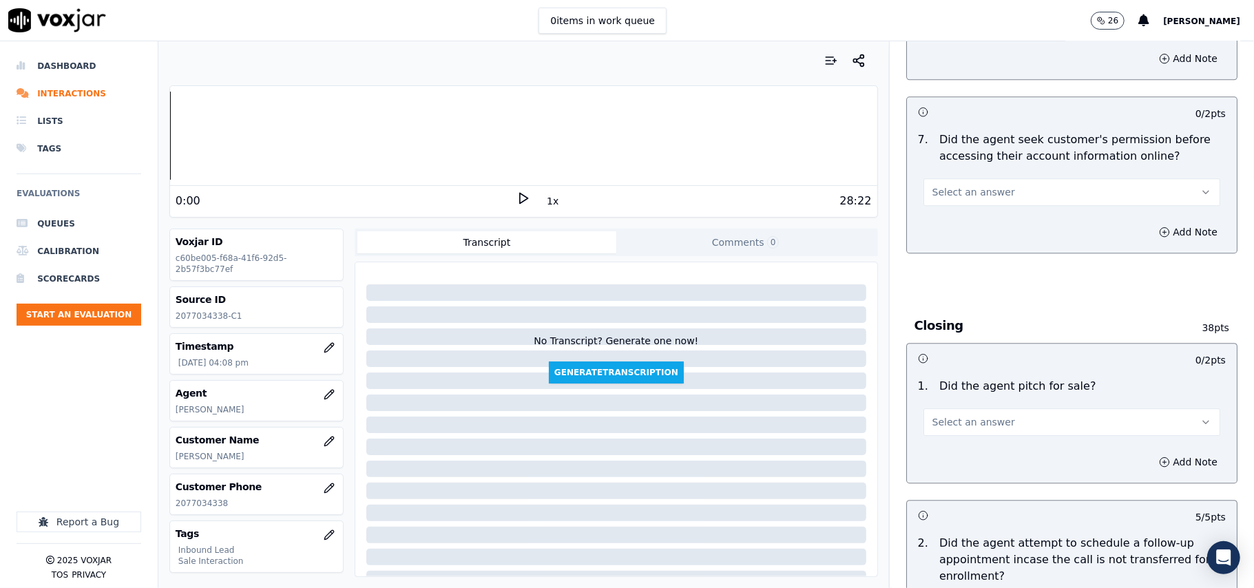
click at [980, 415] on span "Select an answer" at bounding box center [974, 422] width 83 height 14
click at [978, 386] on div "Yes" at bounding box center [1042, 378] width 267 height 22
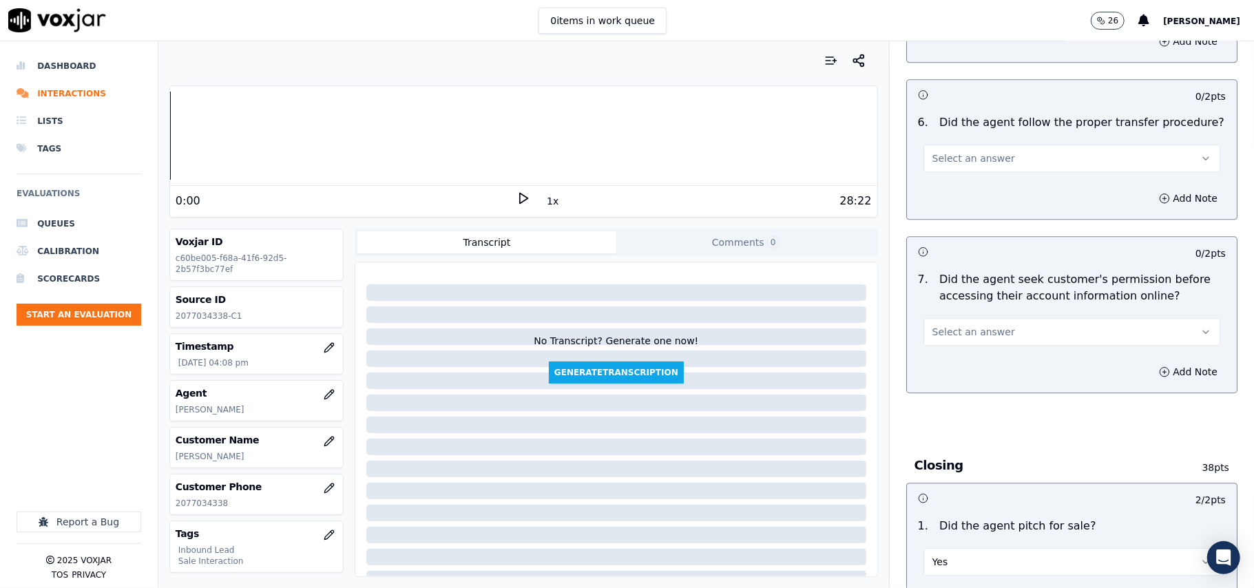
scroll to position [2478, 0]
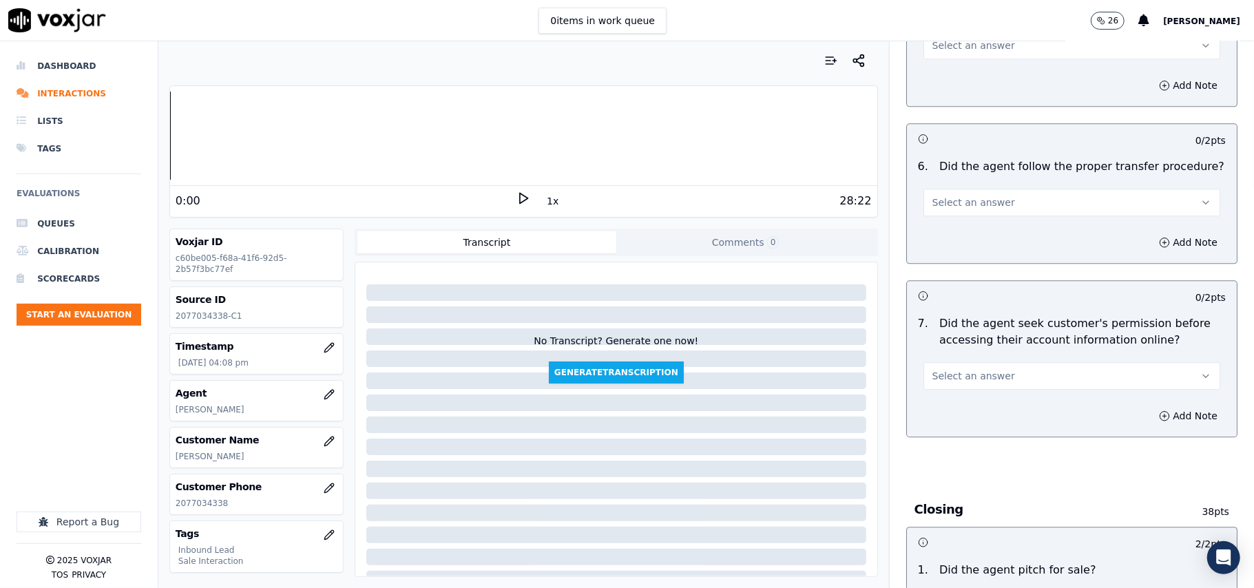
click at [1014, 349] on div "Select an answer" at bounding box center [1072, 369] width 319 height 41
click at [1017, 362] on button "Select an answer" at bounding box center [1072, 376] width 297 height 28
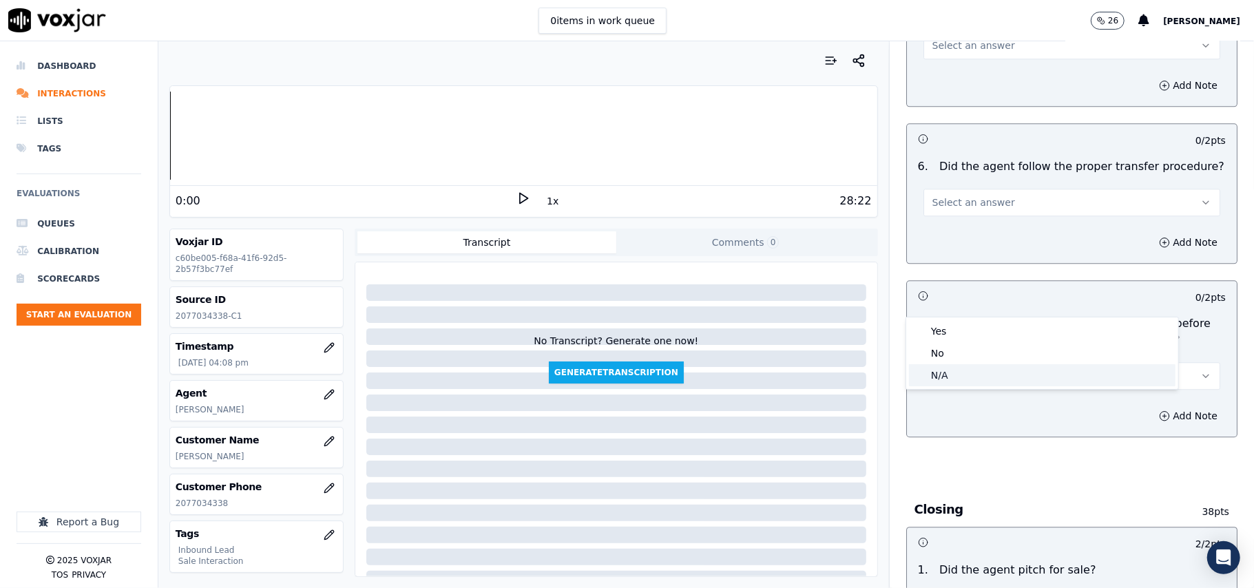
click at [1004, 376] on div "N/A" at bounding box center [1042, 375] width 267 height 22
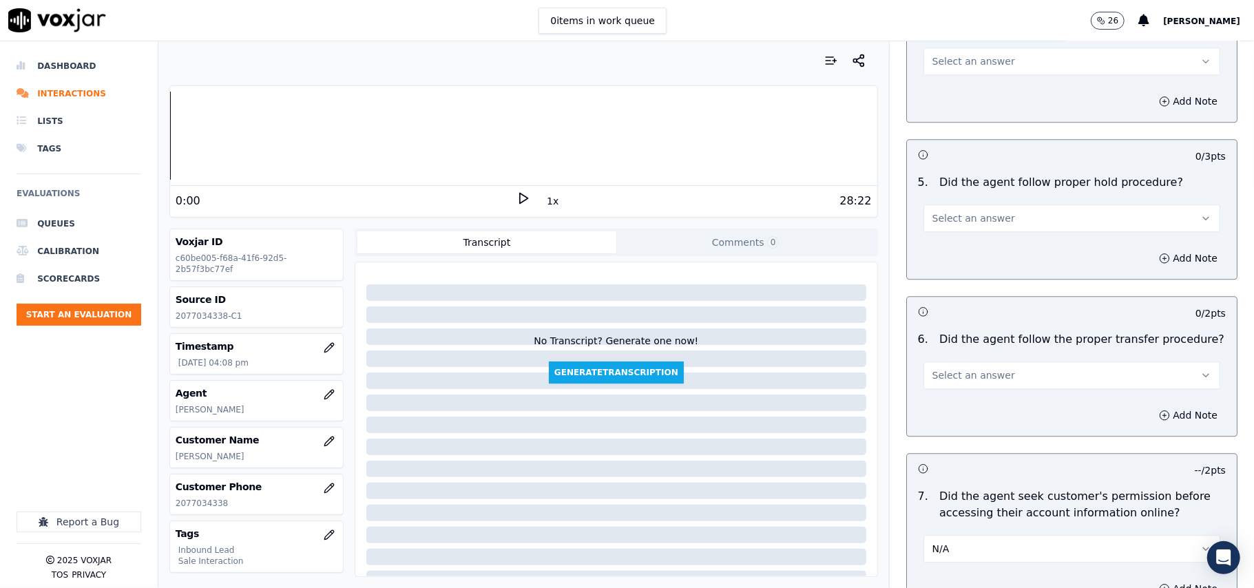
scroll to position [2294, 0]
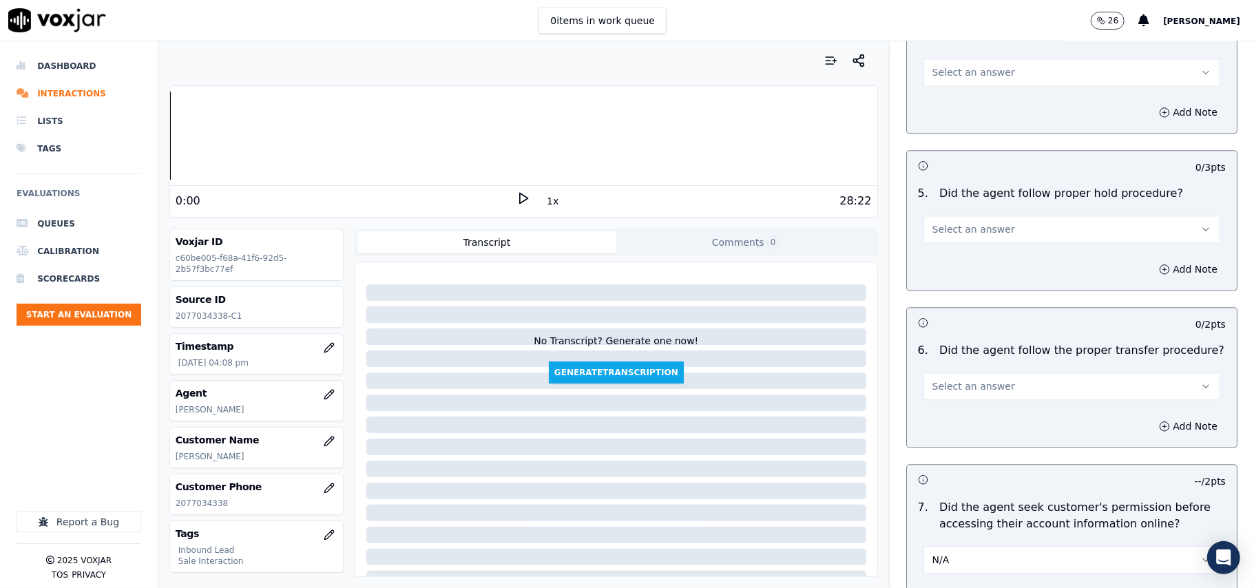
click at [1000, 373] on button "Select an answer" at bounding box center [1072, 387] width 297 height 28
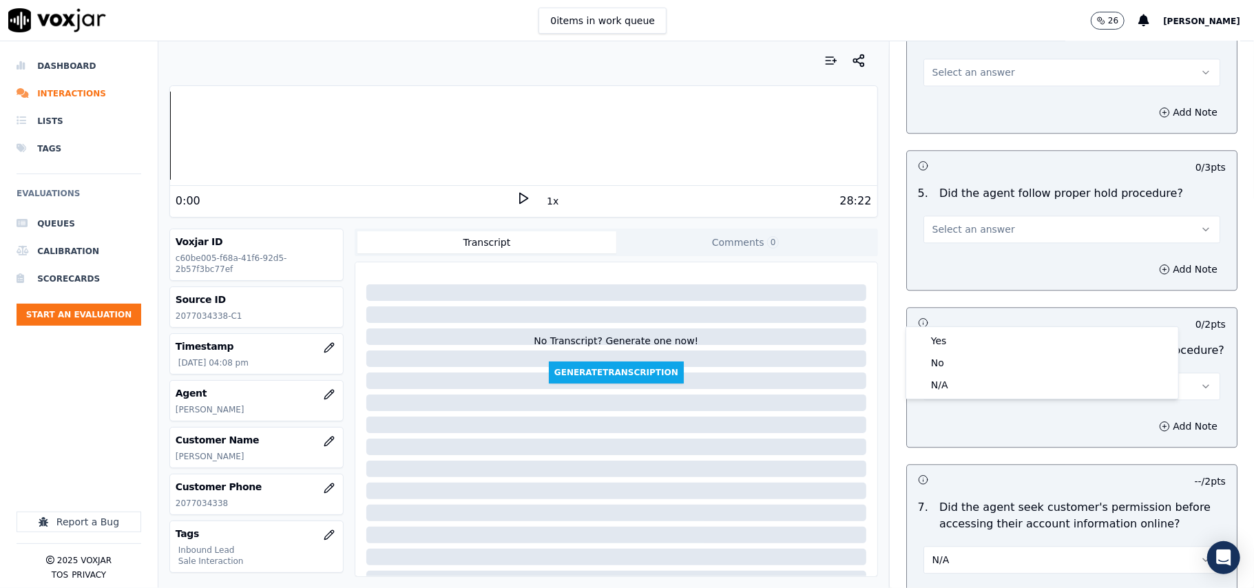
click at [1000, 373] on button "Select an answer" at bounding box center [1072, 387] width 297 height 28
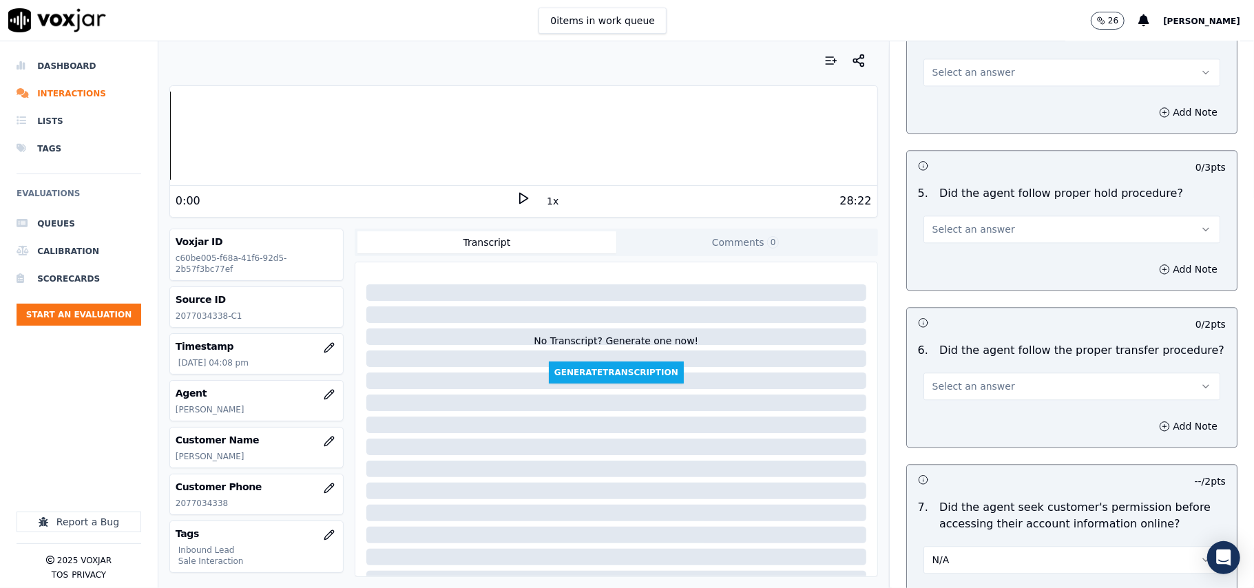
click at [998, 373] on button "Select an answer" at bounding box center [1072, 387] width 297 height 28
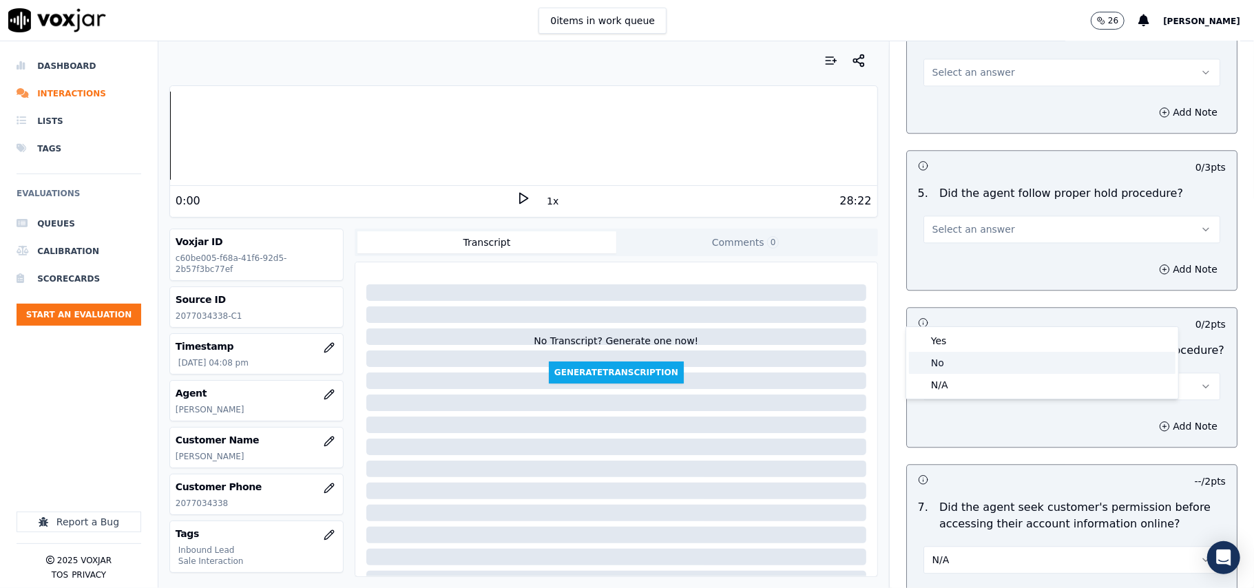
click at [984, 353] on div "No" at bounding box center [1042, 363] width 267 height 22
click at [982, 373] on button "No" at bounding box center [1072, 387] width 297 height 28
click at [968, 338] on div "Yes" at bounding box center [1042, 341] width 267 height 22
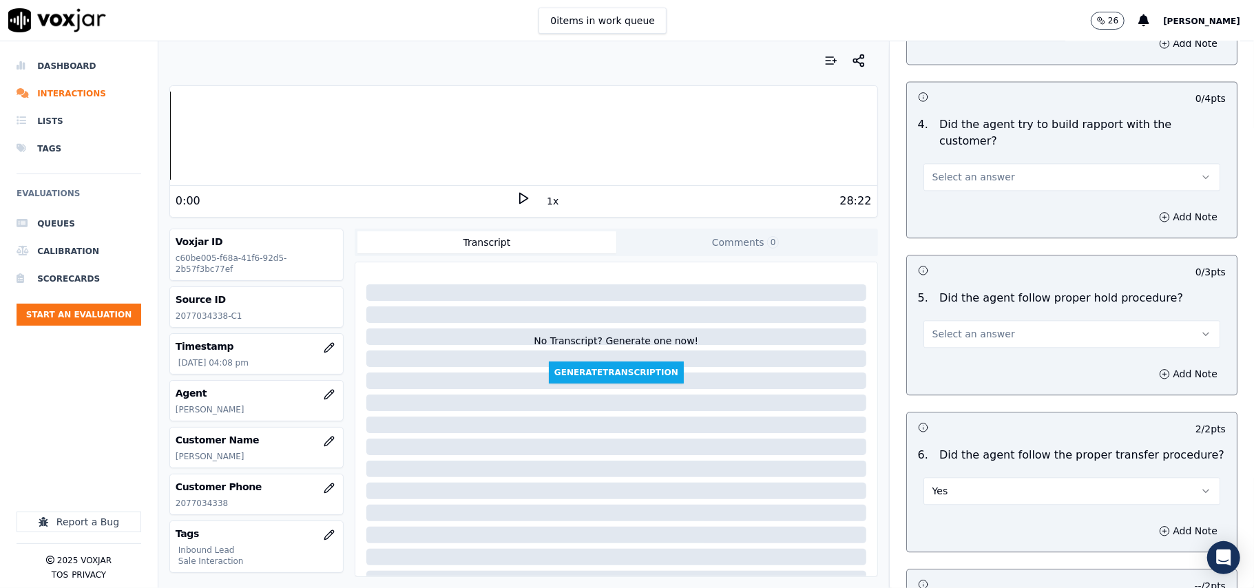
scroll to position [2111, 0]
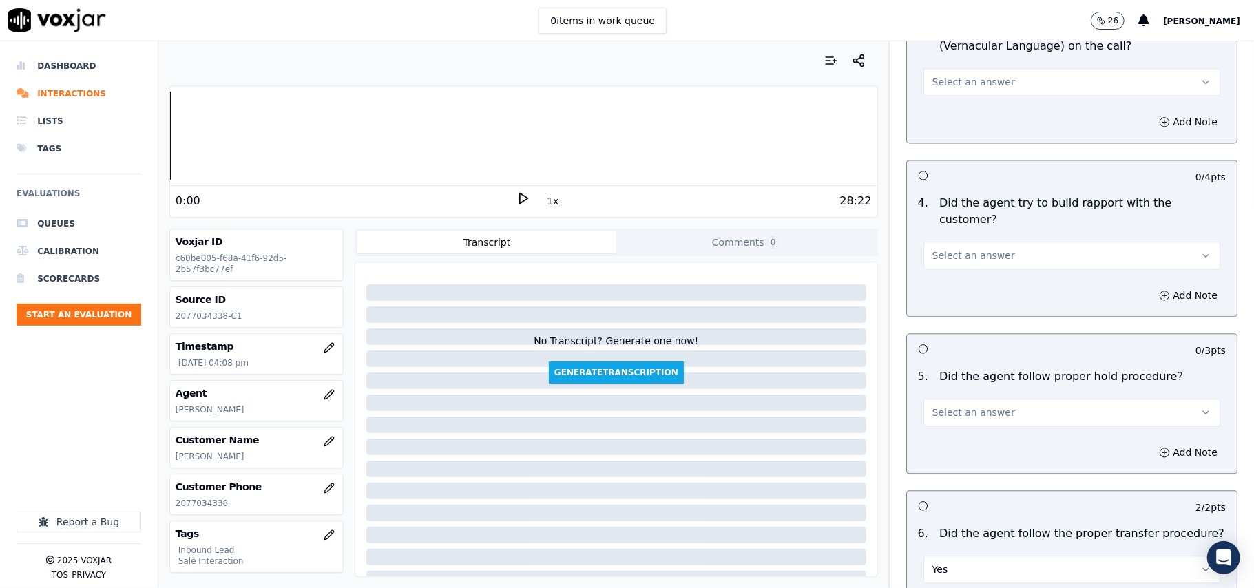
click at [991, 399] on button "Select an answer" at bounding box center [1072, 413] width 297 height 28
click at [971, 362] on div "Yes" at bounding box center [1042, 367] width 267 height 22
click at [989, 242] on button "Select an answer" at bounding box center [1072, 256] width 297 height 28
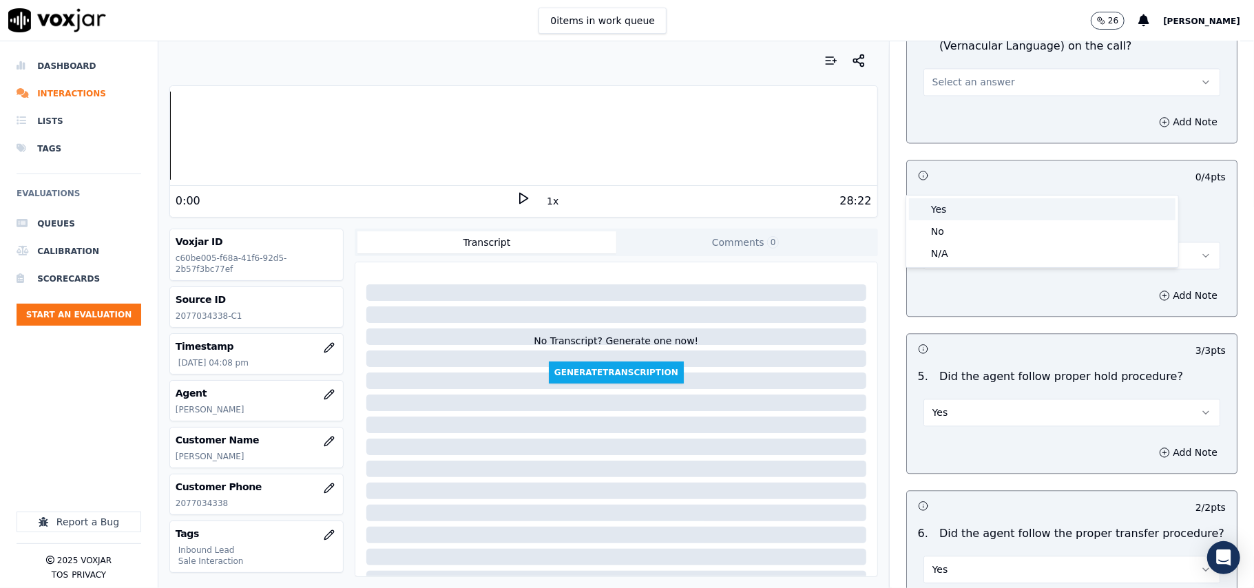
click at [988, 205] on div "Yes" at bounding box center [1042, 209] width 267 height 22
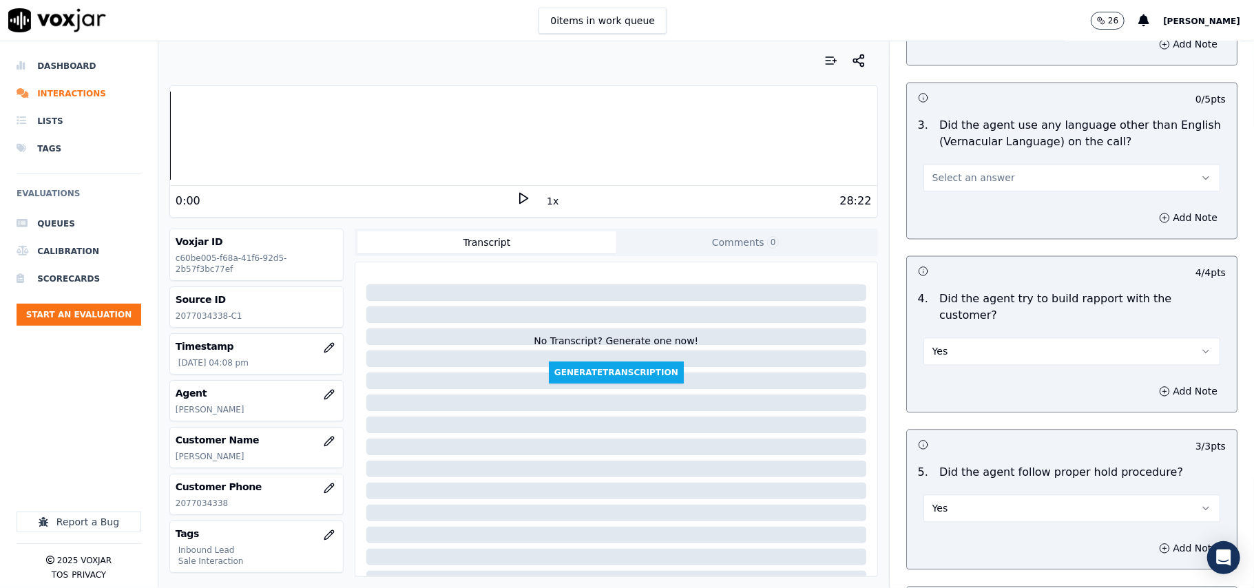
scroll to position [1927, 0]
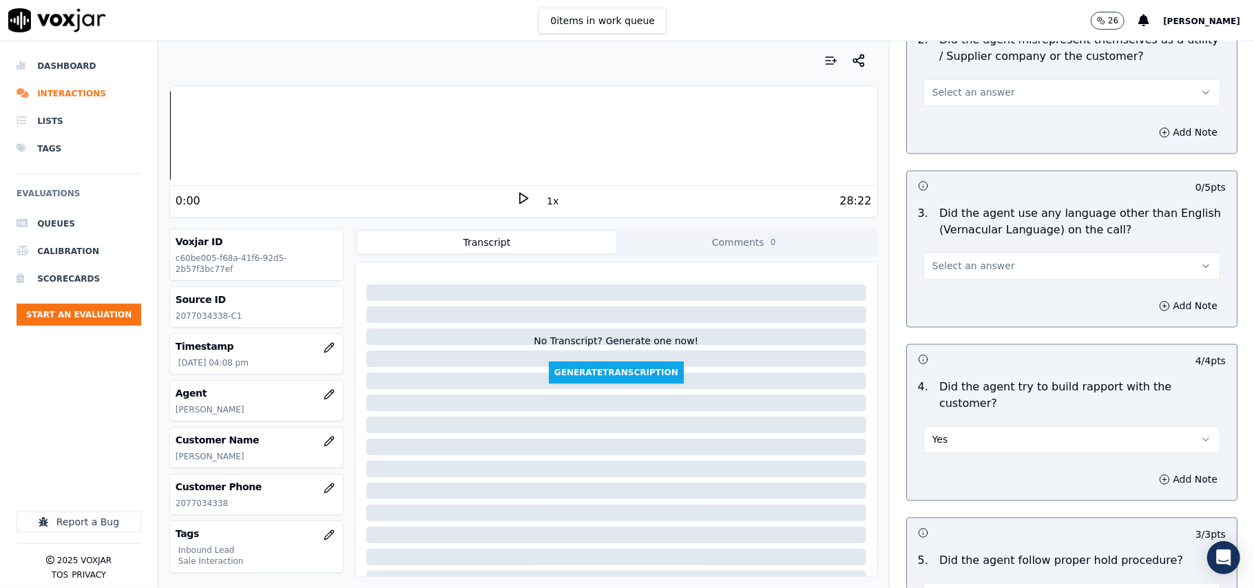
click at [960, 259] on span "Select an answer" at bounding box center [974, 266] width 83 height 14
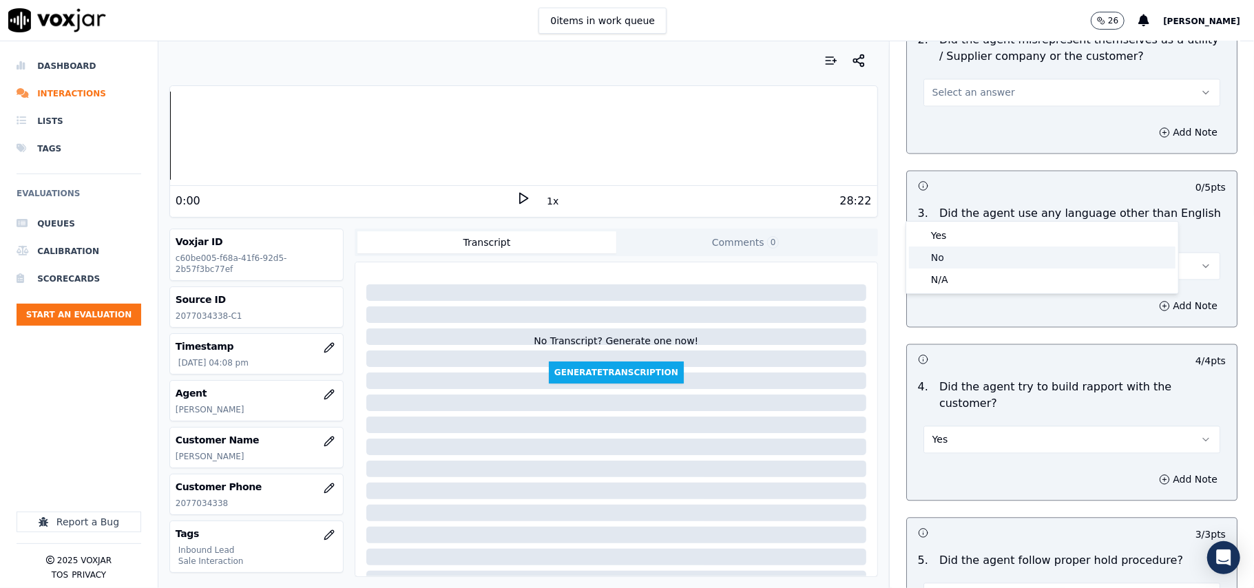
click at [944, 251] on div "No" at bounding box center [1042, 258] width 267 height 22
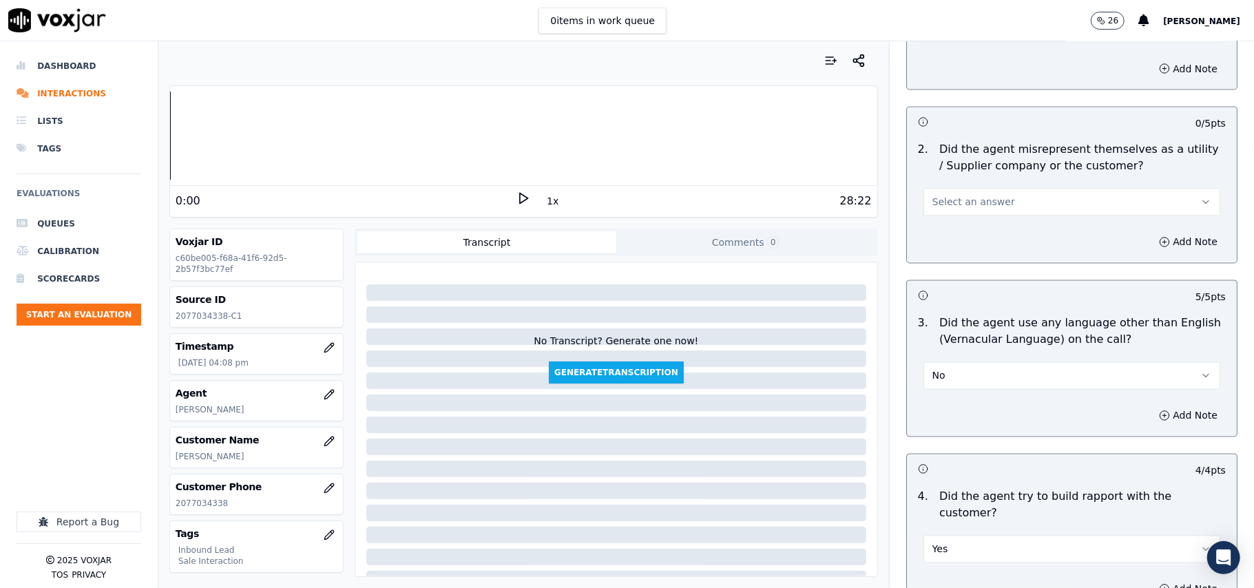
scroll to position [1743, 0]
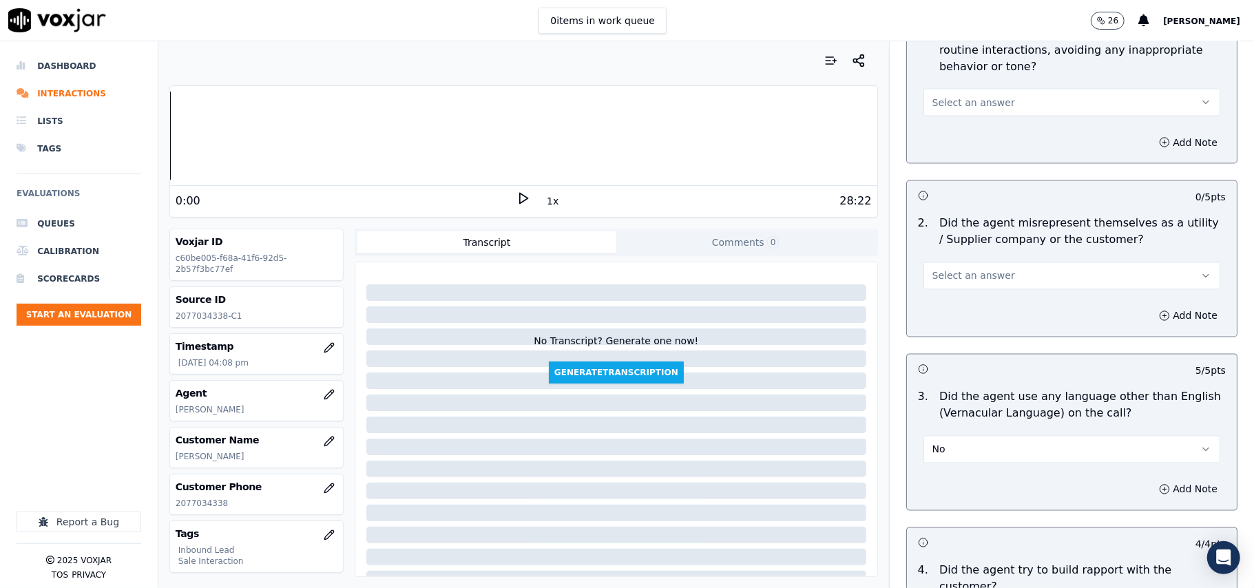
click at [989, 262] on button "Select an answer" at bounding box center [1072, 276] width 297 height 28
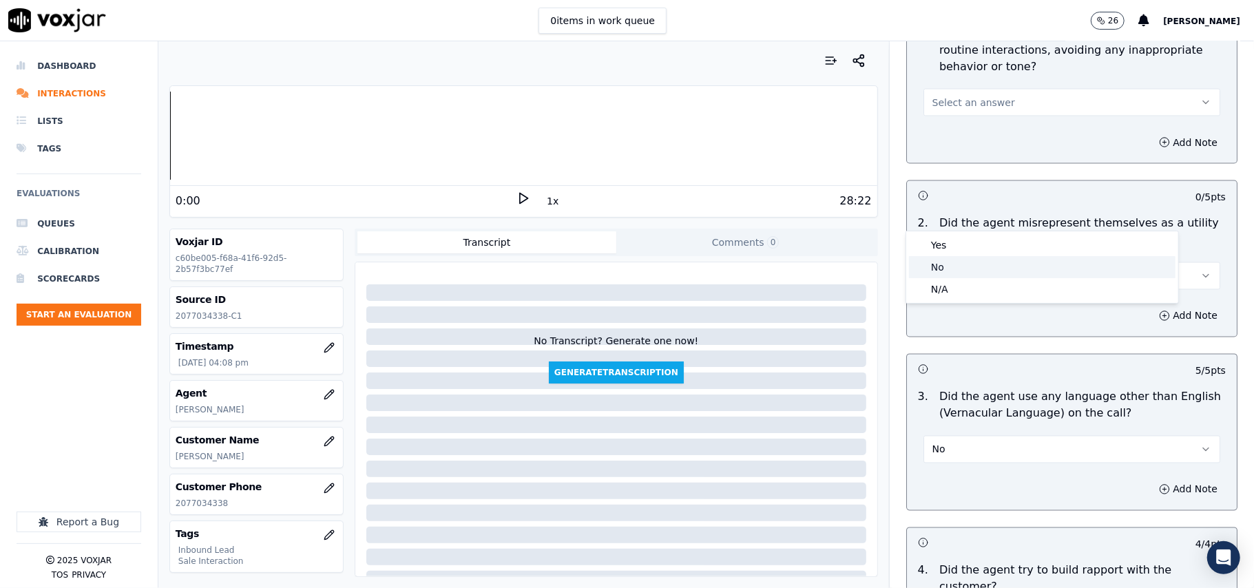
click at [978, 260] on div "No" at bounding box center [1042, 267] width 267 height 22
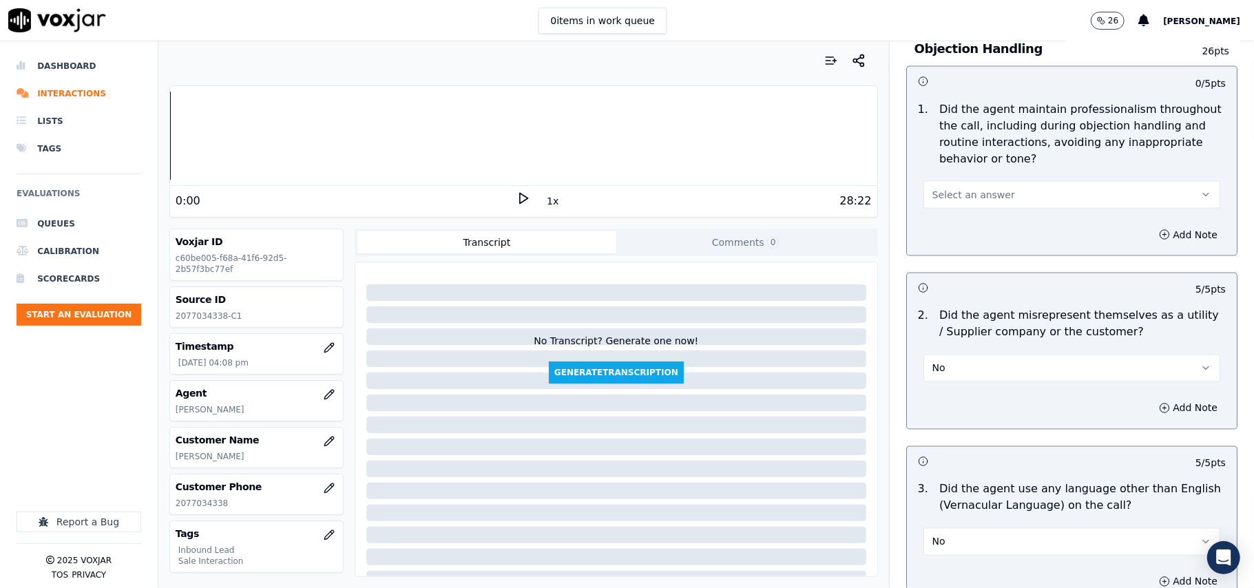
scroll to position [1467, 0]
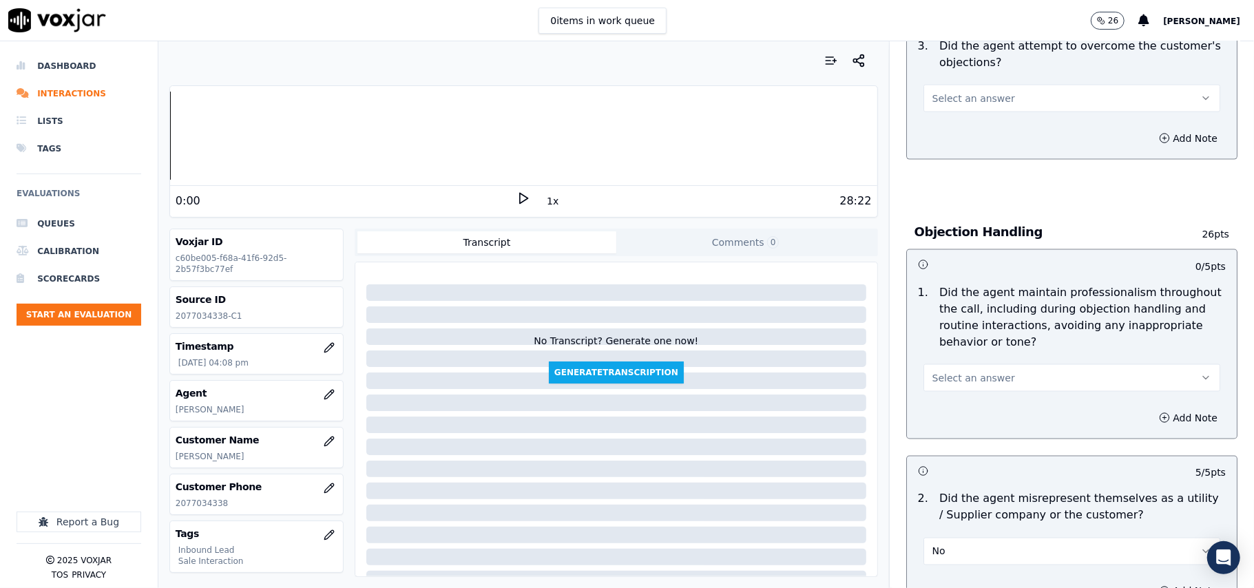
click at [988, 364] on button "Select an answer" at bounding box center [1072, 378] width 297 height 28
click at [970, 350] on div "Yes" at bounding box center [1042, 346] width 267 height 22
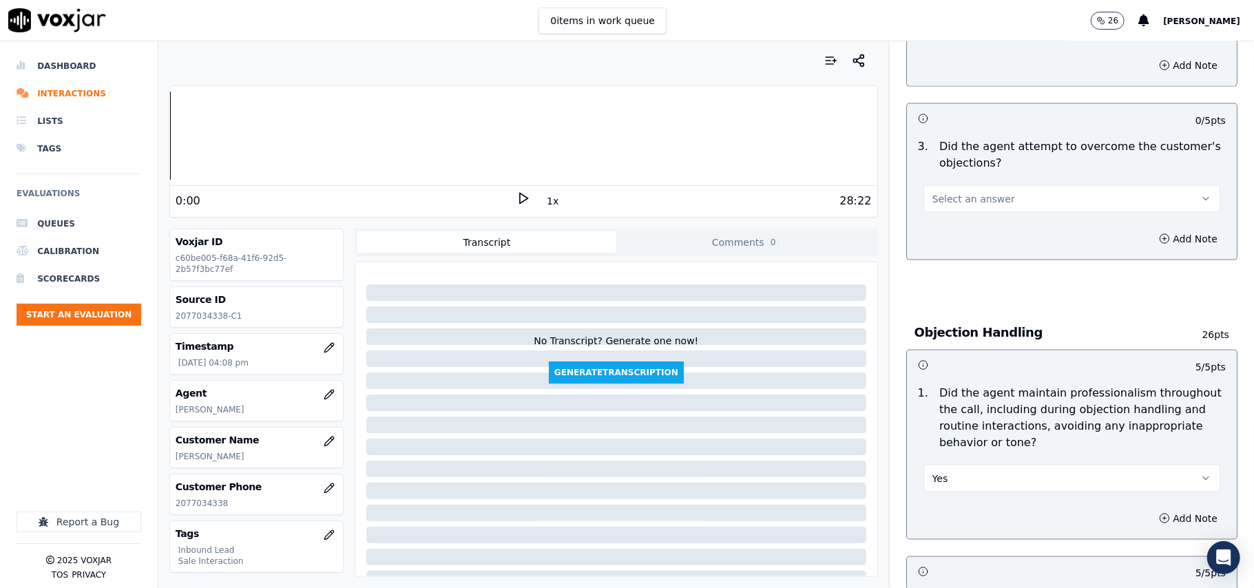
scroll to position [1192, 0]
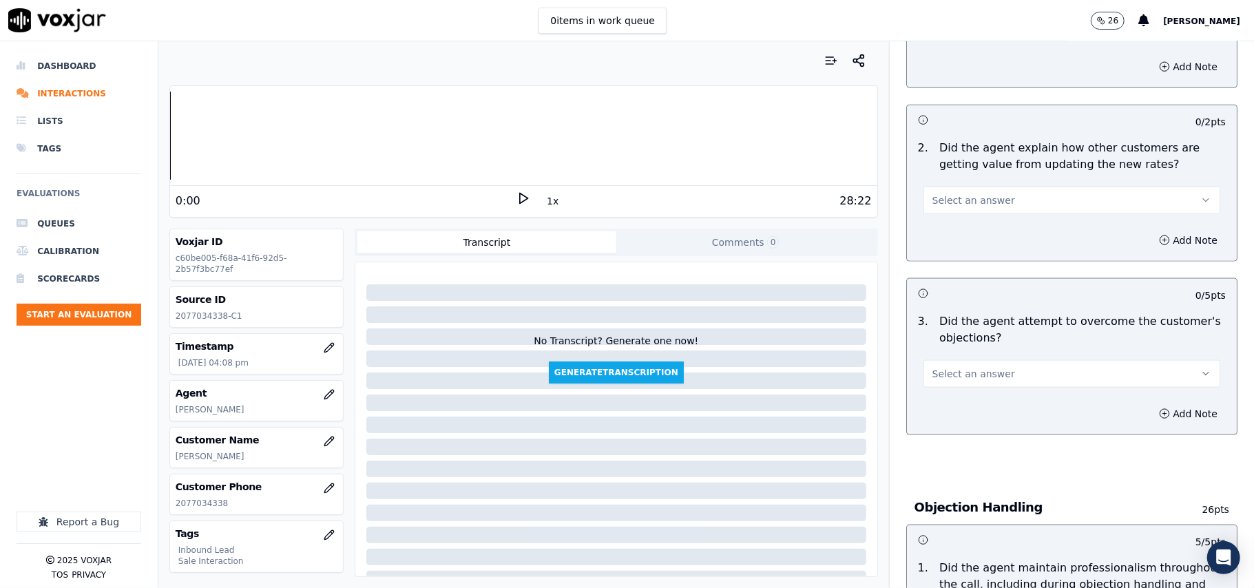
click at [980, 360] on button "Select an answer" at bounding box center [1072, 374] width 297 height 28
click at [980, 332] on div "Yes" at bounding box center [1042, 342] width 267 height 22
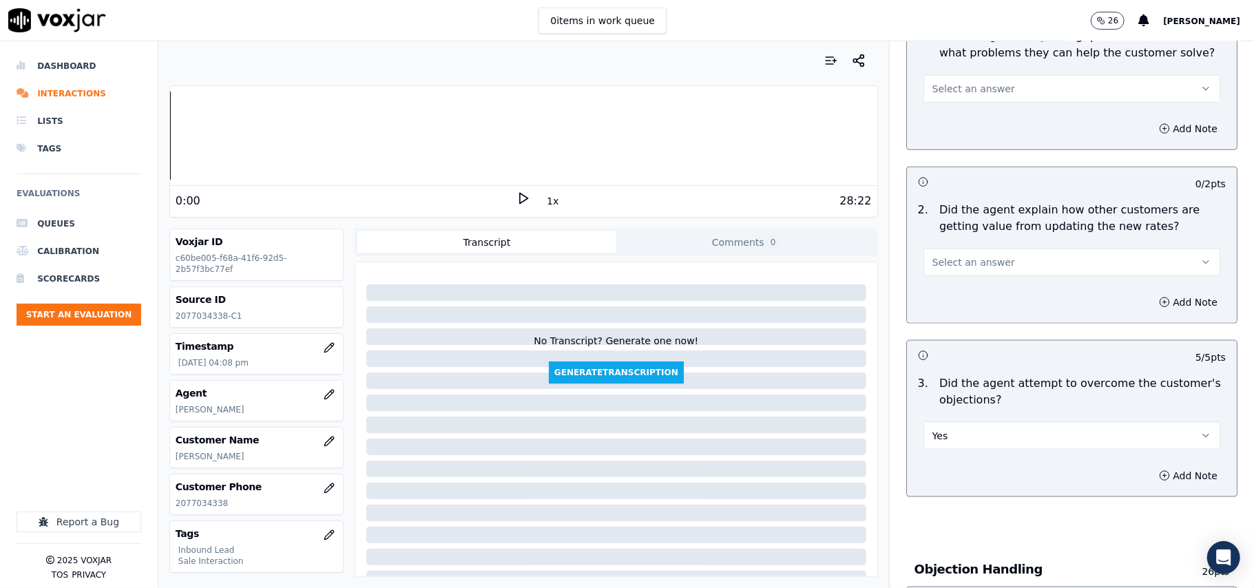
scroll to position [1100, 0]
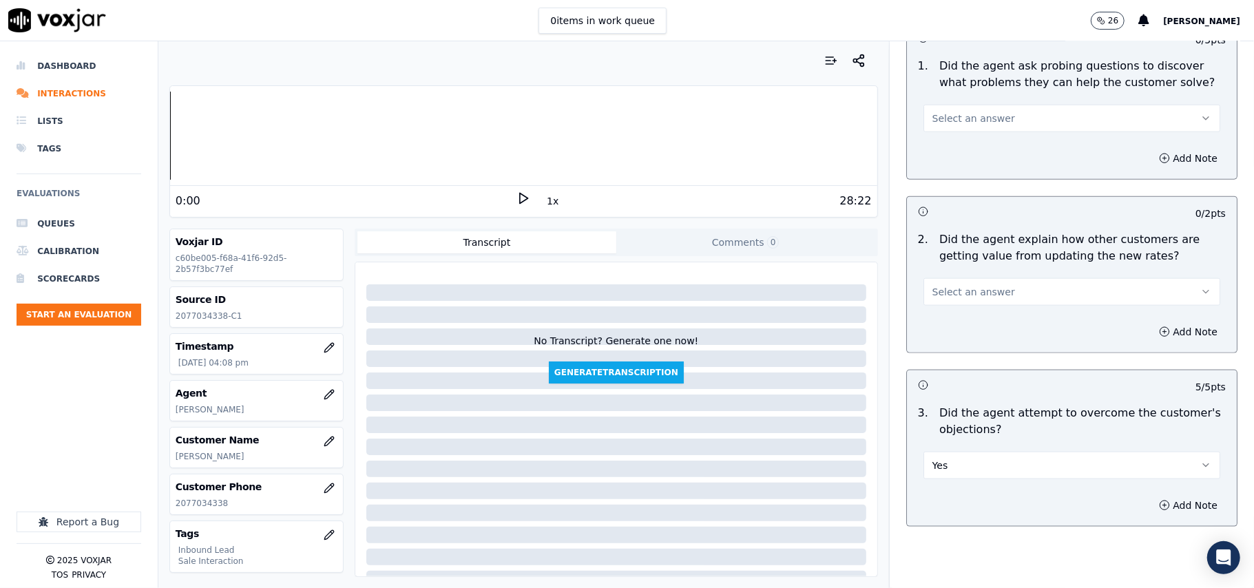
click at [1011, 278] on button "Select an answer" at bounding box center [1072, 292] width 297 height 28
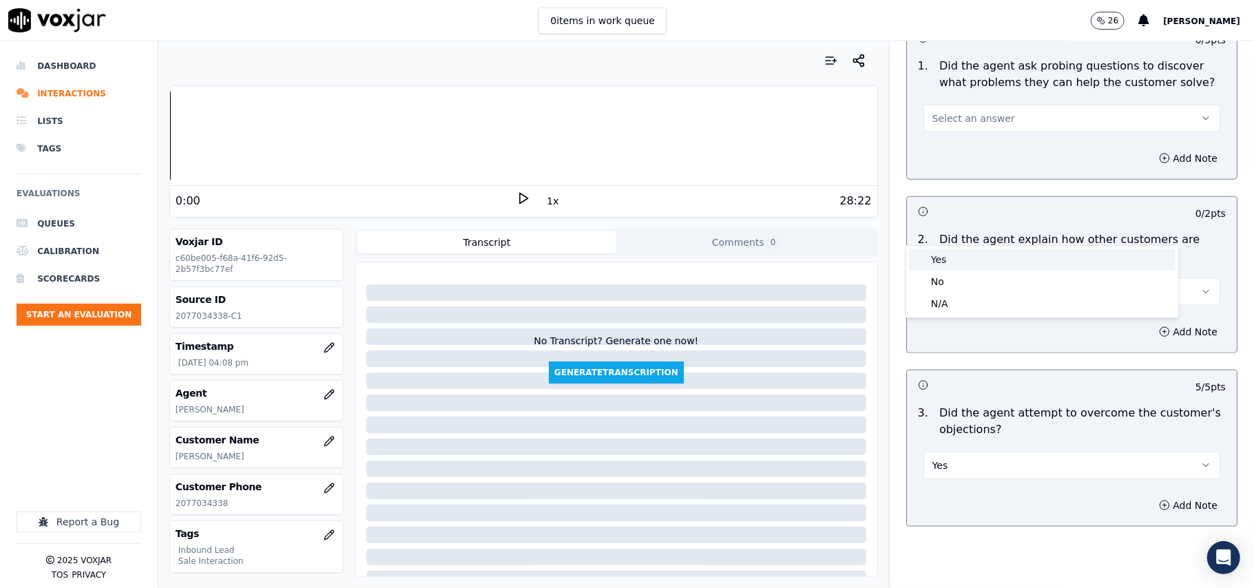
click at [1011, 262] on div "Yes" at bounding box center [1042, 260] width 267 height 22
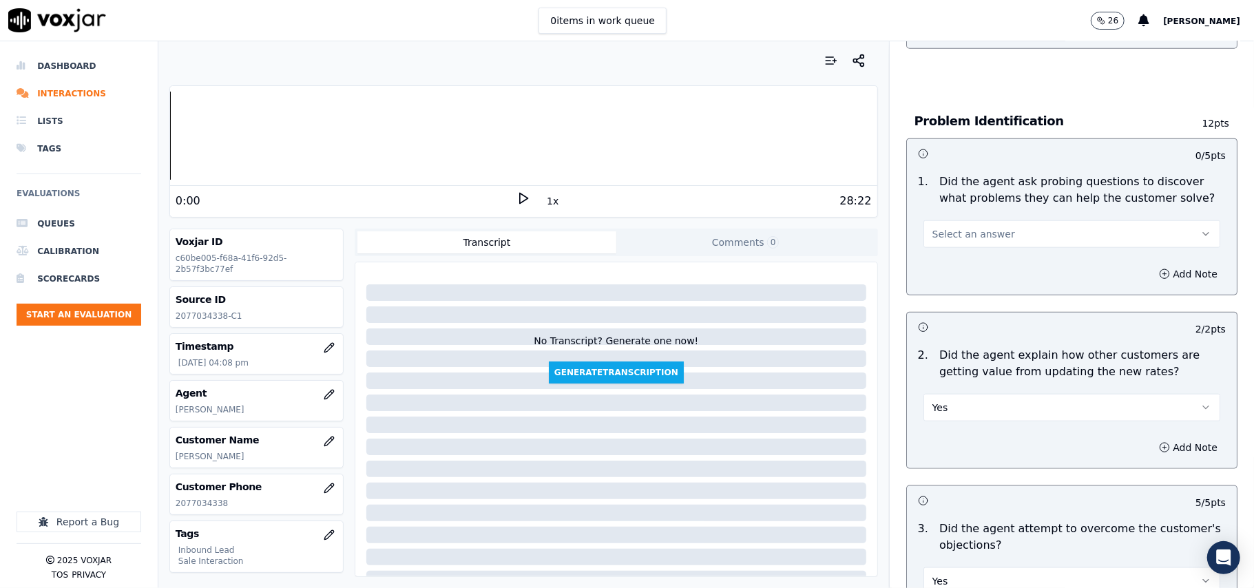
scroll to position [825, 0]
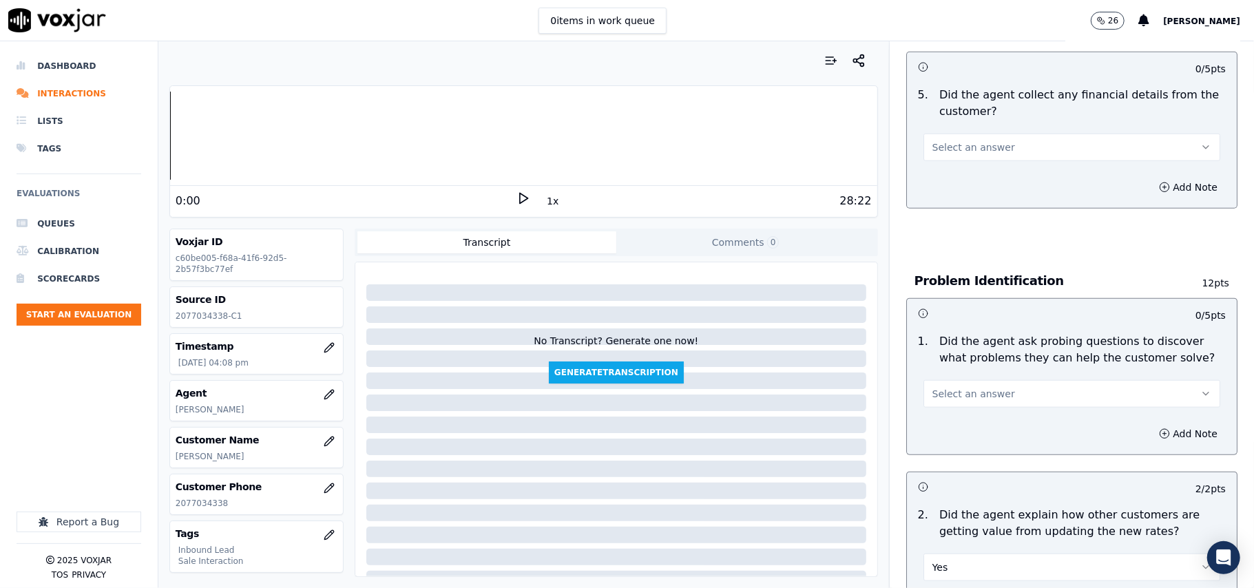
click at [995, 380] on button "Select an answer" at bounding box center [1072, 394] width 297 height 28
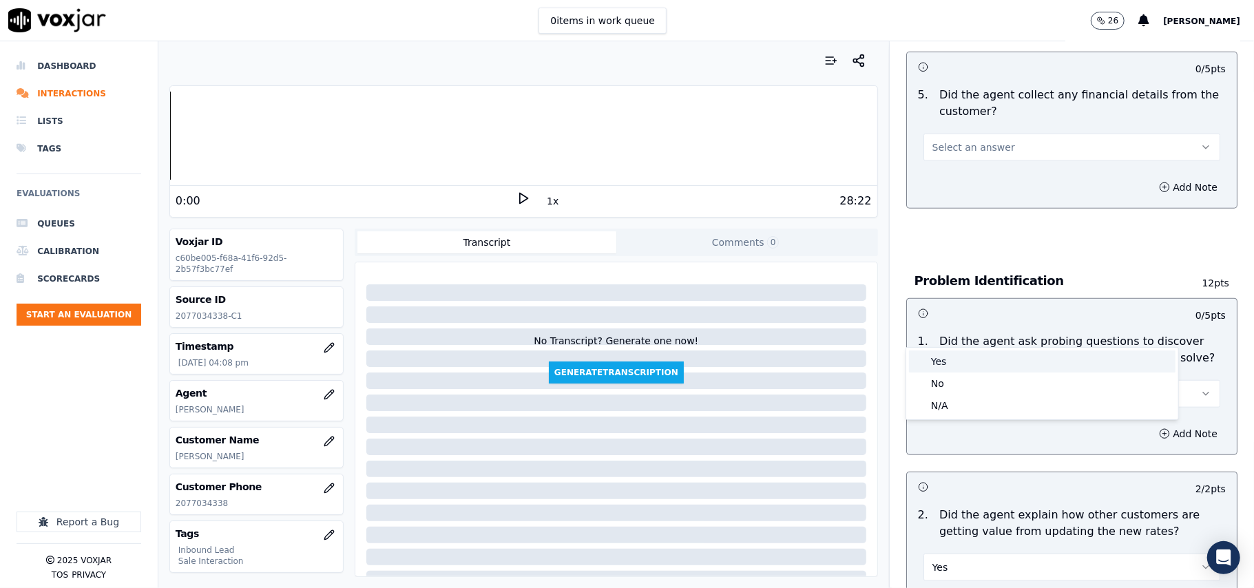
click at [987, 367] on div "Yes" at bounding box center [1042, 362] width 267 height 22
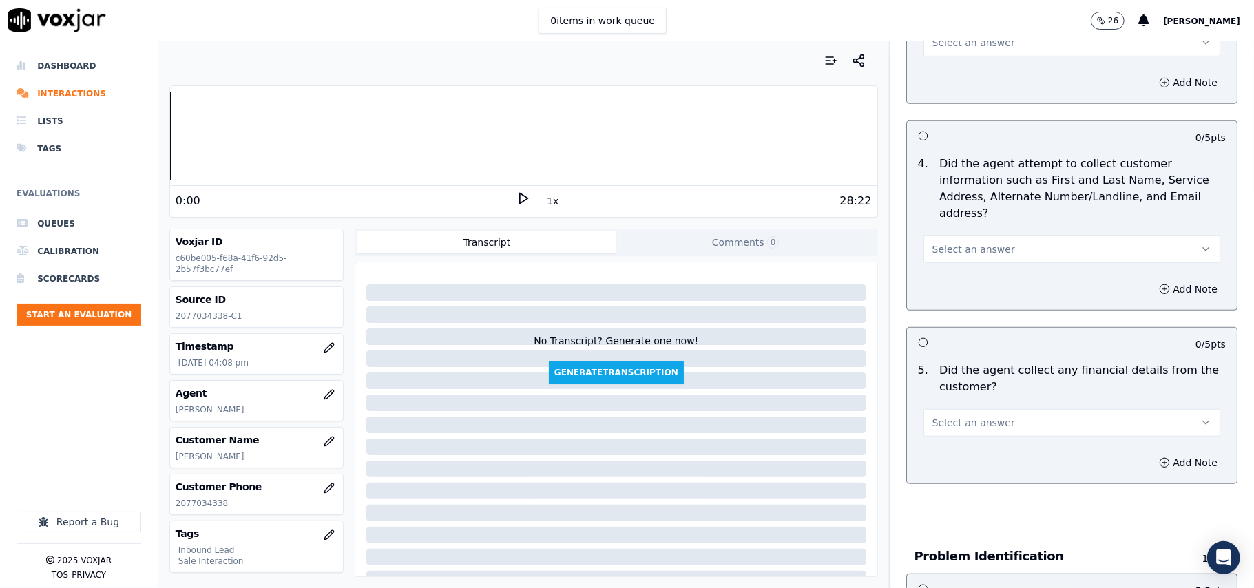
click at [971, 416] on span "Select an answer" at bounding box center [974, 423] width 83 height 14
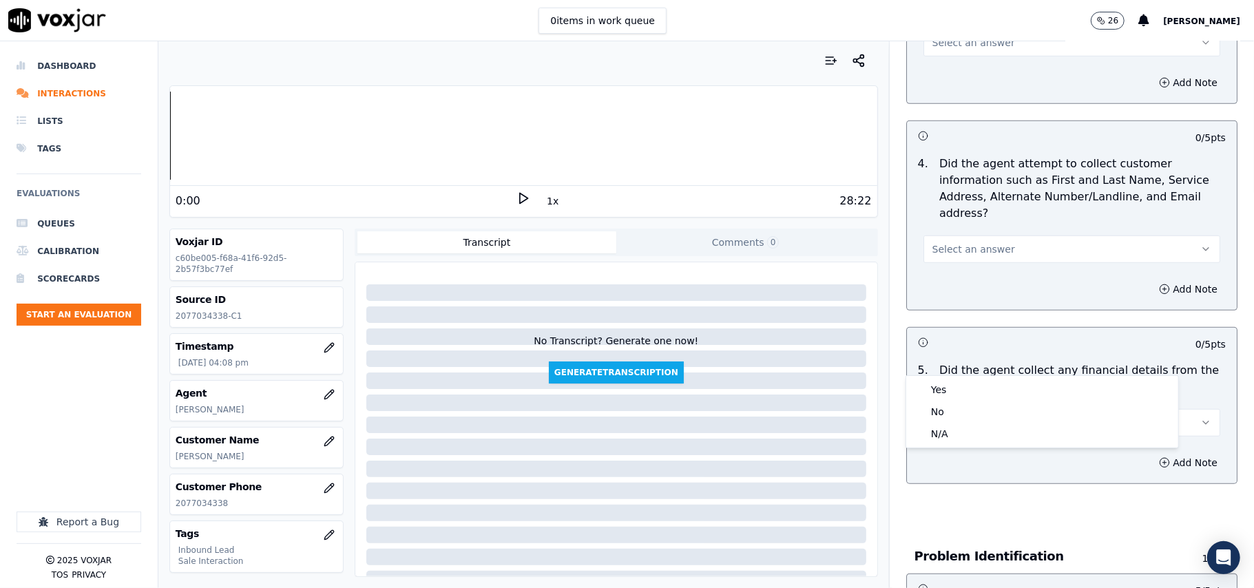
click at [973, 416] on span "Select an answer" at bounding box center [974, 423] width 83 height 14
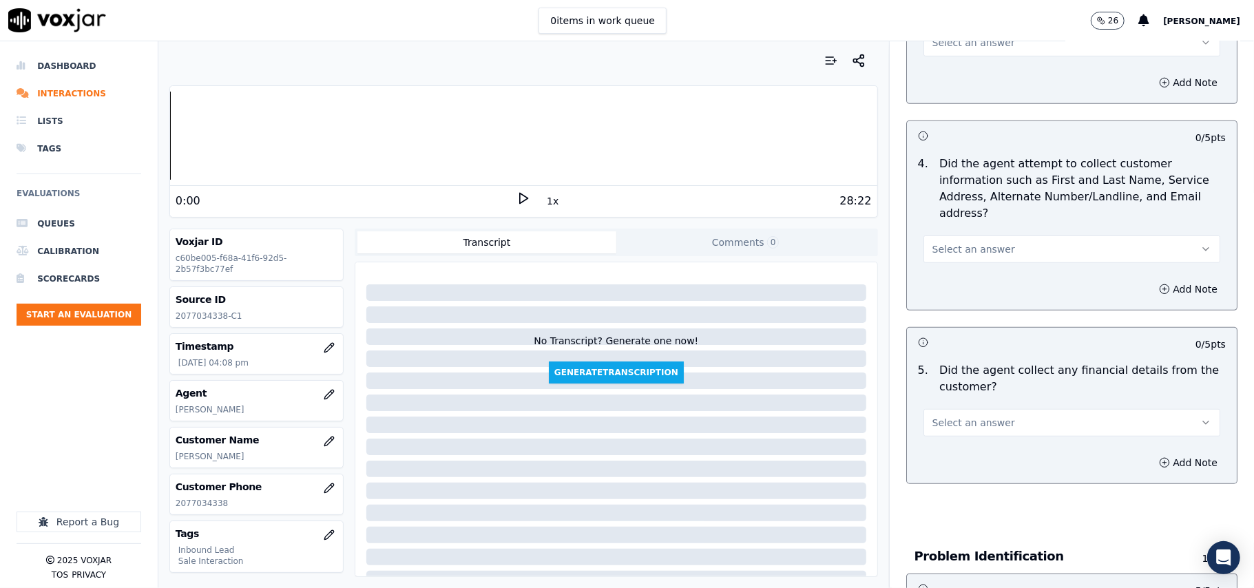
click at [970, 416] on span "Select an answer" at bounding box center [974, 423] width 83 height 14
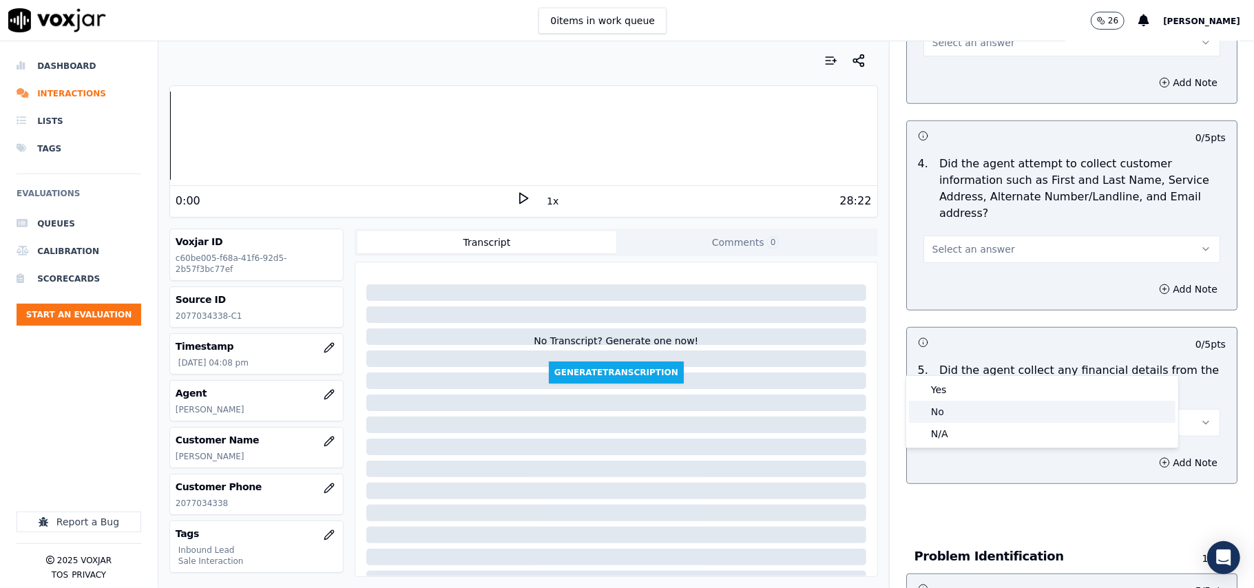
drag, startPoint x: 960, startPoint y: 415, endPoint x: 960, endPoint y: 402, distance: 12.4
click at [960, 414] on div "No" at bounding box center [1042, 412] width 267 height 22
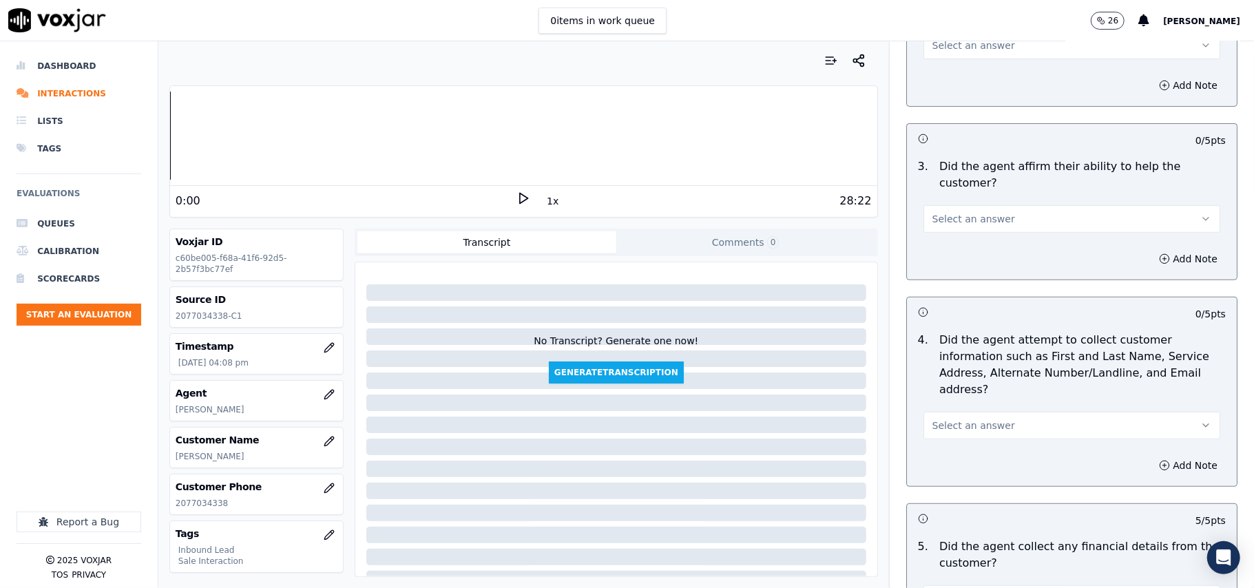
scroll to position [365, 0]
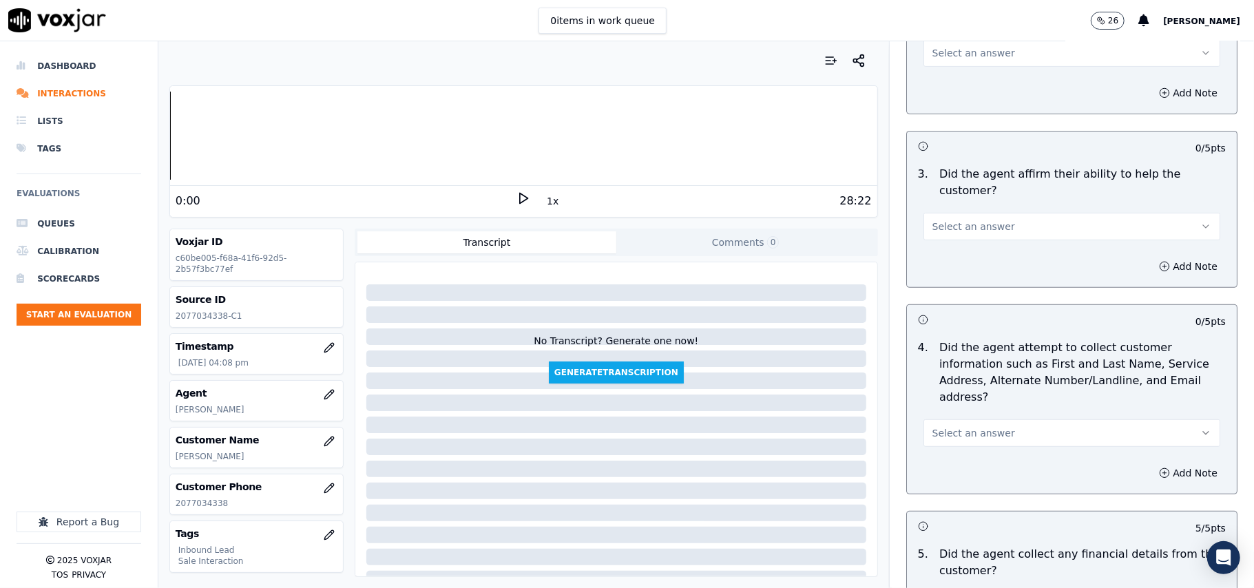
click at [981, 426] on span "Select an answer" at bounding box center [974, 433] width 83 height 14
click at [973, 384] on body "0 items in work queue 26 Payal Roy Dashboard Interactions Lists Tags Evaluation…" at bounding box center [627, 294] width 1254 height 588
click at [957, 392] on div "Yes" at bounding box center [1042, 400] width 267 height 22
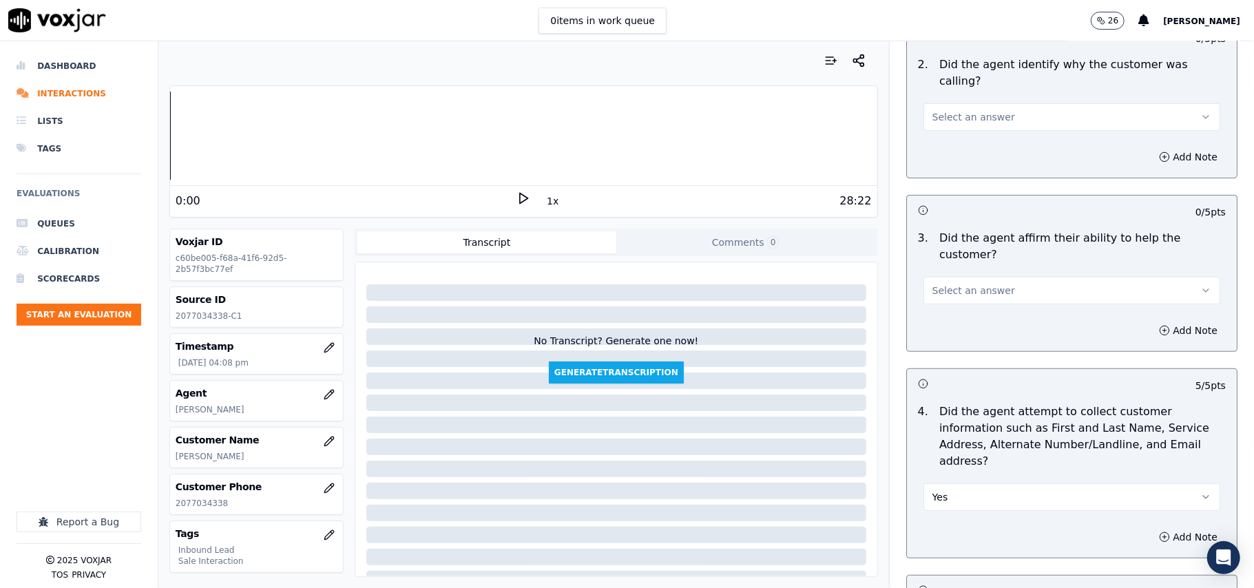
scroll to position [182, 0]
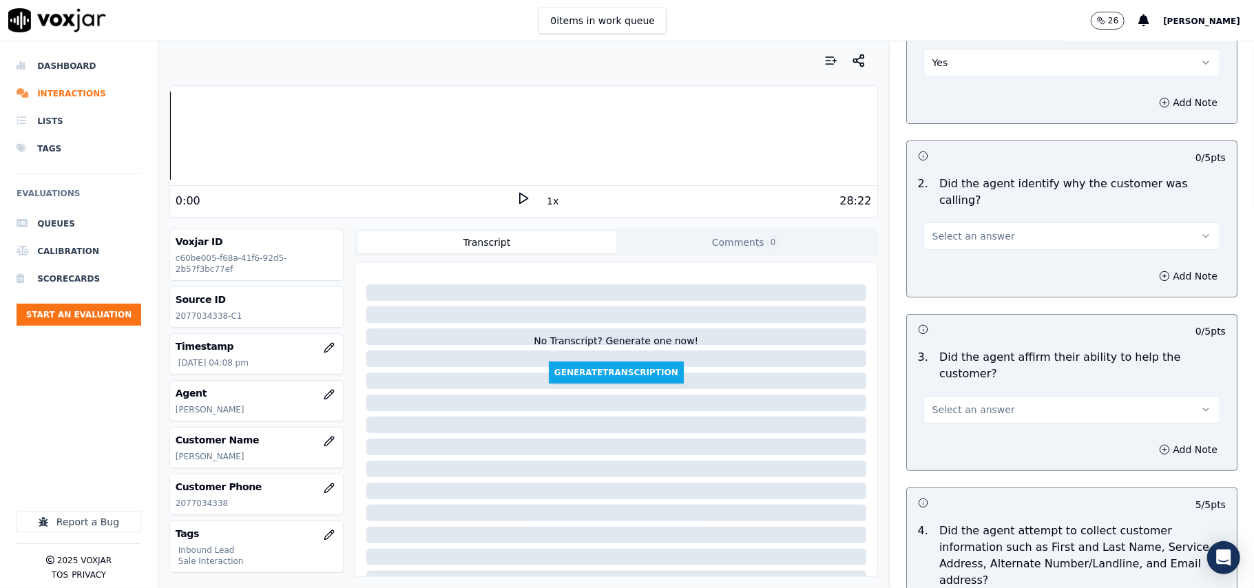
drag, startPoint x: 965, startPoint y: 343, endPoint x: 966, endPoint y: 351, distance: 8.3
click at [966, 382] on div "Select an answer" at bounding box center [1072, 402] width 319 height 41
click at [960, 403] on span "Select an answer" at bounding box center [974, 410] width 83 height 14
click at [960, 402] on div "Yes No N/A" at bounding box center [1043, 415] width 272 height 72
click at [959, 394] on div "Yes" at bounding box center [1042, 393] width 267 height 22
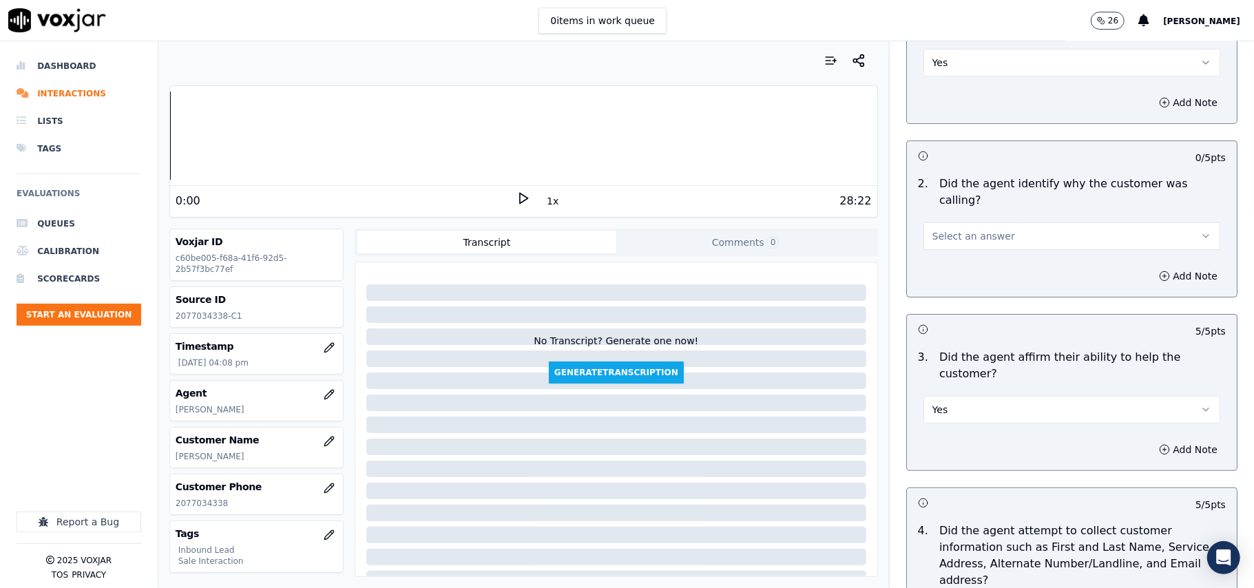
click at [977, 229] on span "Select an answer" at bounding box center [974, 236] width 83 height 14
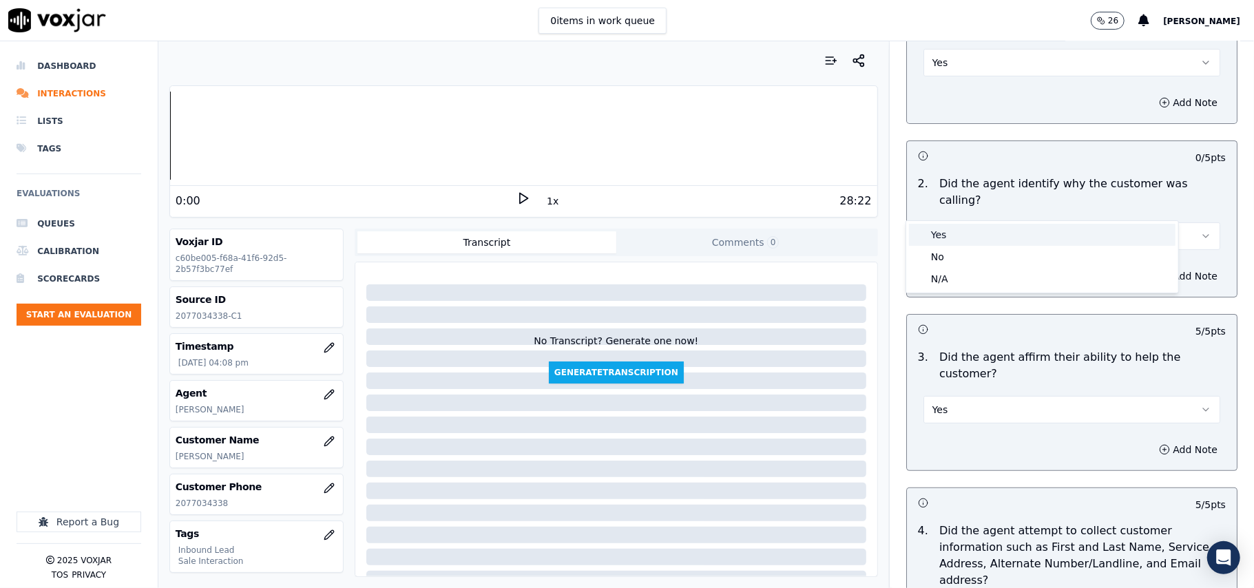
click at [979, 244] on div "Yes" at bounding box center [1042, 235] width 267 height 22
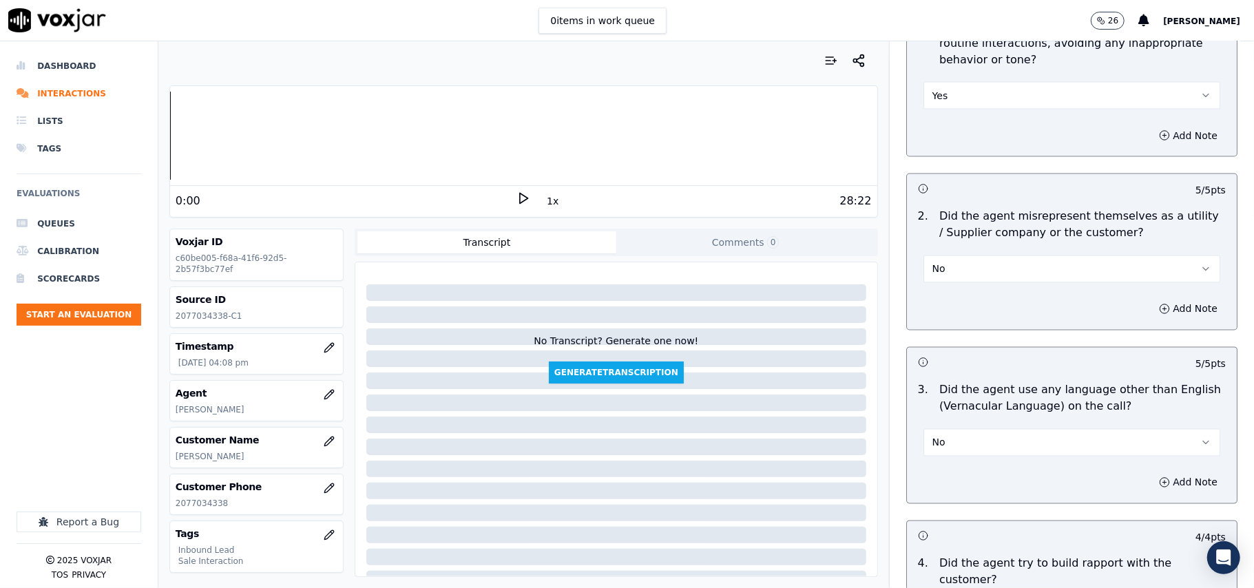
scroll to position [3856, 0]
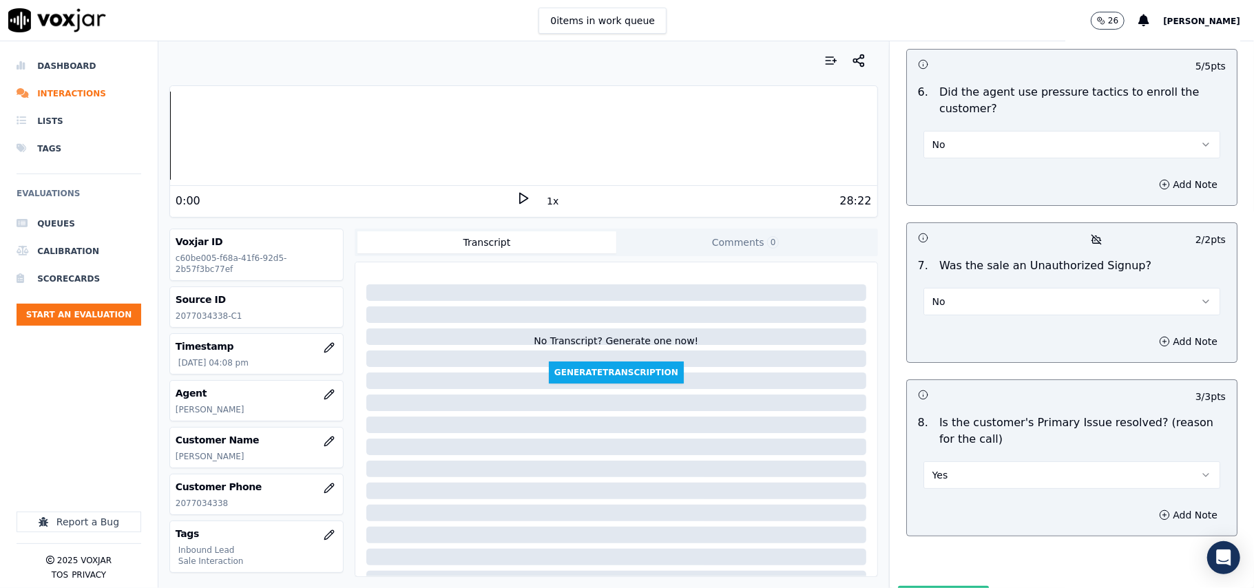
click at [916, 586] on button "Submit Scores" at bounding box center [944, 598] width 92 height 25
